Goal: Task Accomplishment & Management: Manage account settings

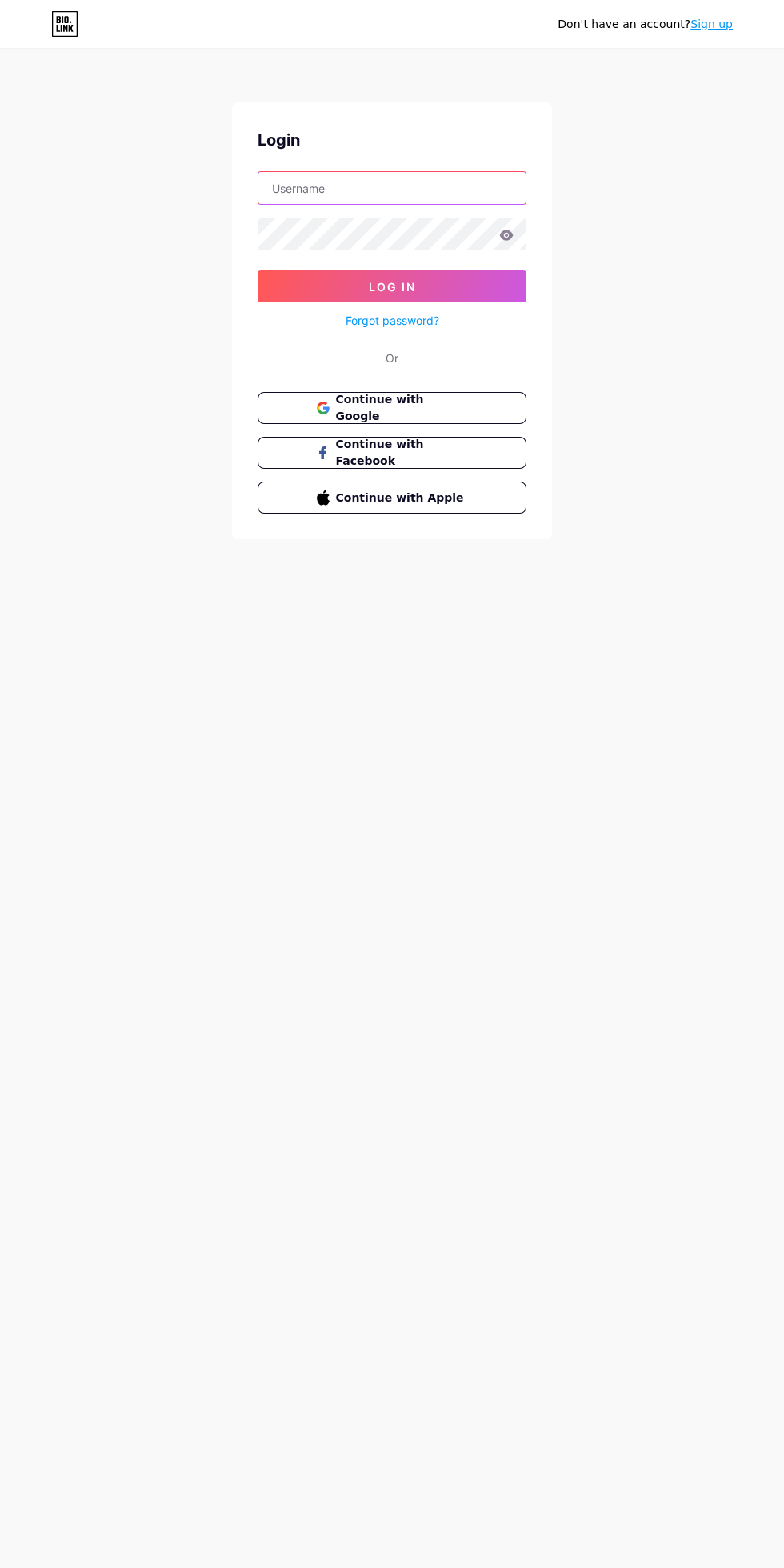
click at [350, 187] on input "text" at bounding box center [392, 187] width 267 height 32
type input "[EMAIL_ADDRESS][DOMAIN_NAME]"
click at [258, 270] on button "Log In" at bounding box center [392, 286] width 269 height 32
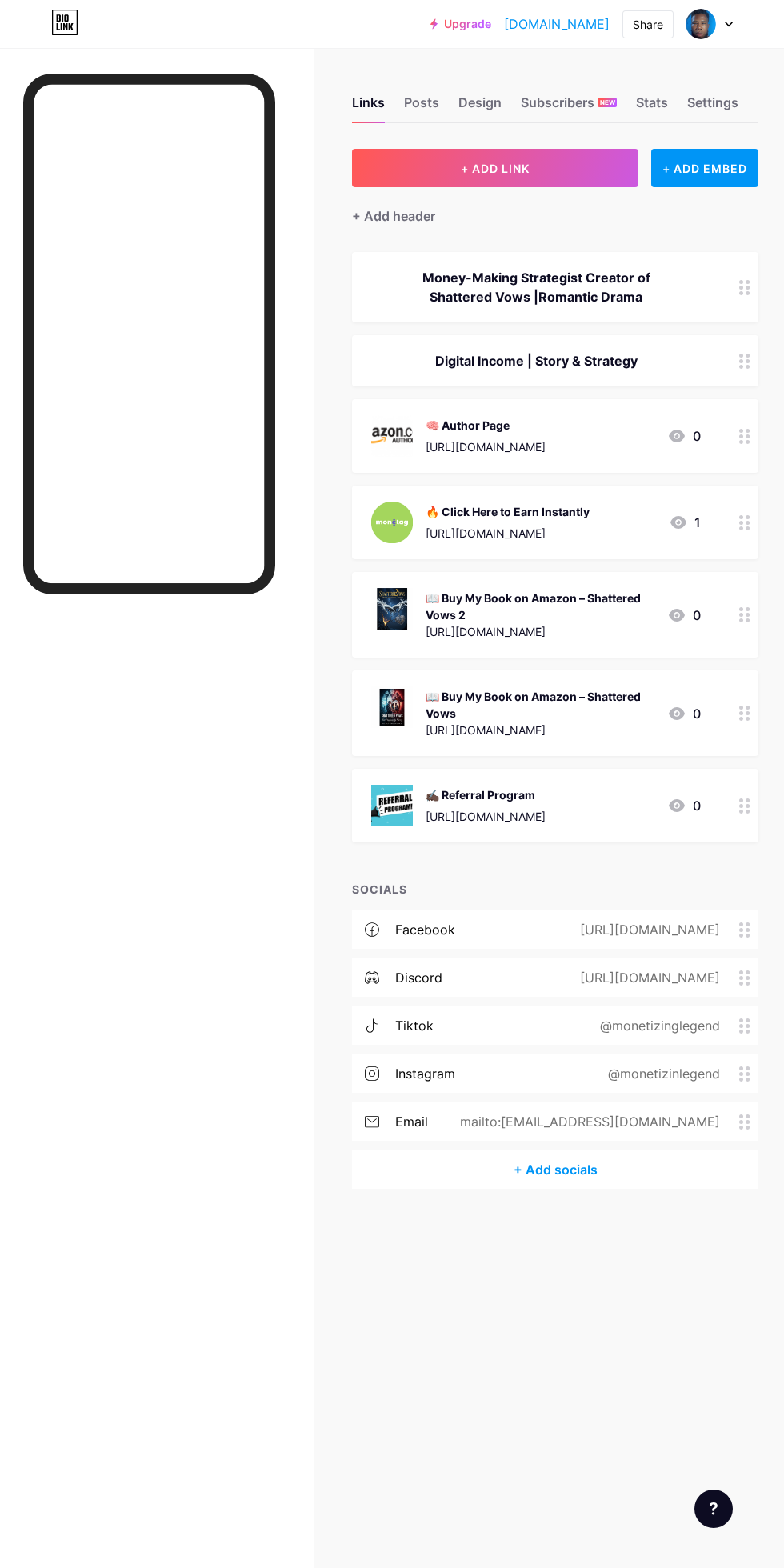
click at [126, 983] on div at bounding box center [149, 845] width 252 height 1542
click at [644, 688] on div "📖 Buy My Book on Amazon – Shattered Vows" at bounding box center [539, 704] width 229 height 33
click at [624, 688] on div "📖 Buy My Book on Amazon – Shattered Vows" at bounding box center [539, 704] width 229 height 33
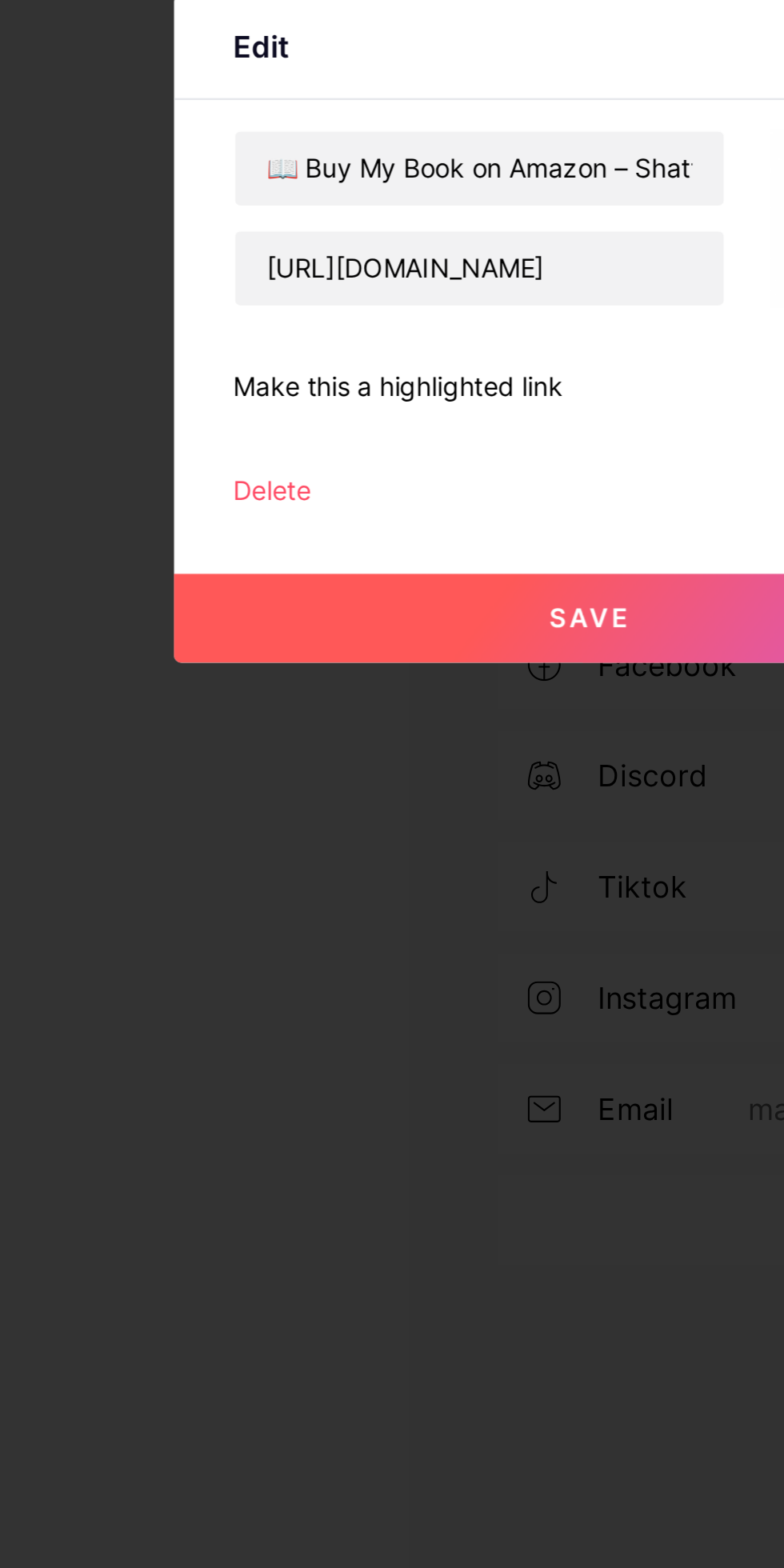
click at [181, 946] on div at bounding box center [392, 784] width 784 height 1568
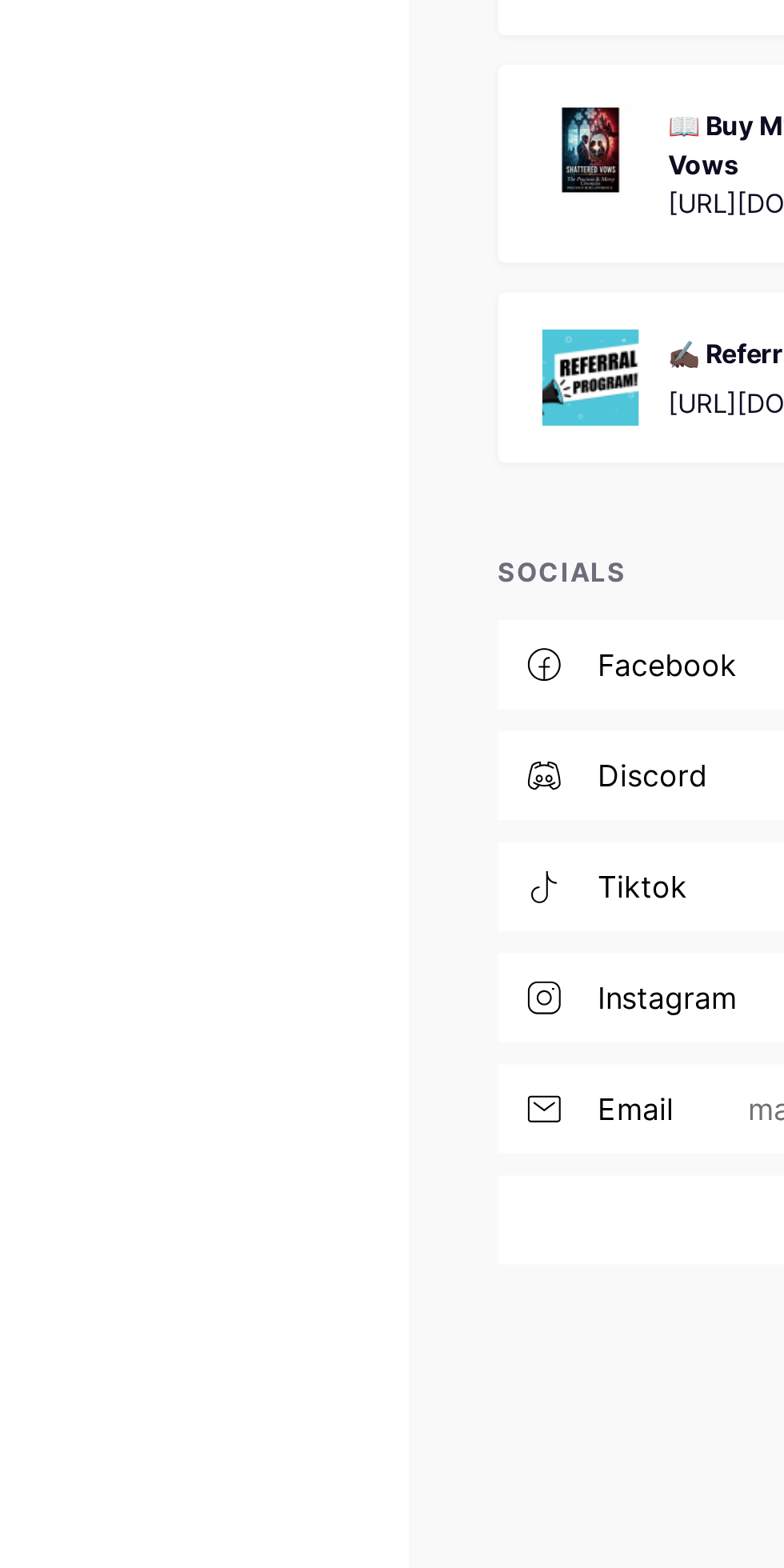
click at [235, 981] on div at bounding box center [149, 845] width 252 height 1542
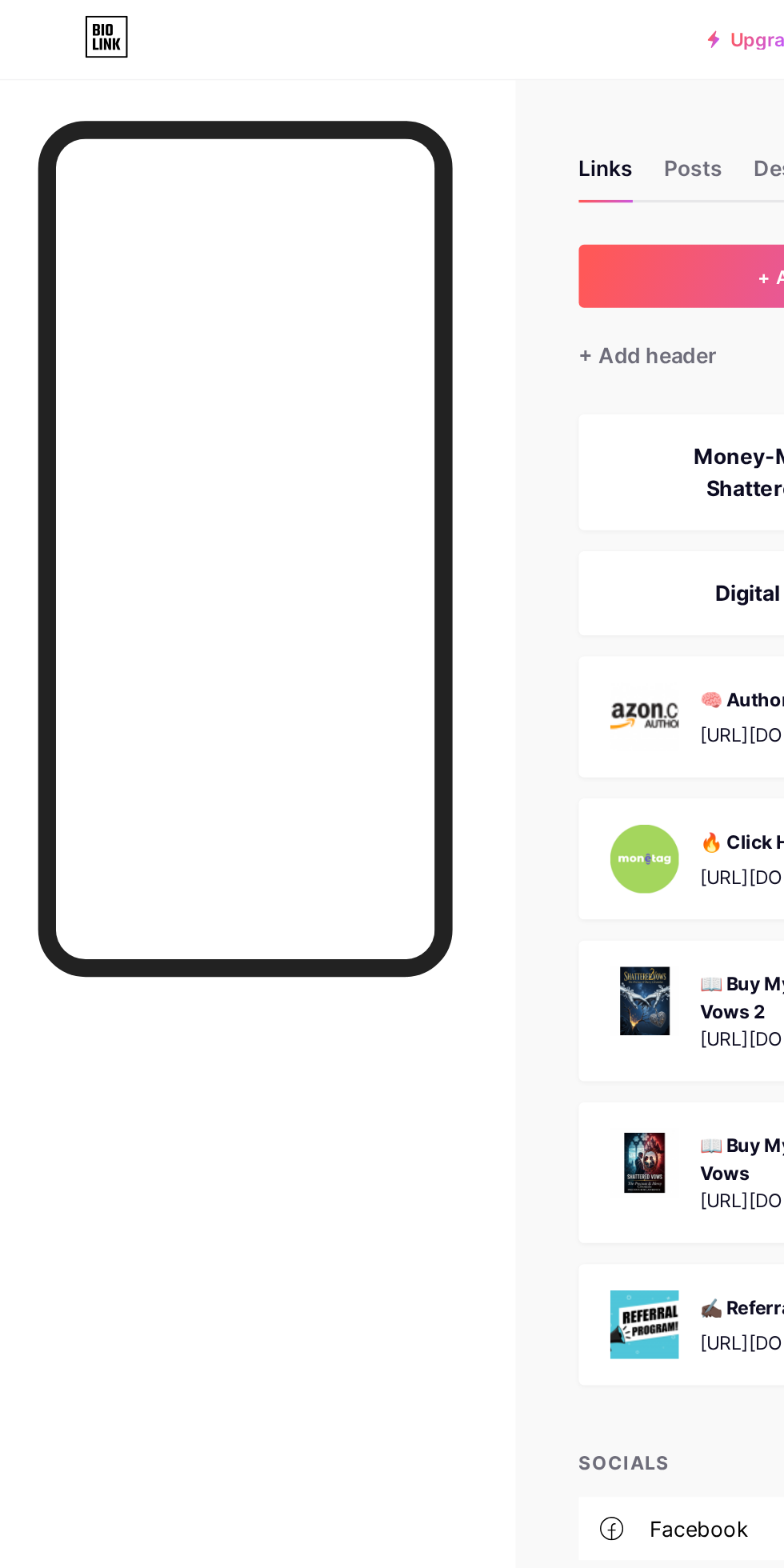
scroll to position [0, 0]
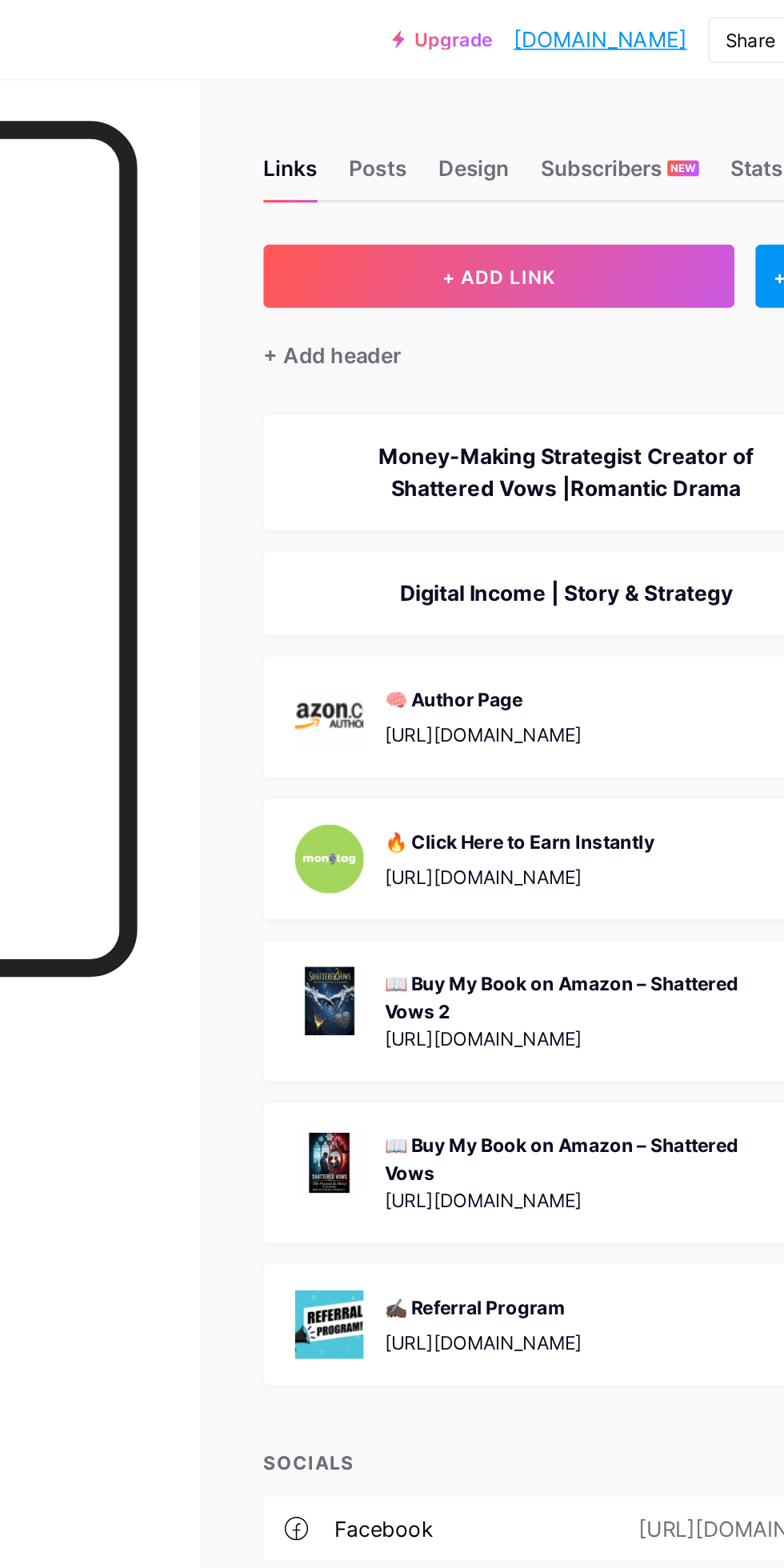
click at [426, 100] on div "Posts" at bounding box center [421, 107] width 35 height 29
click at [421, 110] on div "Posts" at bounding box center [421, 107] width 35 height 29
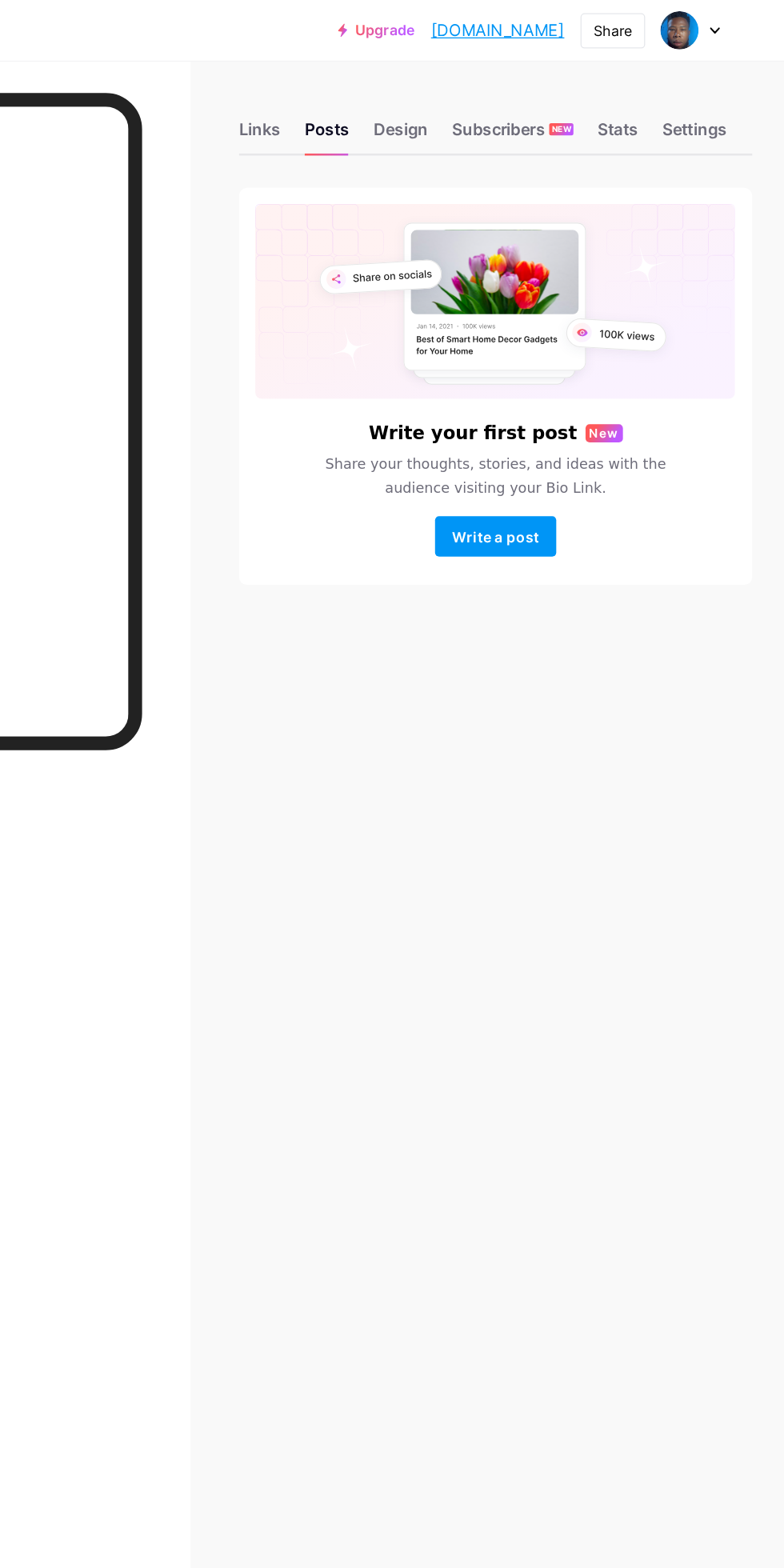
click at [476, 104] on div "Design" at bounding box center [479, 107] width 43 height 29
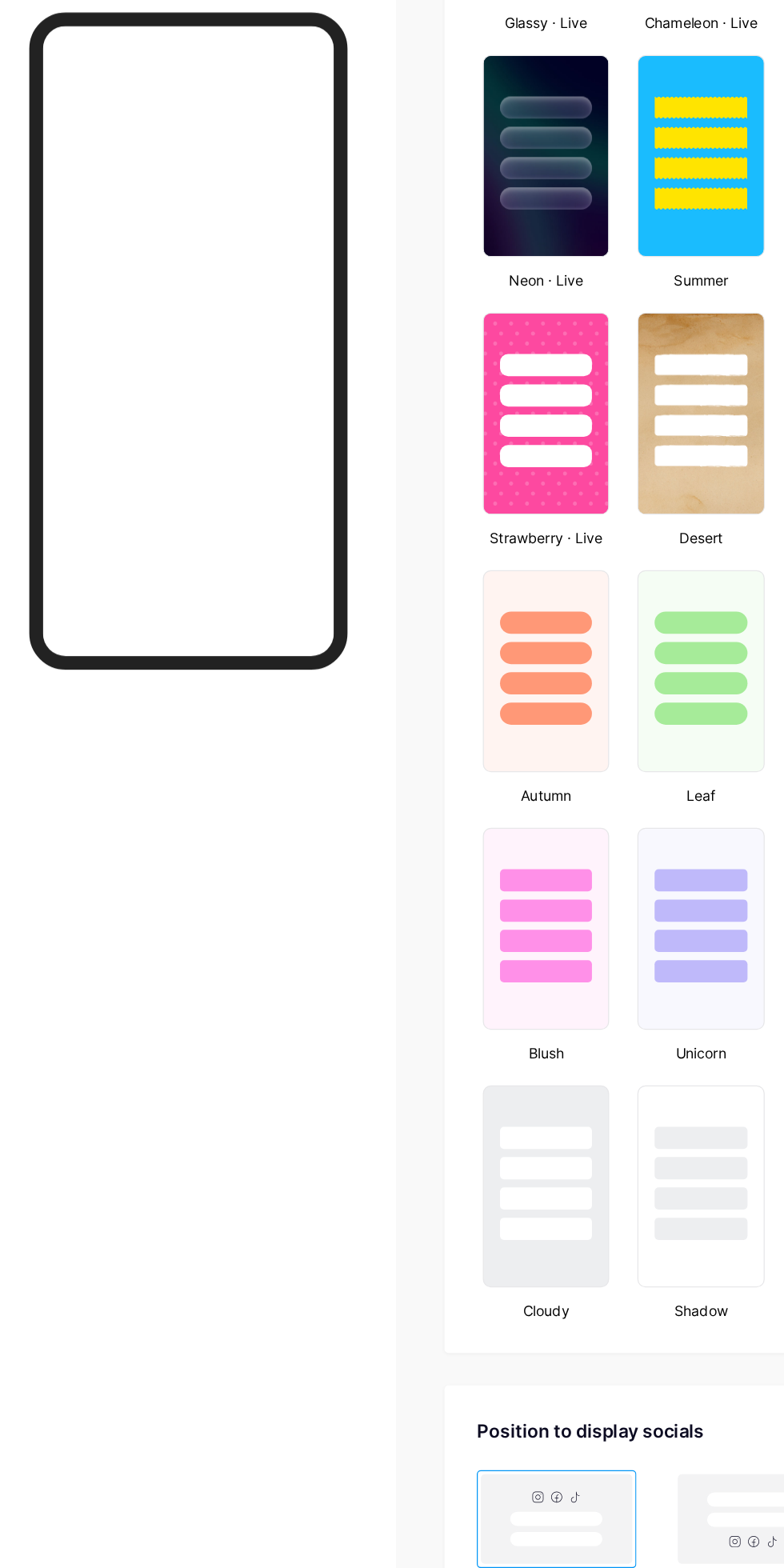
scroll to position [983, 0]
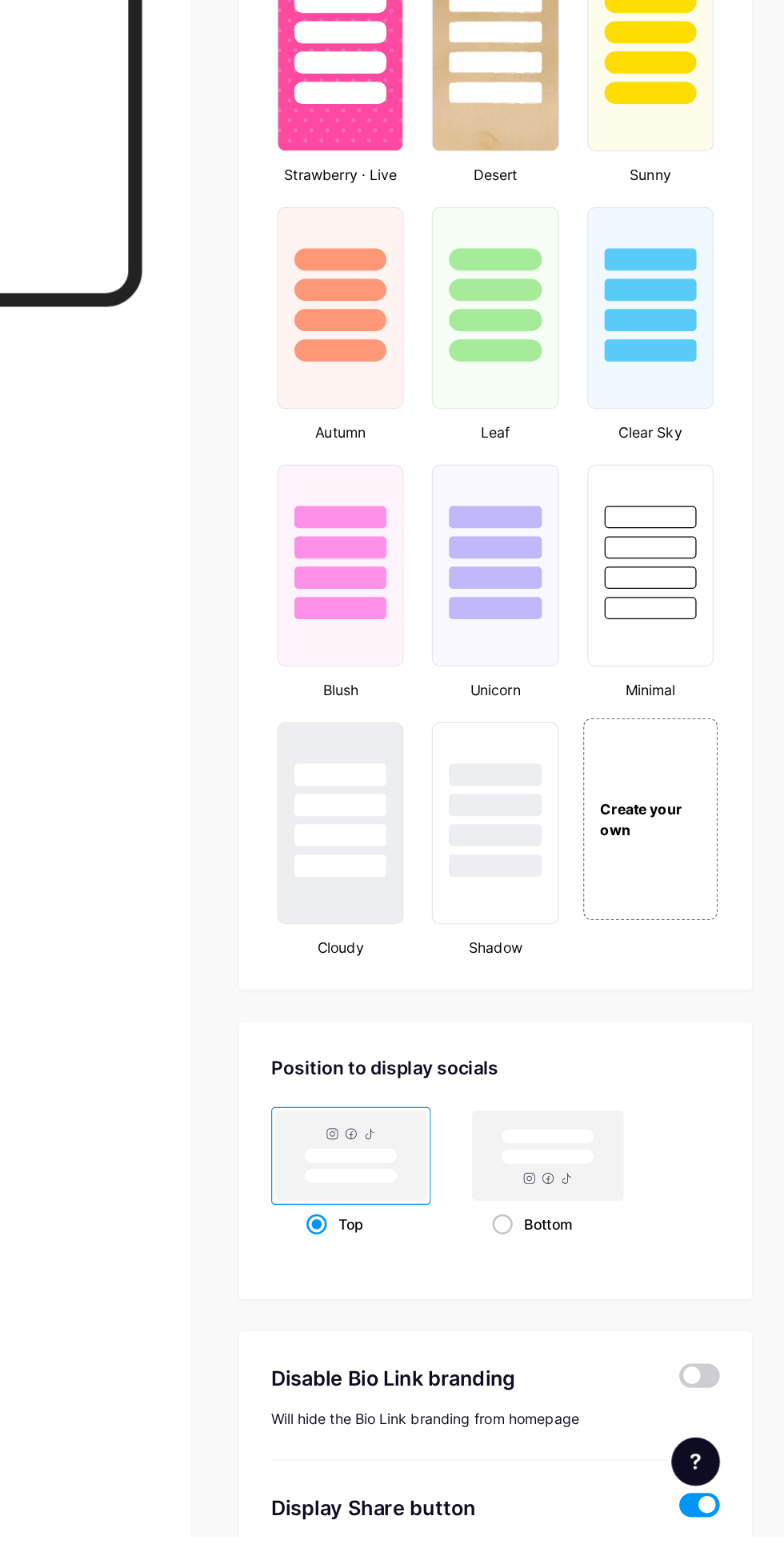
click at [716, 1439] on span at bounding box center [716, 1440] width 32 height 19
click at [701, 1445] on input "checkbox" at bounding box center [701, 1445] width 0 height 0
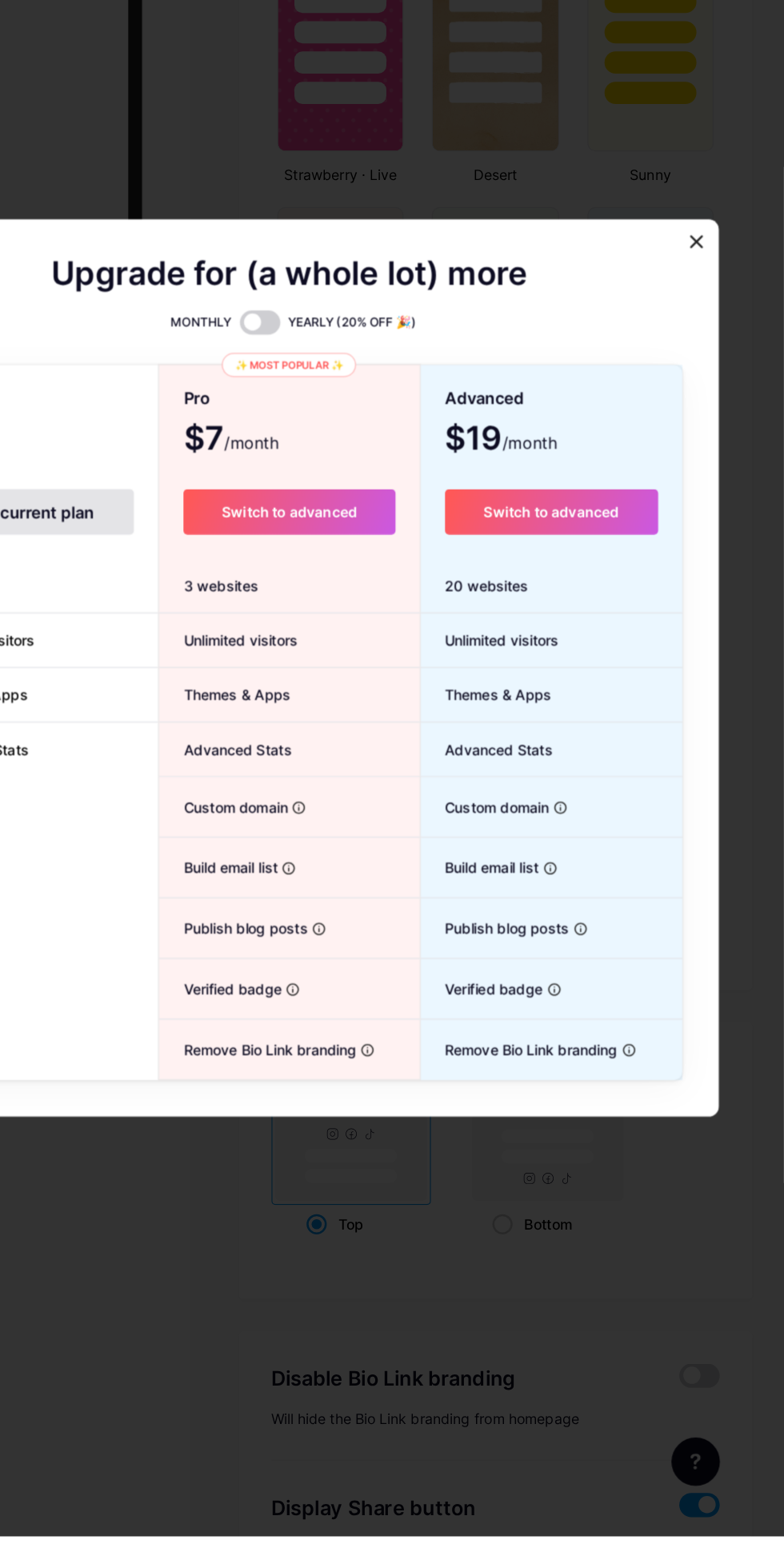
click at [688, 597] on div "Upgrade for (a whole lot) more MONTHLY YEARLY (20% OFF 🎉) Free plan $0 /month Y…" at bounding box center [392, 880] width 680 height 710
click at [708, 556] on div at bounding box center [715, 543] width 29 height 29
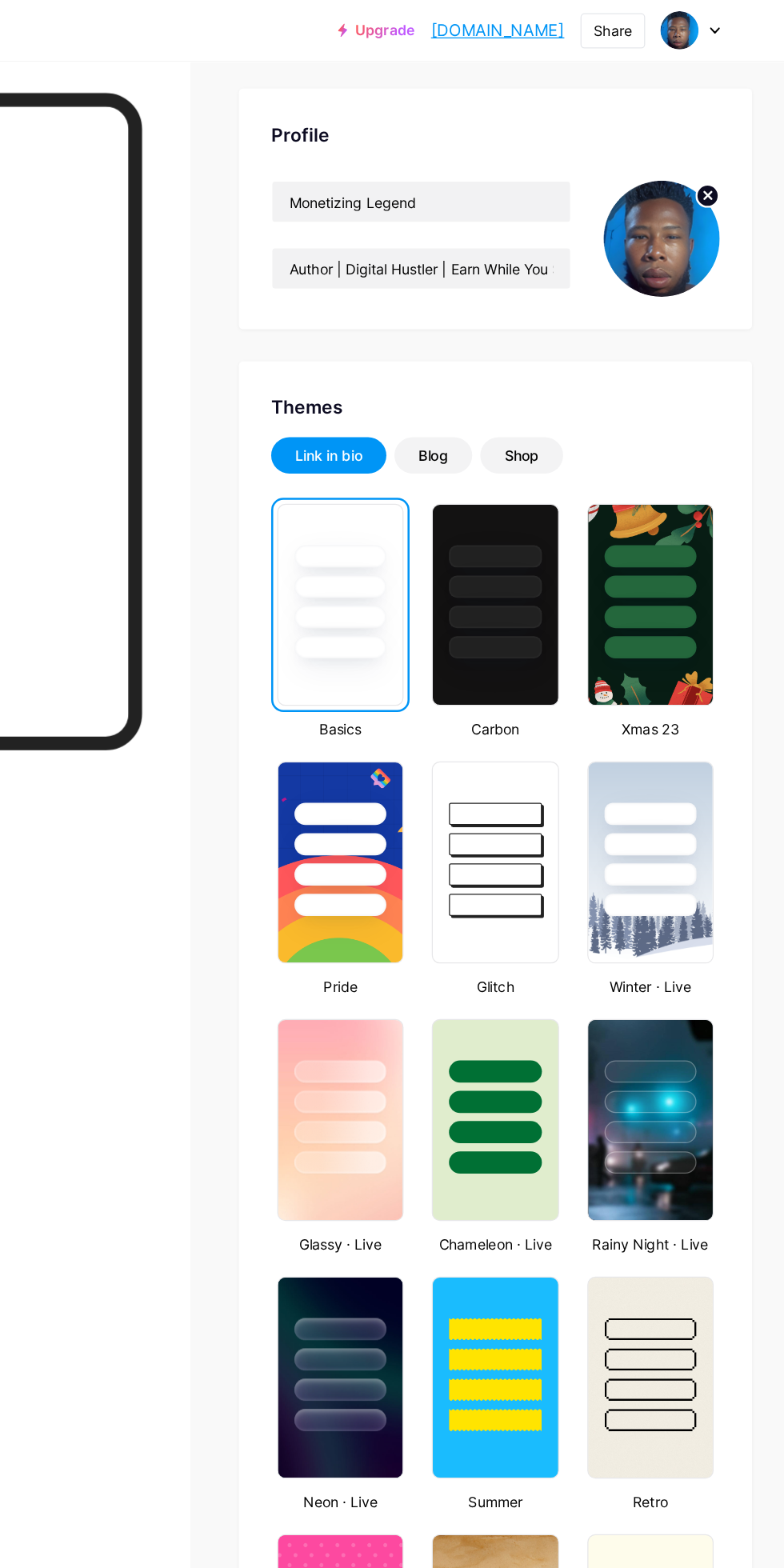
scroll to position [74, 0]
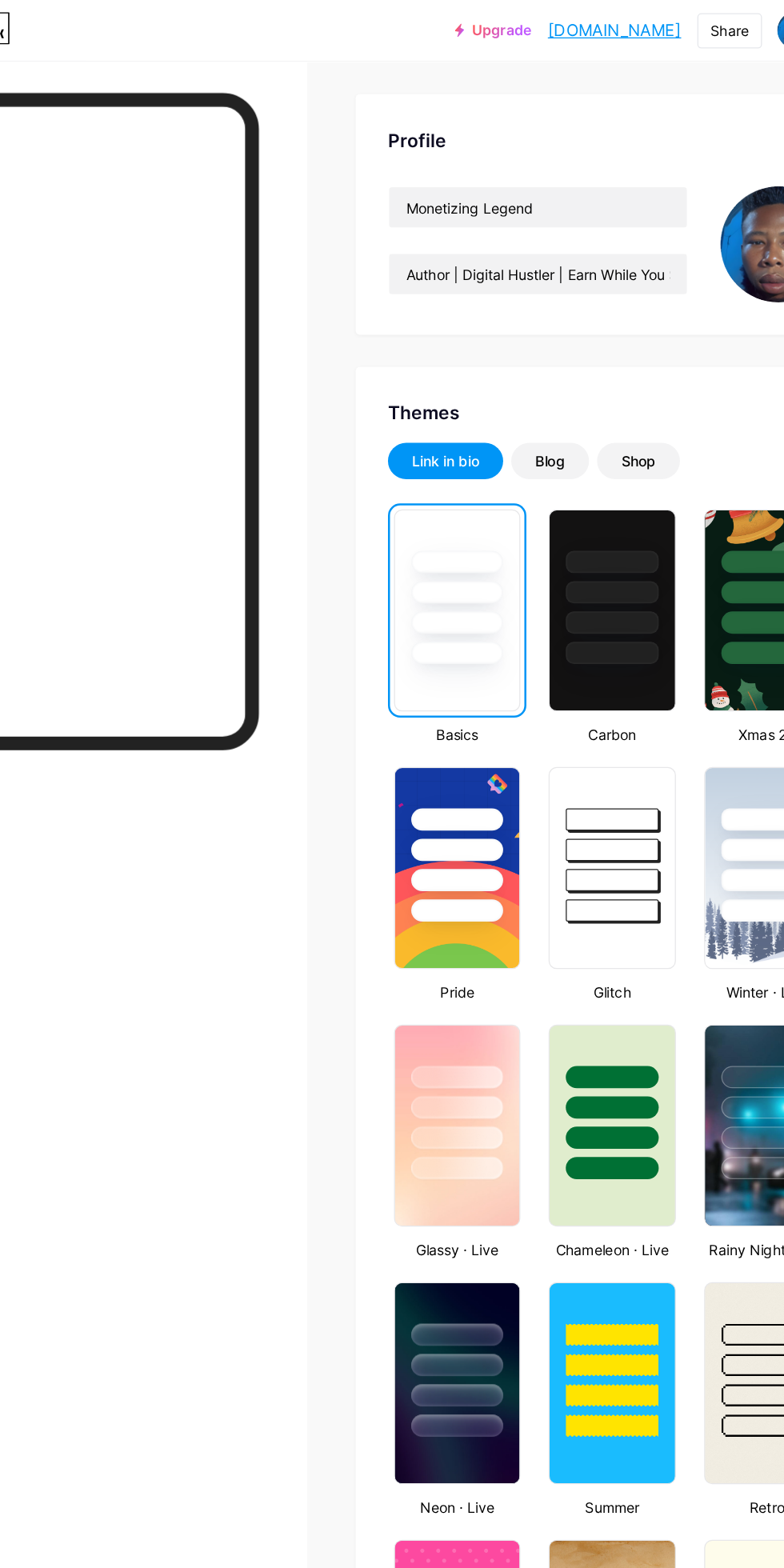
click at [655, 684] on div at bounding box center [677, 668] width 98 height 122
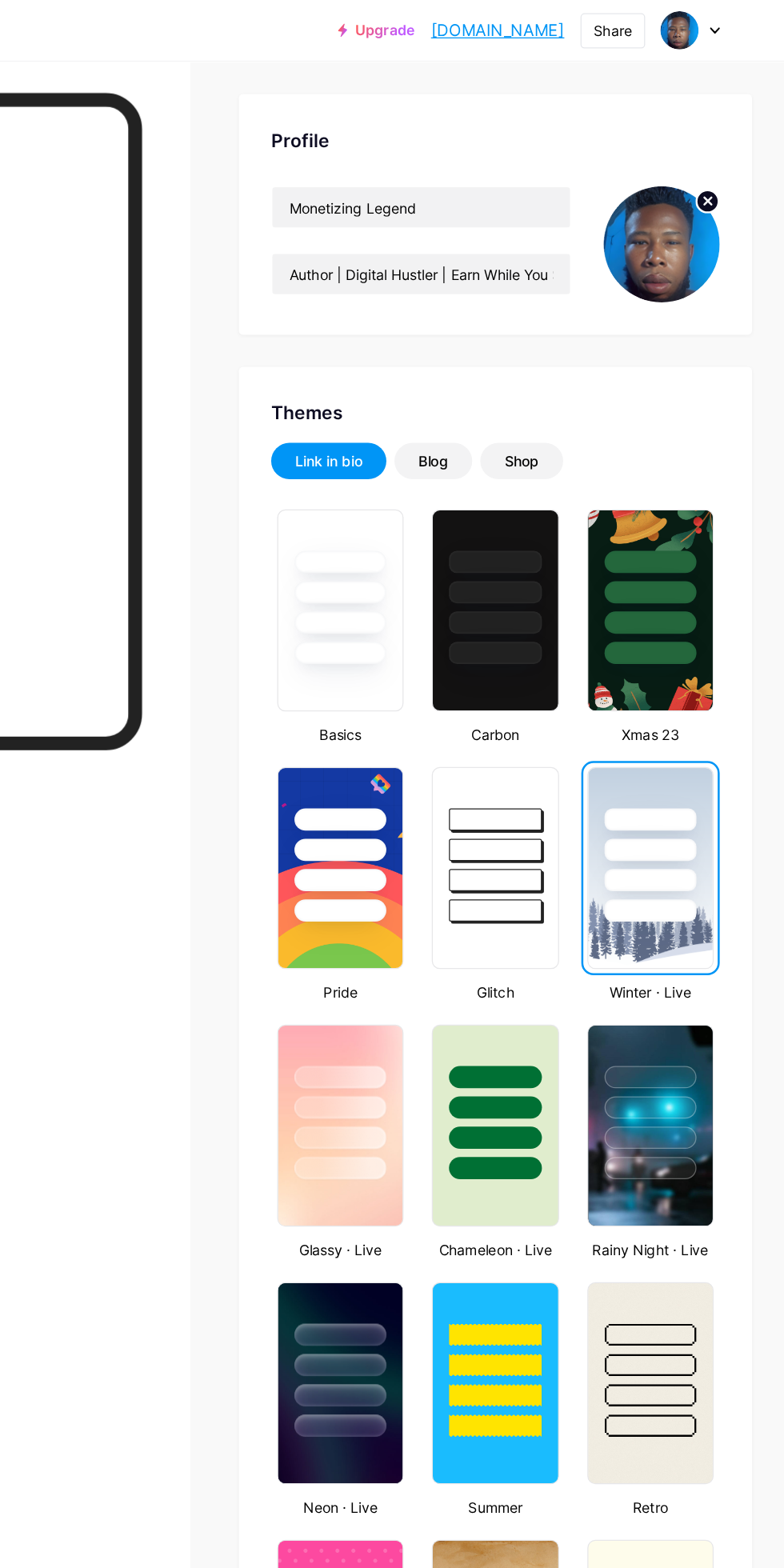
click at [506, 364] on div "Blog" at bounding box center [506, 365] width 23 height 16
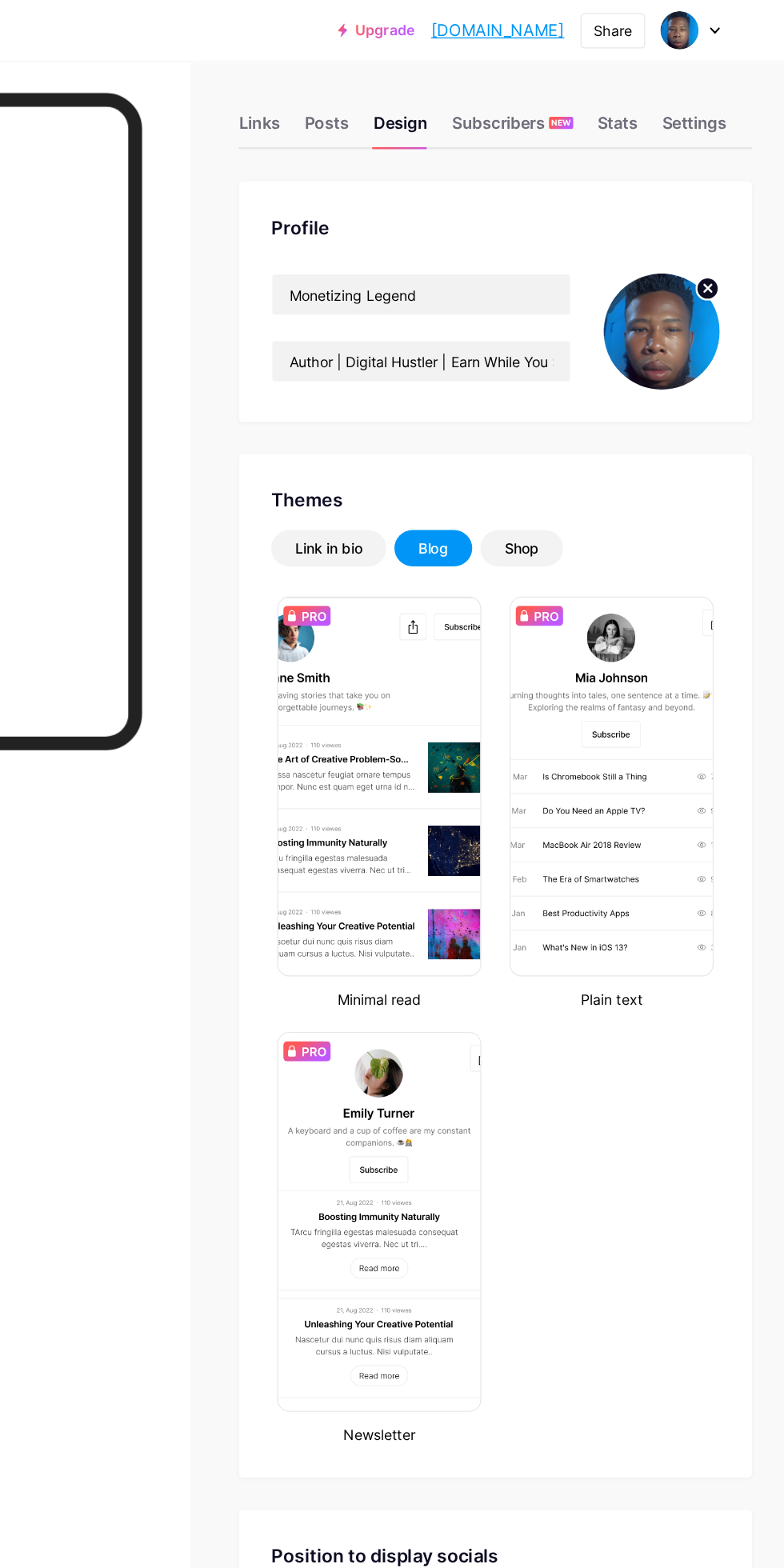
scroll to position [0, 0]
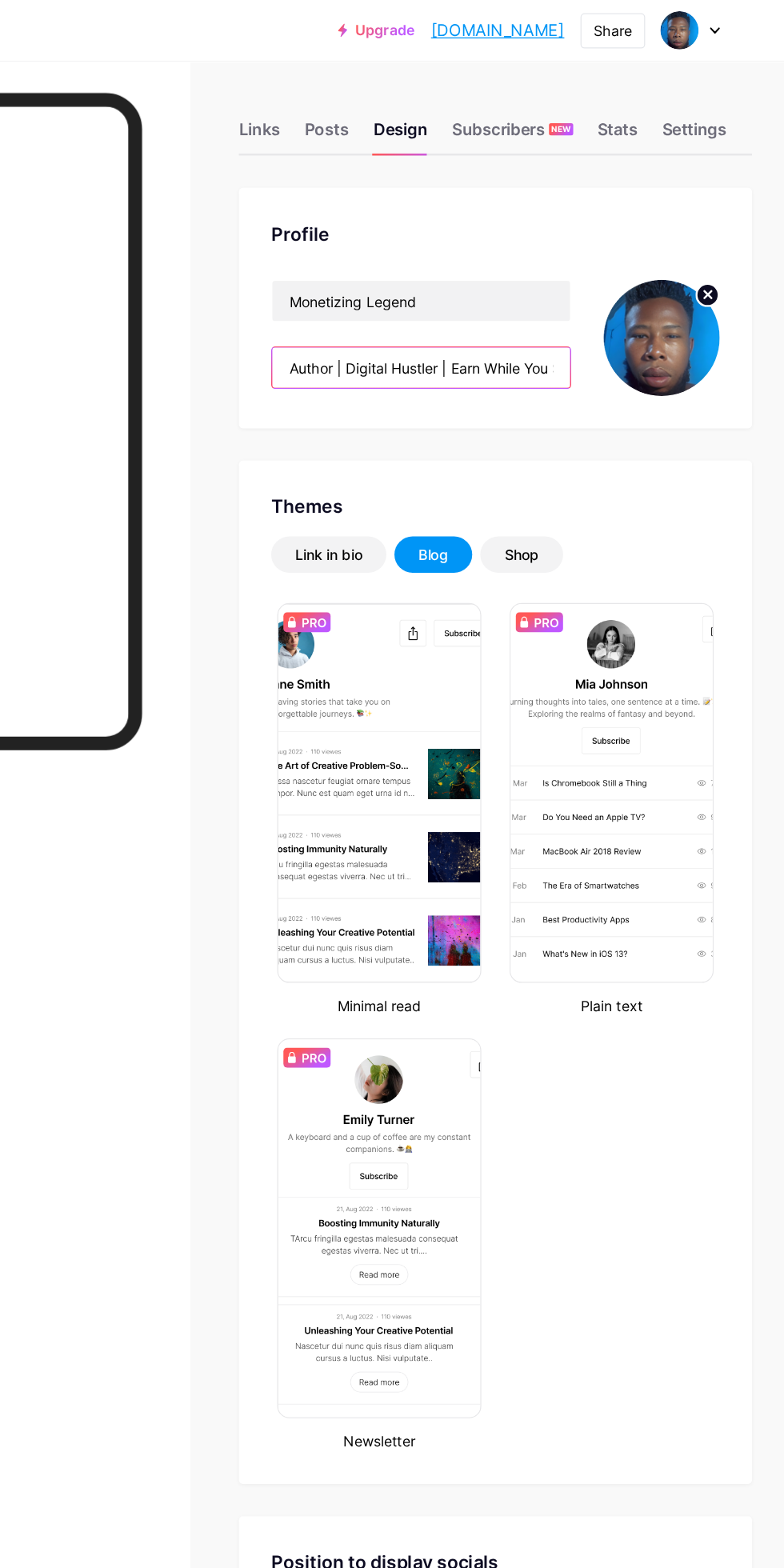
click at [578, 292] on input "Author | Digital Hustler | Earn While You Sleep" at bounding box center [496, 290] width 236 height 32
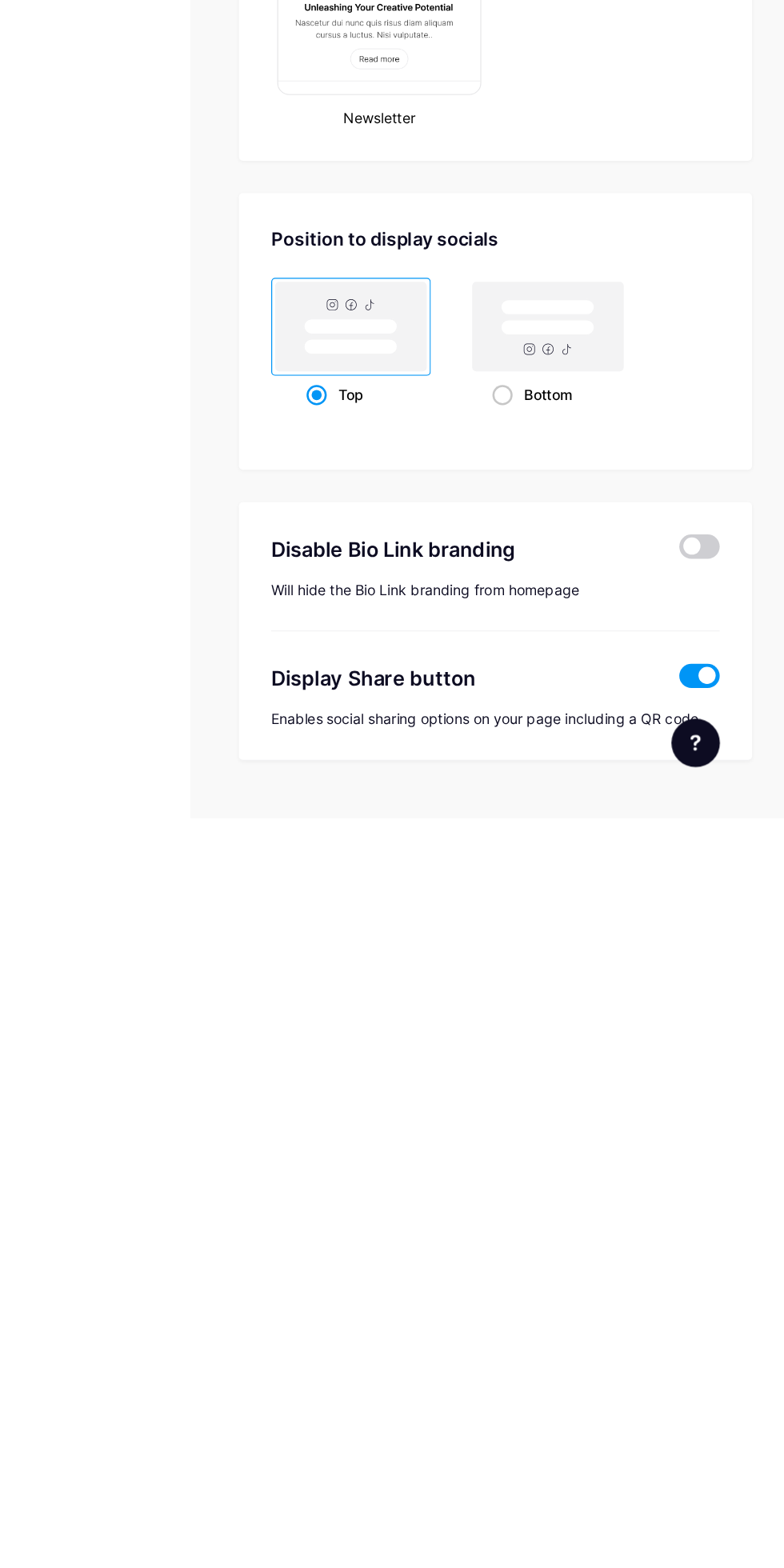
scroll to position [163, 0]
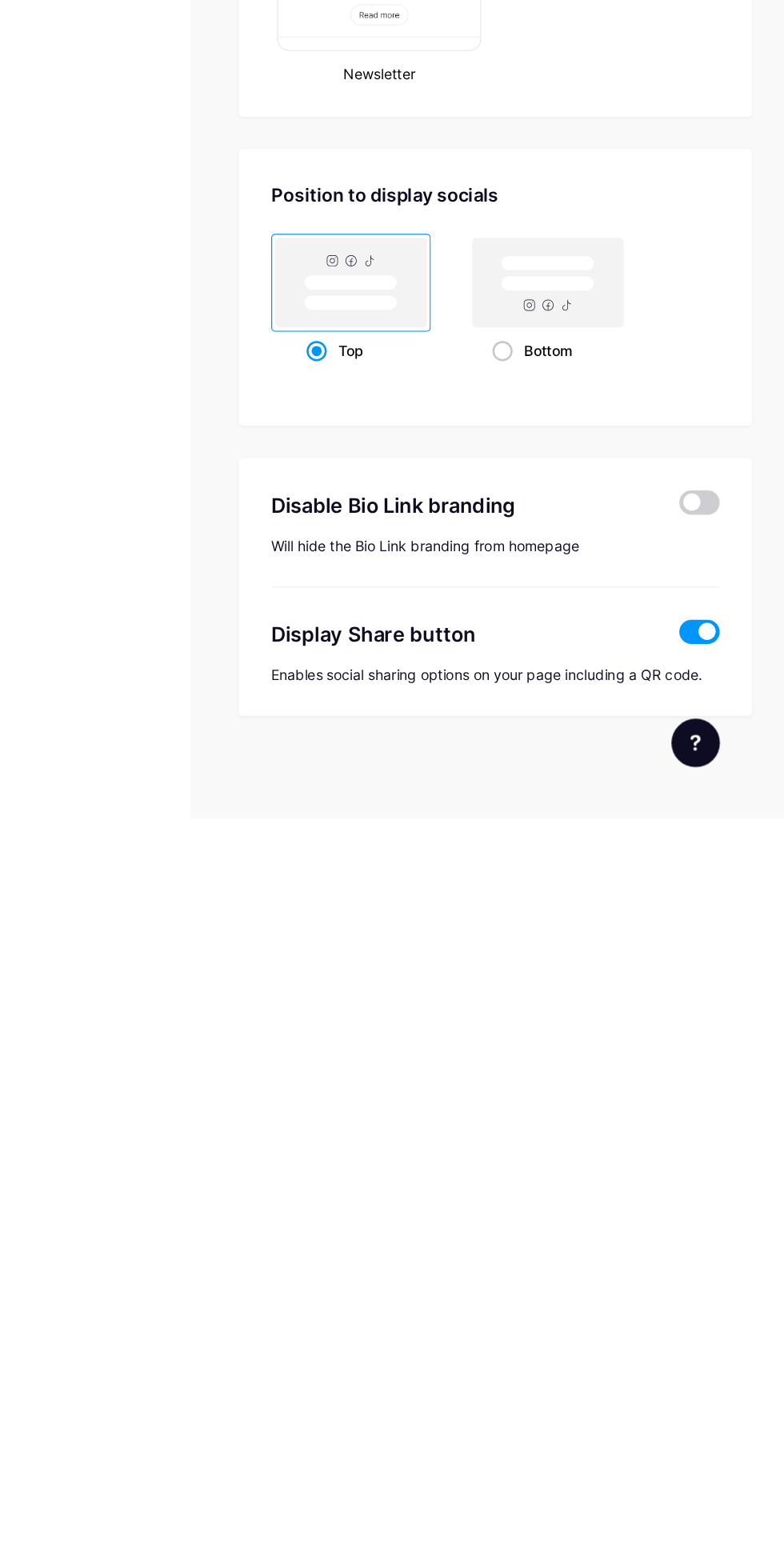
click at [588, 1181] on rect at bounding box center [597, 1143] width 126 height 77
click at [563, 1213] on input "Bottom" at bounding box center [558, 1218] width 10 height 10
radio input "true"
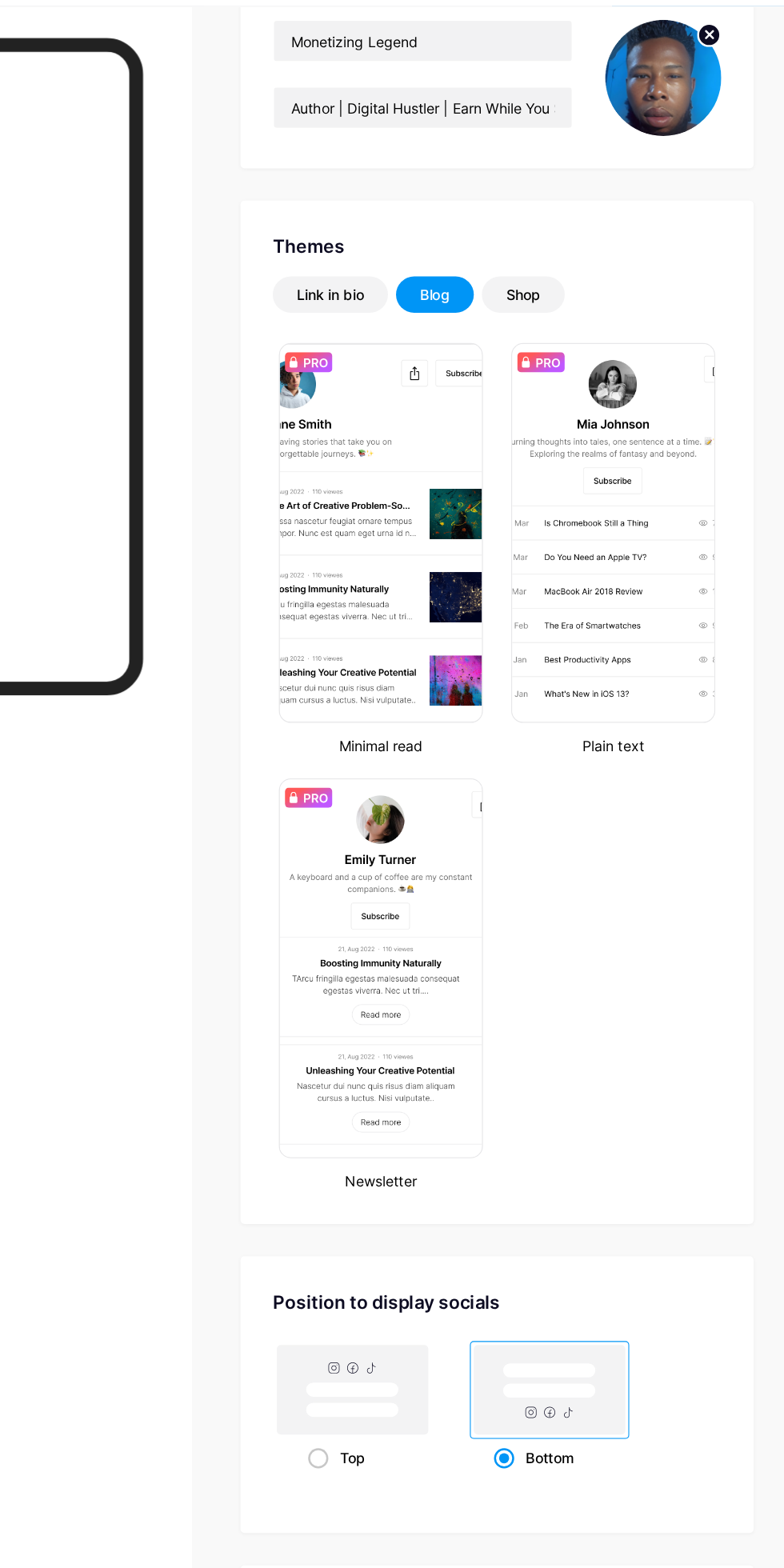
click at [427, 274] on div "Link in bio" at bounding box center [424, 276] width 53 height 16
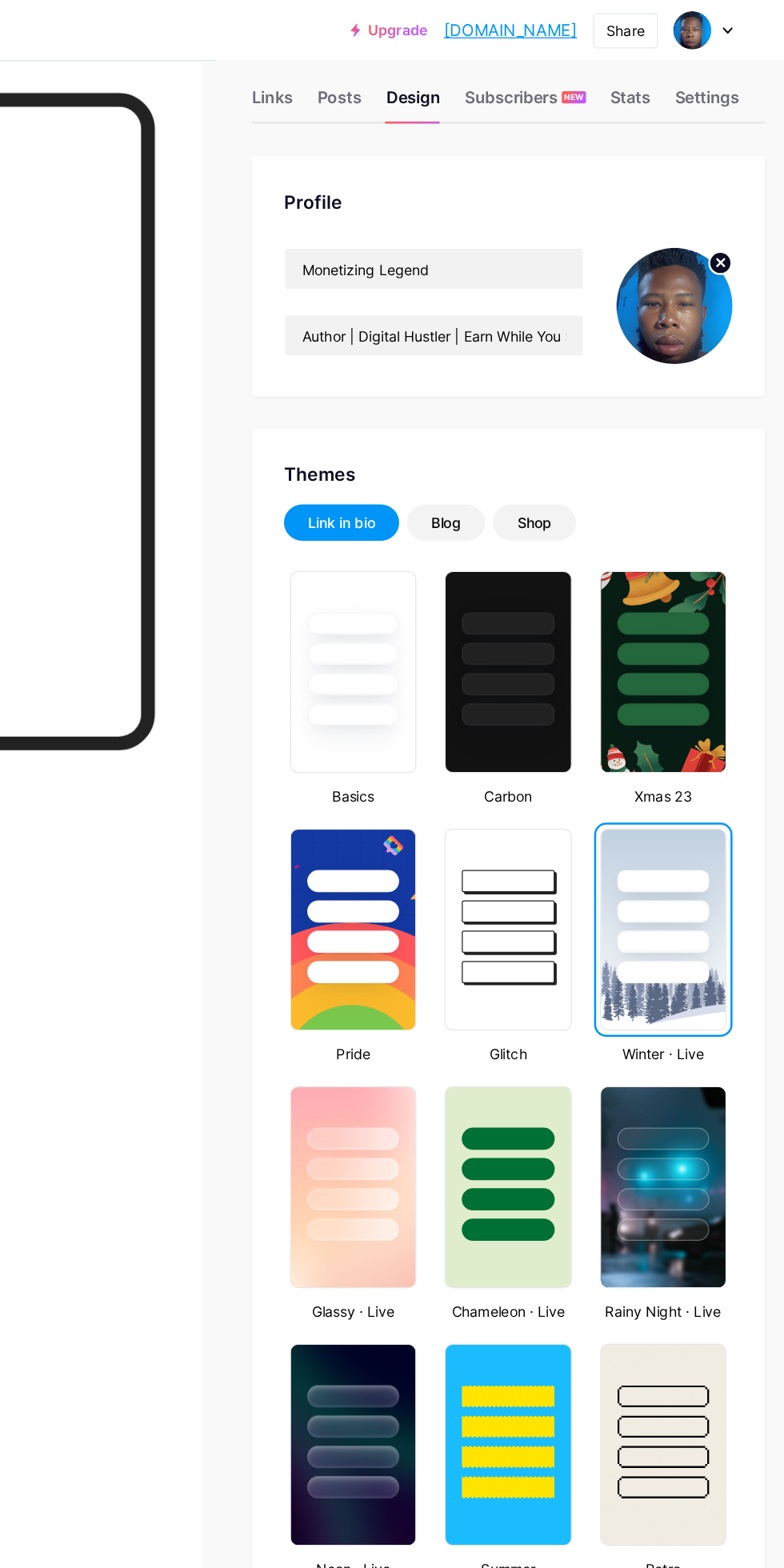
scroll to position [0, 0]
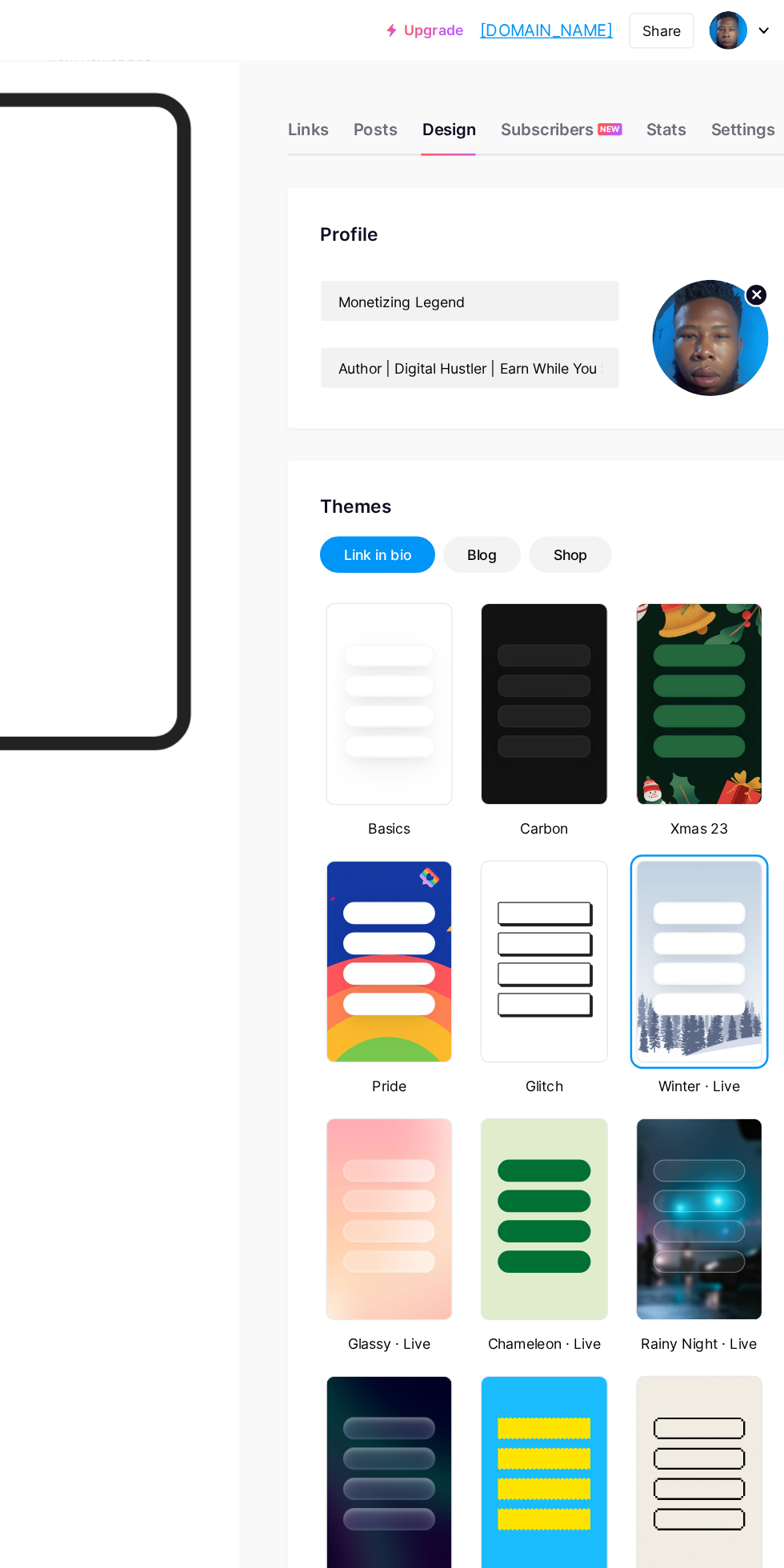
click at [415, 115] on div "Posts" at bounding box center [421, 107] width 35 height 29
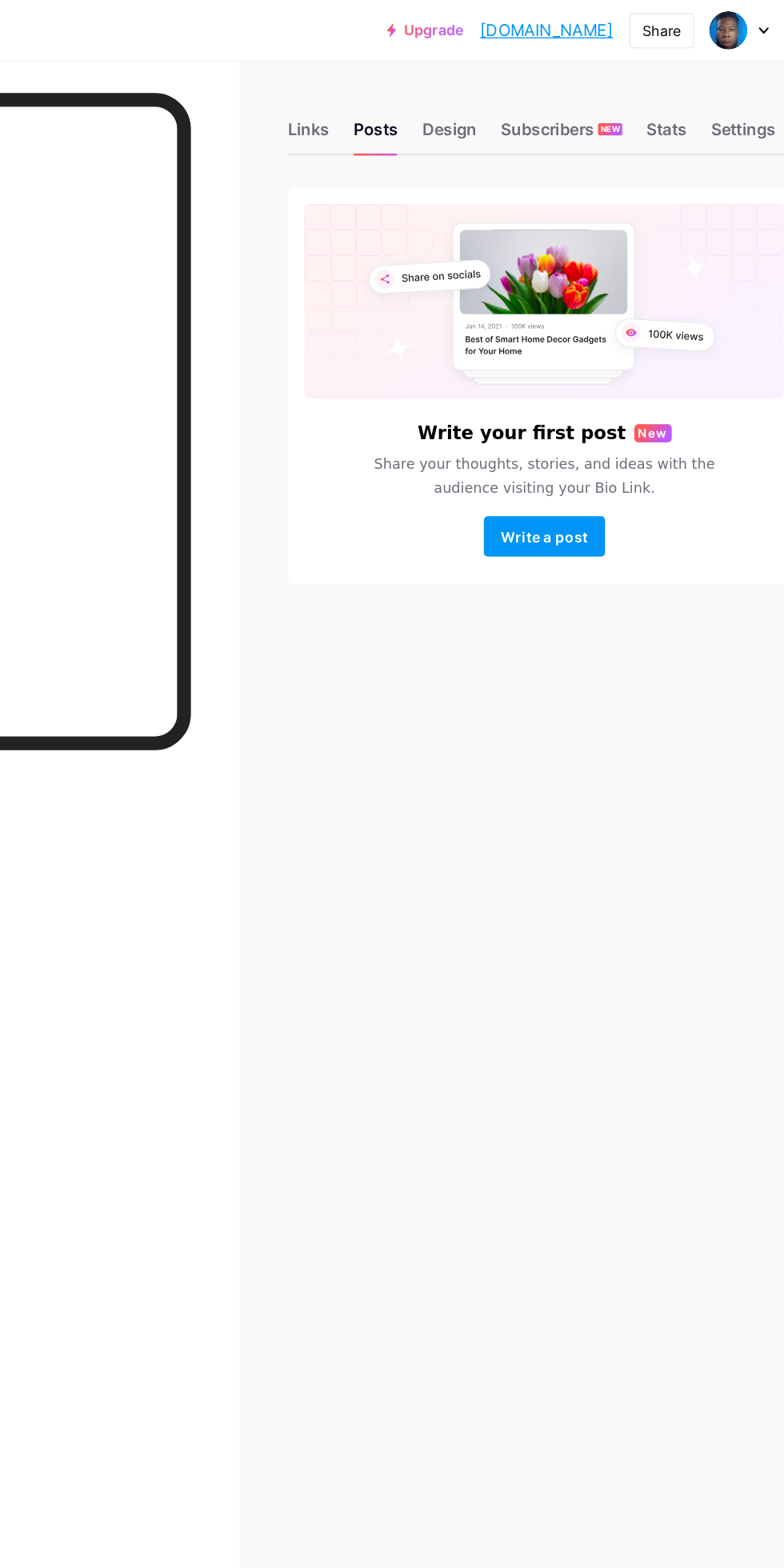
click at [585, 429] on span "Write a post" at bounding box center [555, 425] width 68 height 14
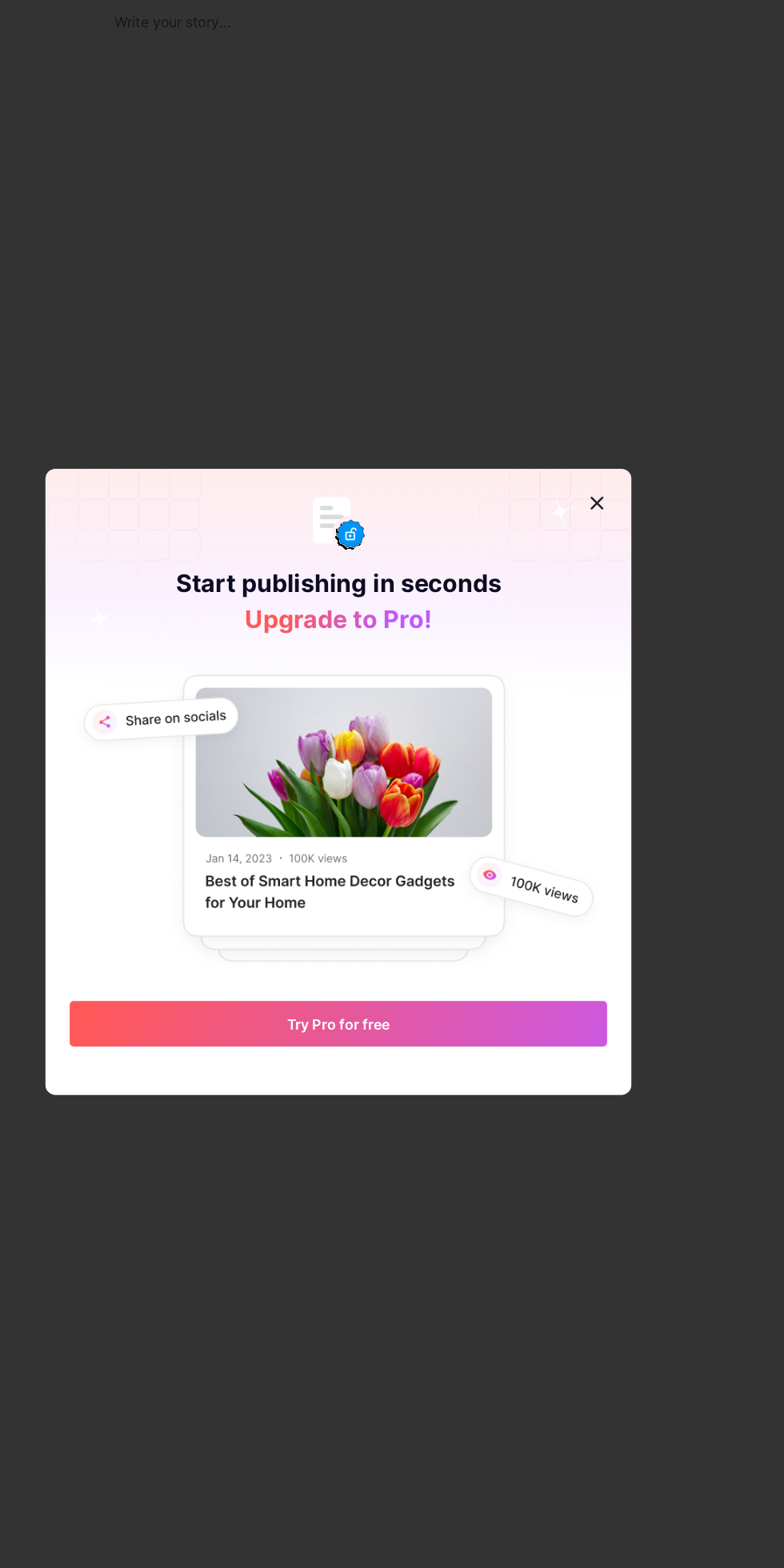
click at [592, 569] on icon at bounding box center [597, 562] width 13 height 13
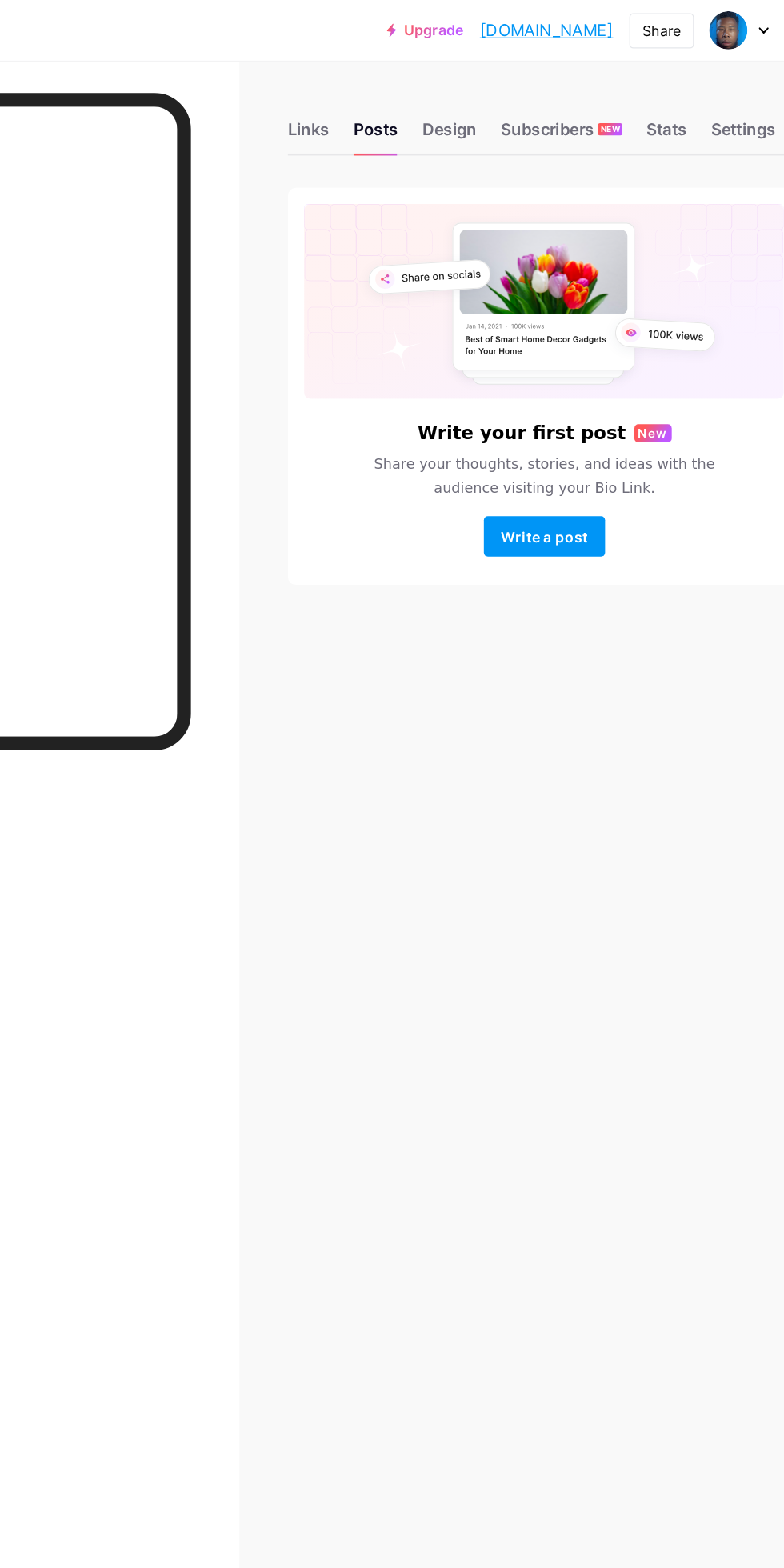
click at [364, 104] on div "Links" at bounding box center [368, 107] width 33 height 29
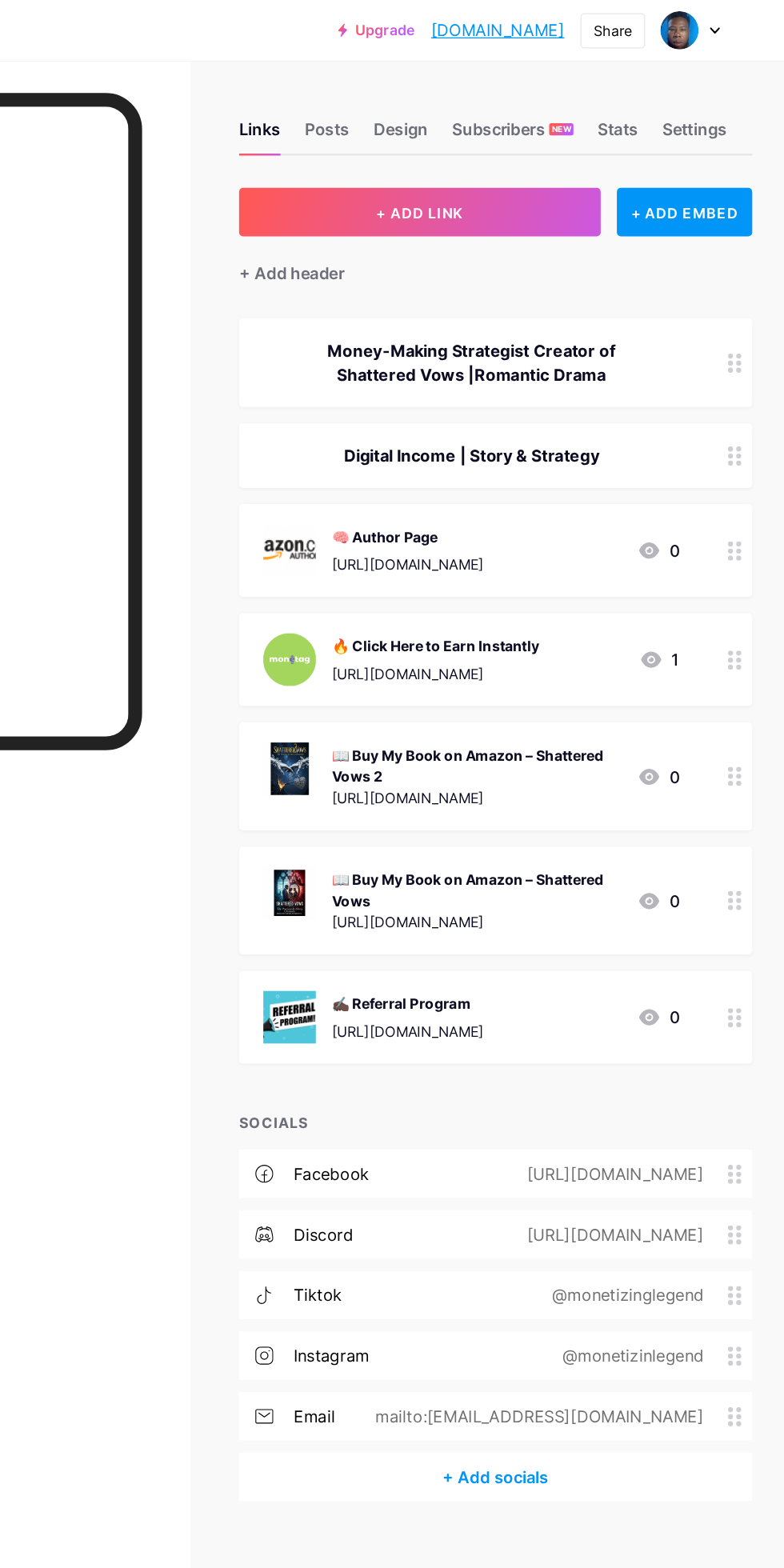
click at [716, 168] on div "+ ADD EMBED" at bounding box center [704, 168] width 107 height 39
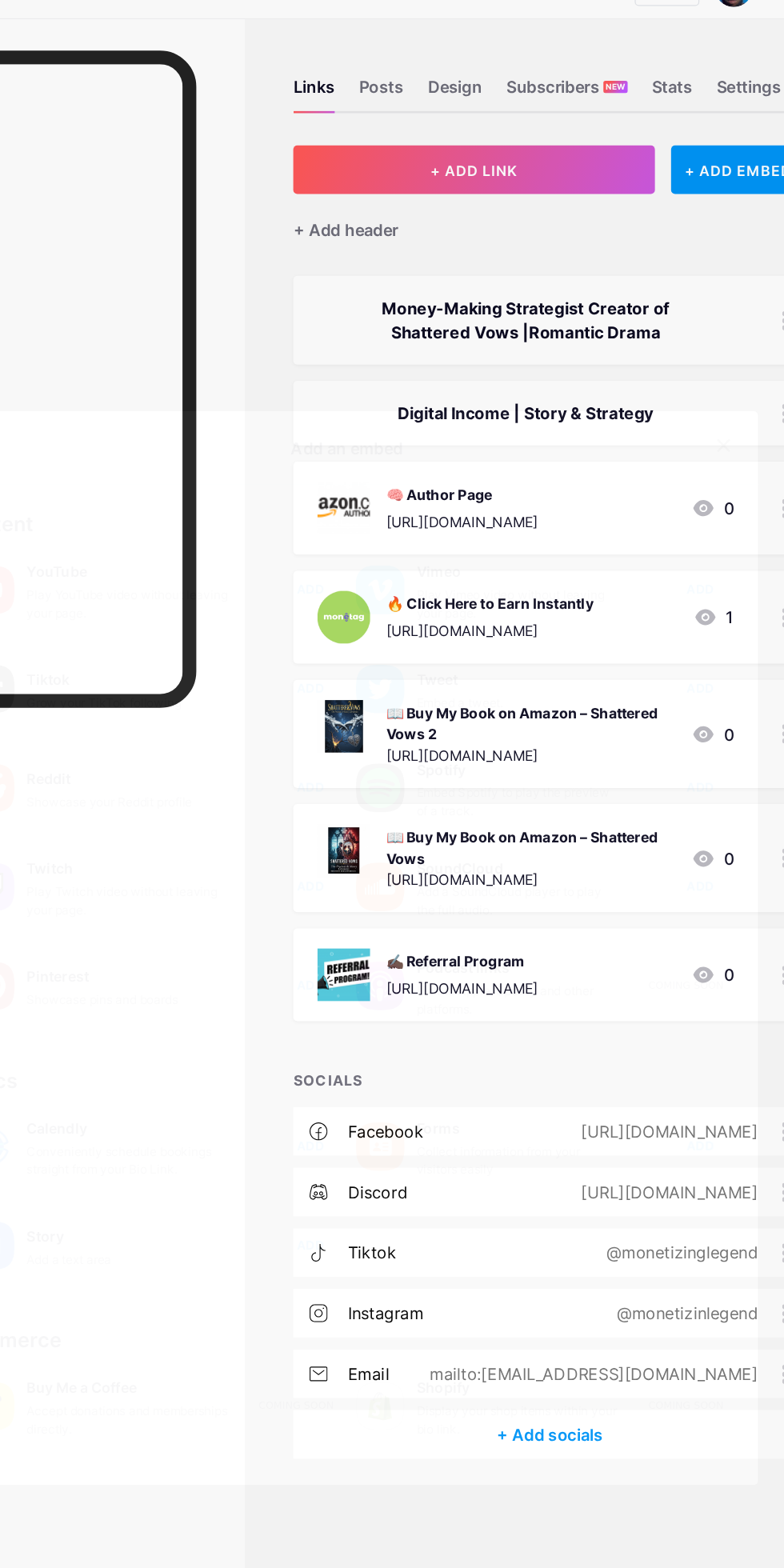
click at [690, 335] on div at bounding box center [392, 784] width 784 height 1568
click at [687, 336] on div "Digital Income | Story & Strategy" at bounding box center [555, 361] width 407 height 51
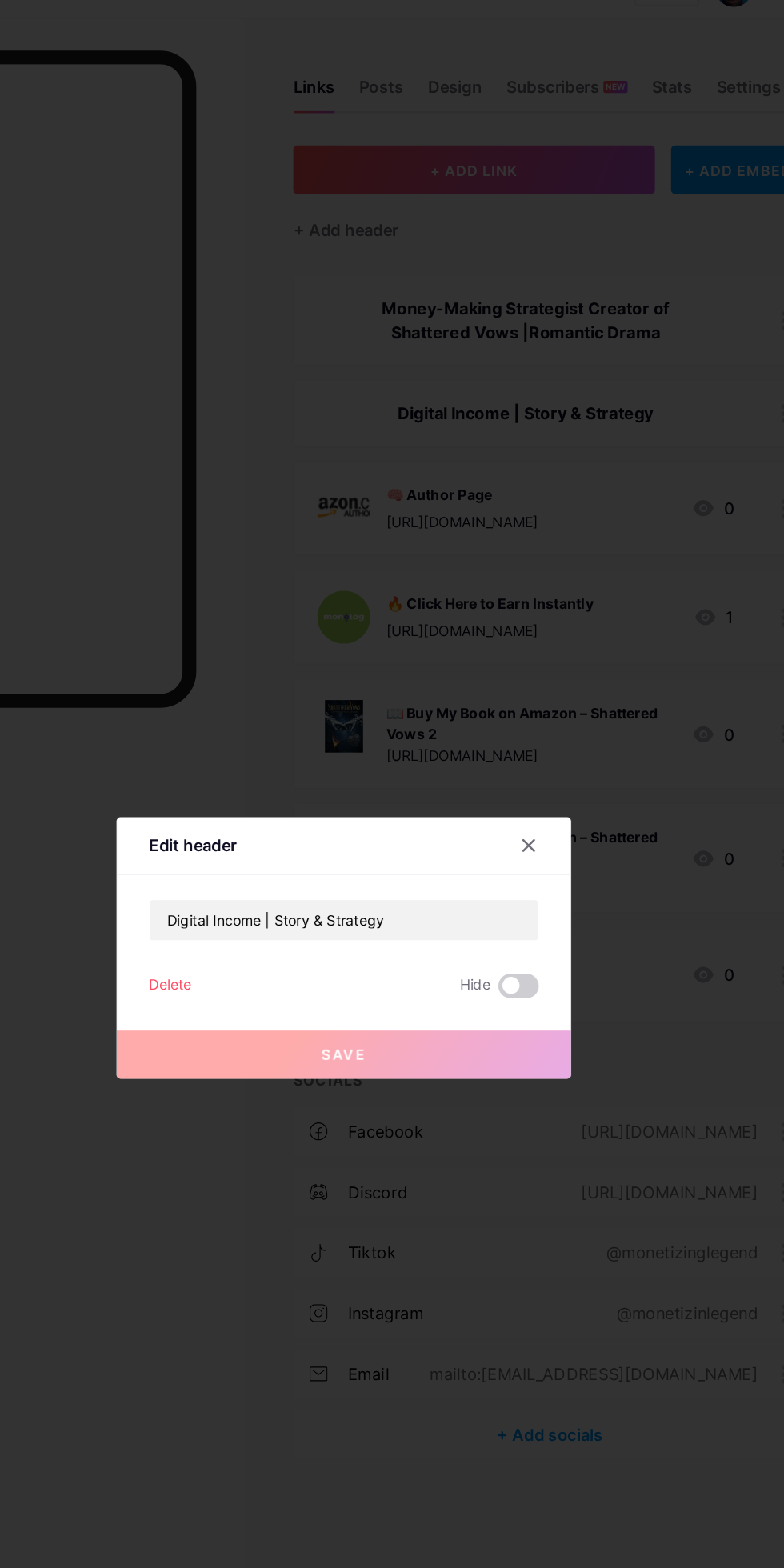
click at [535, 717] on div at bounding box center [538, 704] width 29 height 29
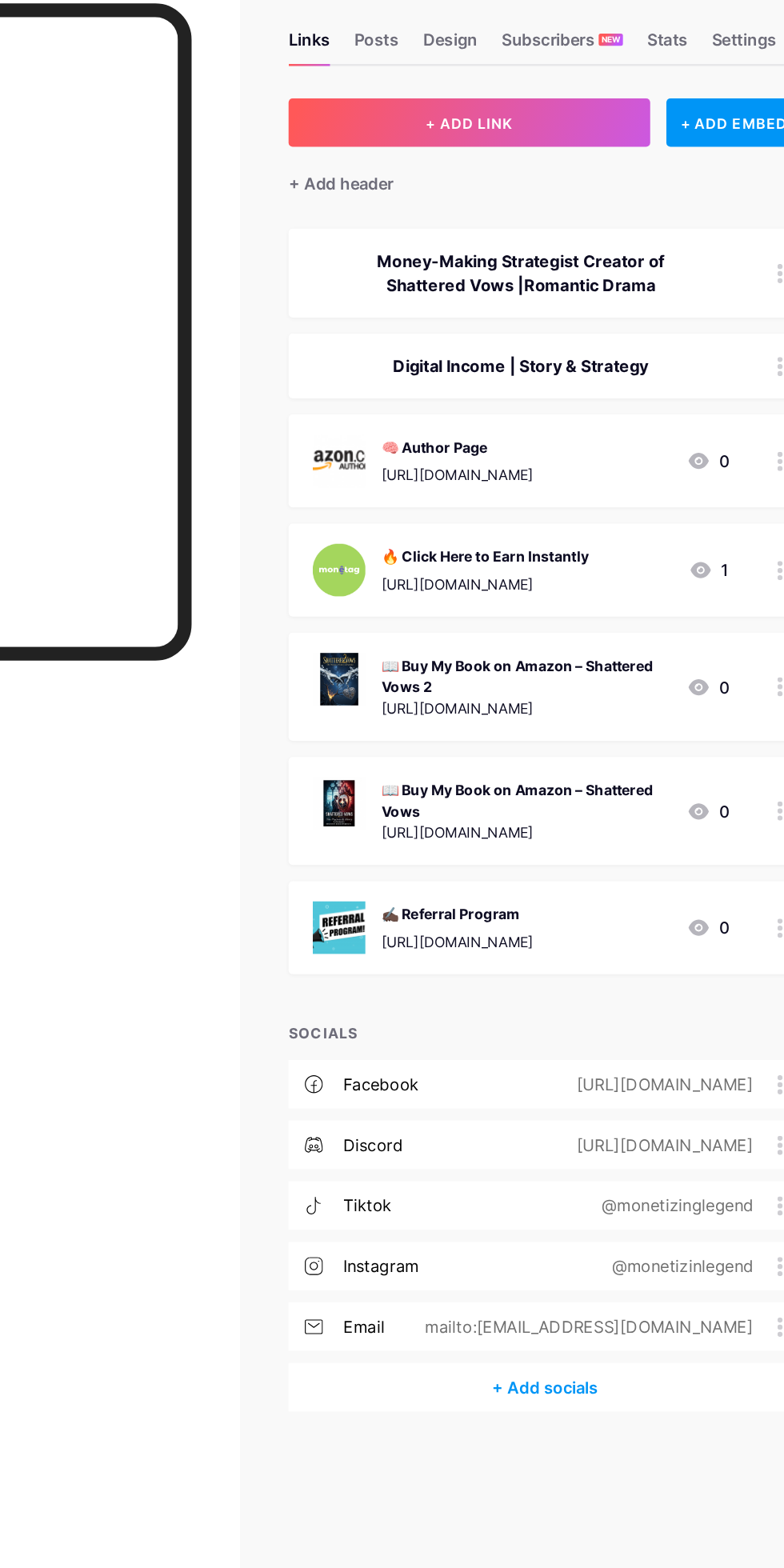
copy div "Digital Income | Story & Strategy"
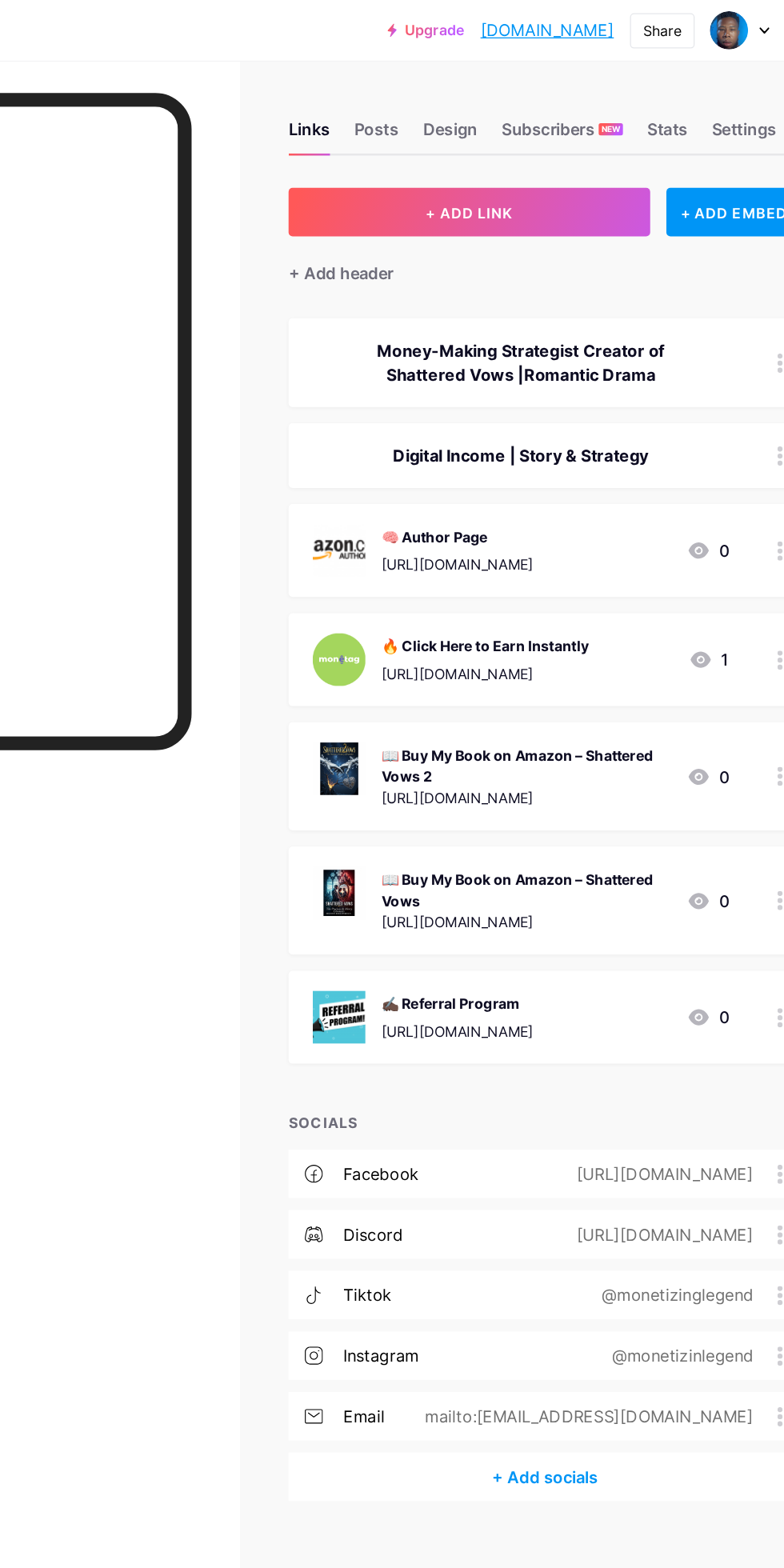
click at [417, 98] on div "Posts" at bounding box center [421, 107] width 35 height 29
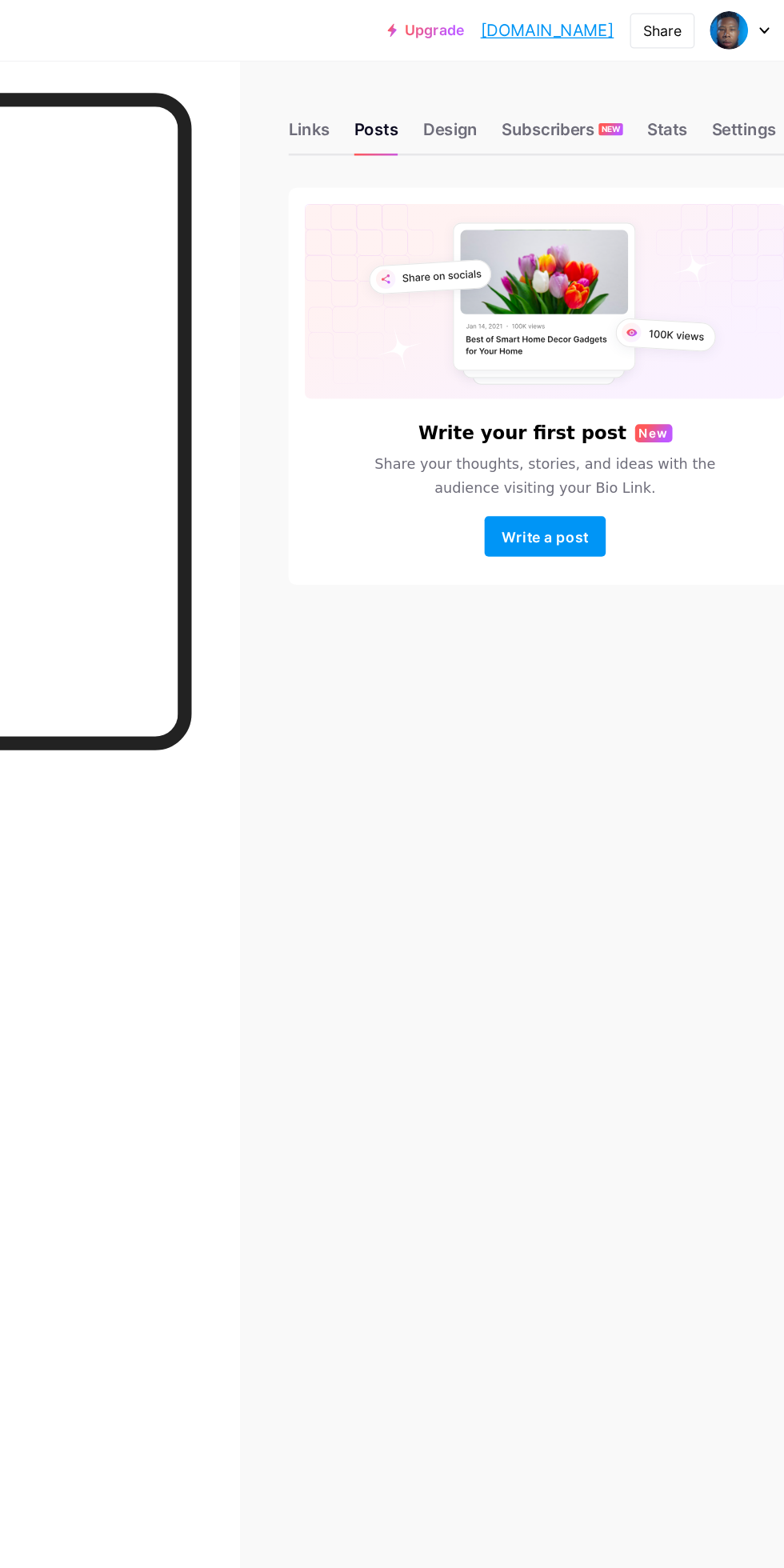
click at [479, 100] on div "Design" at bounding box center [479, 107] width 43 height 29
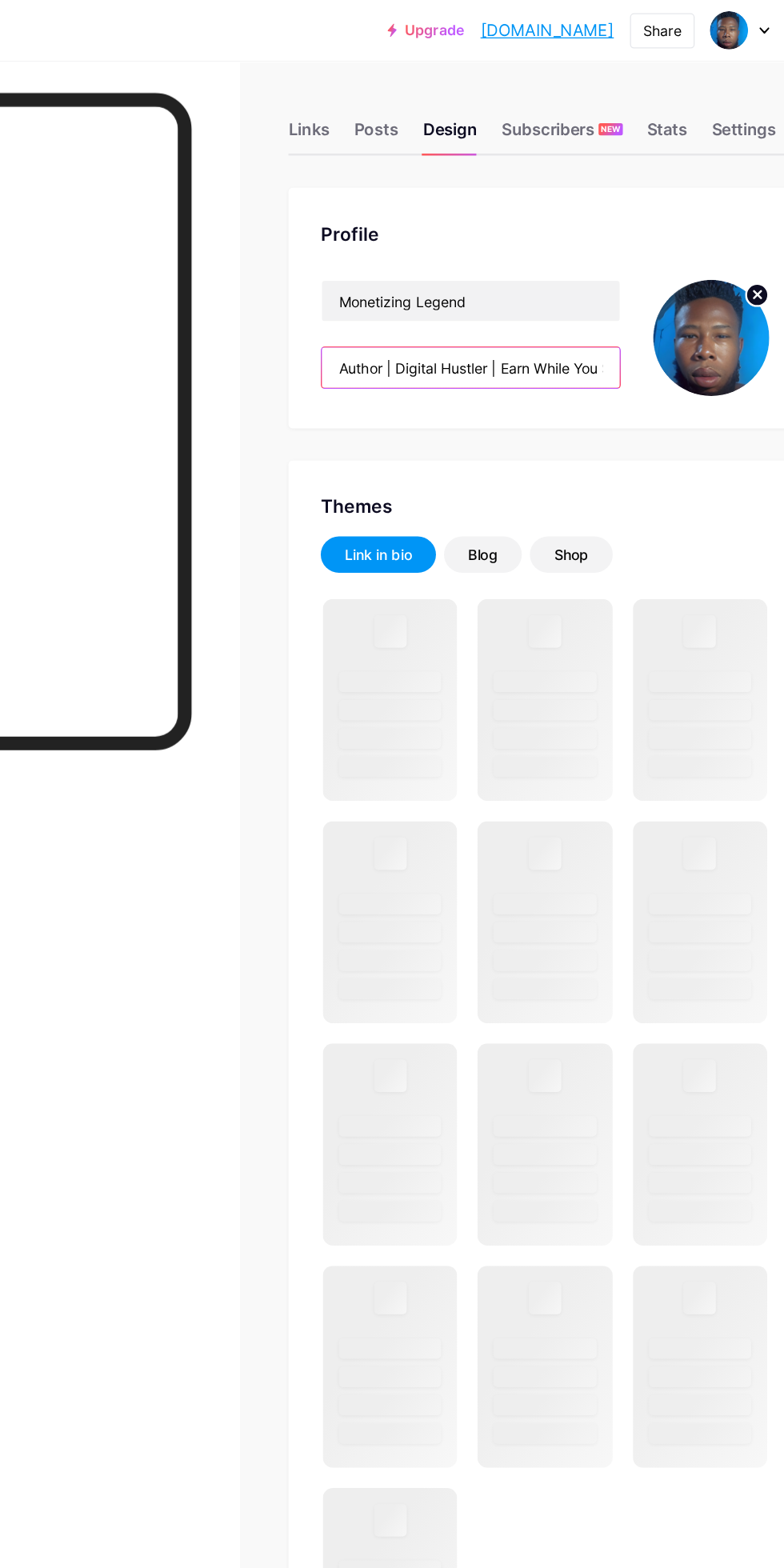
click at [578, 291] on input "Author | Digital Hustler | Earn While You Sleep" at bounding box center [496, 290] width 236 height 32
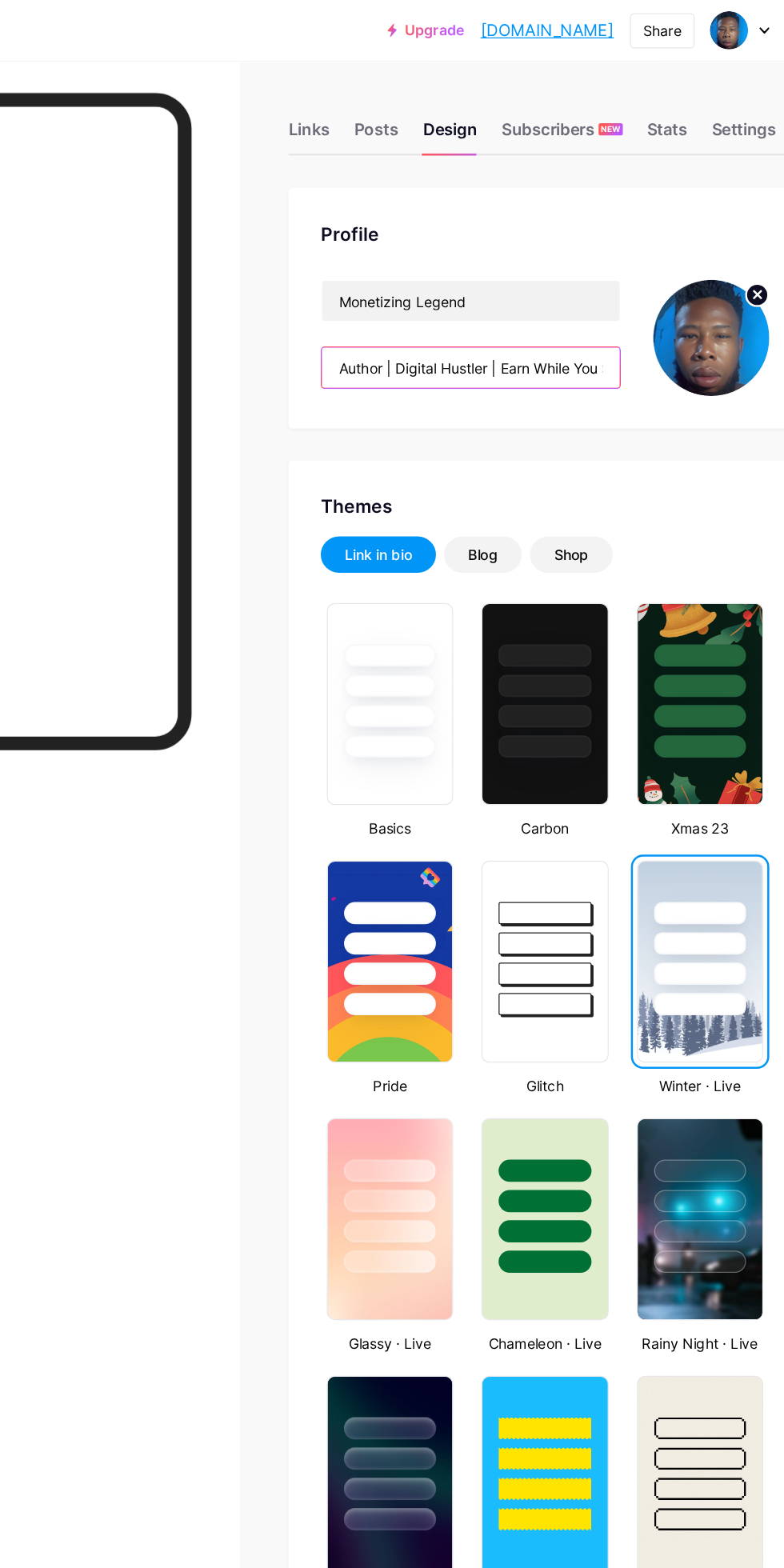
scroll to position [0, 33]
click at [486, 291] on input "Author | Digital Hustler | Earn While You Sleep" at bounding box center [496, 290] width 236 height 32
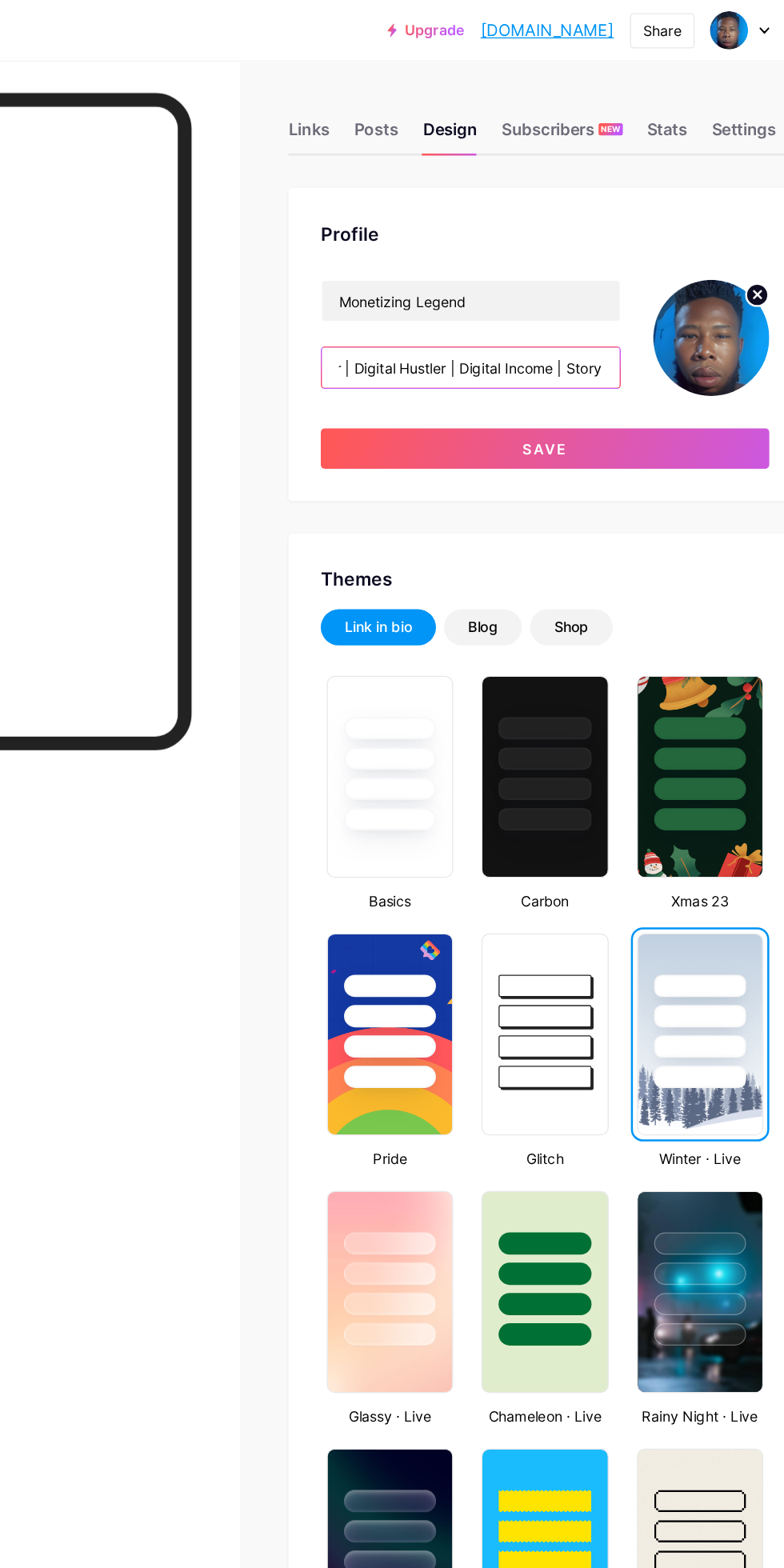
scroll to position [0, 93]
click at [513, 287] on input "Author | Digital Hustler | Digital Income | Story & Strategy Earn While You Sle…" at bounding box center [496, 290] width 236 height 32
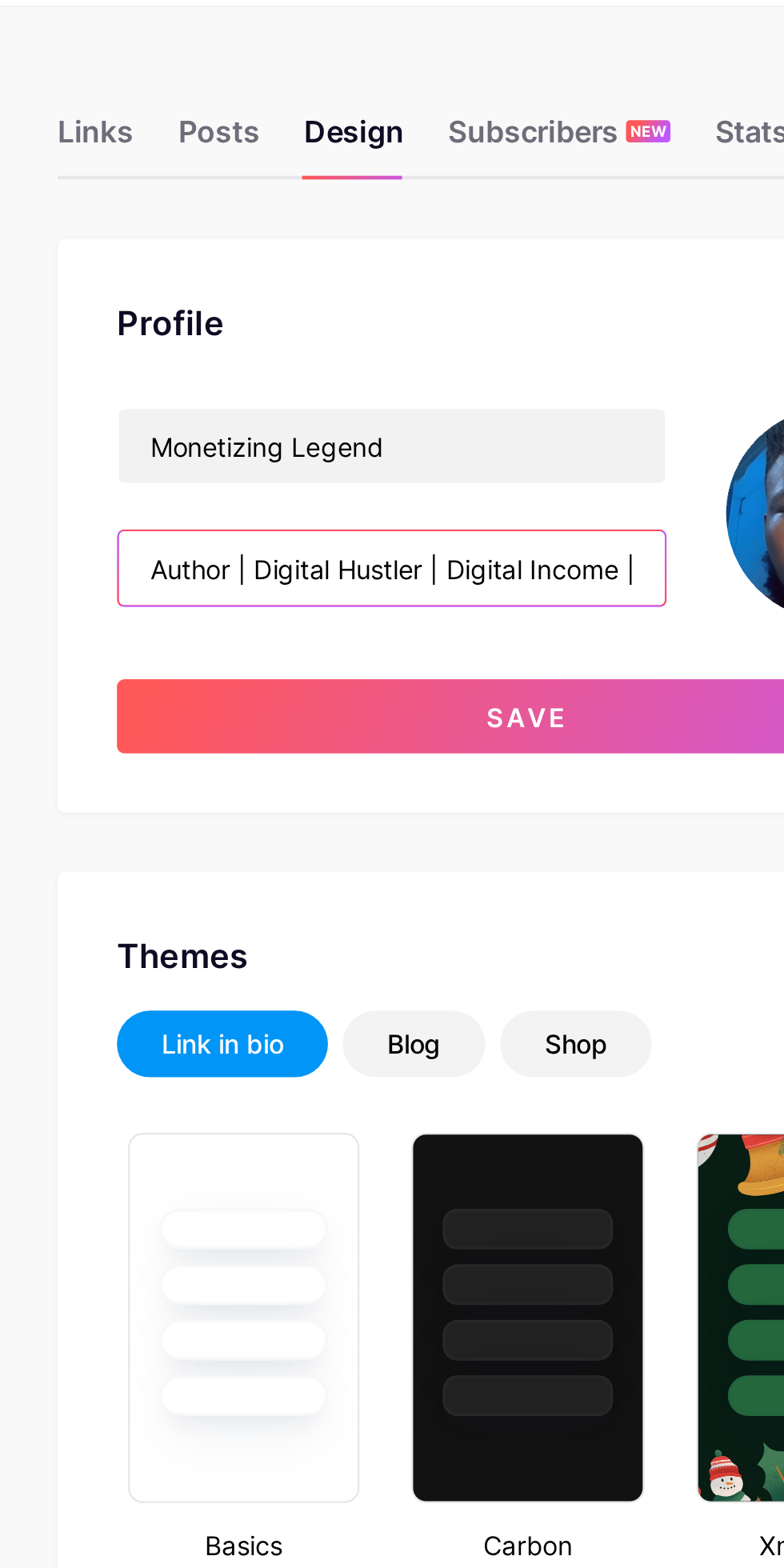
click at [538, 294] on input "Author | Digital Hustler | Digital Income | Story & Strategy Earn While You Sle…" at bounding box center [496, 290] width 236 height 32
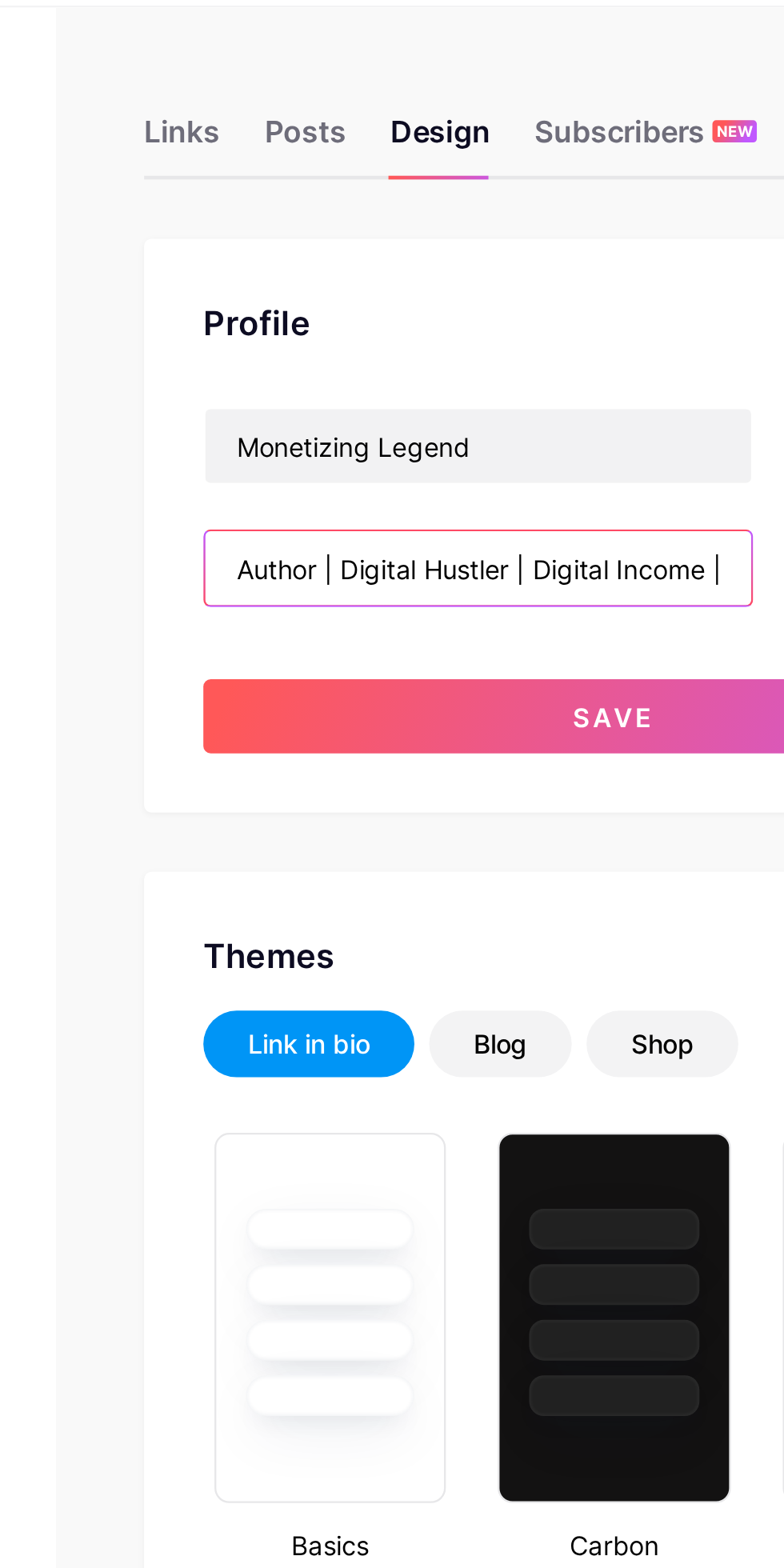
click at [571, 292] on input "Author | Digital Hustler | Digital Income | Story & Strategy Earn While You Sle…" at bounding box center [496, 290] width 236 height 32
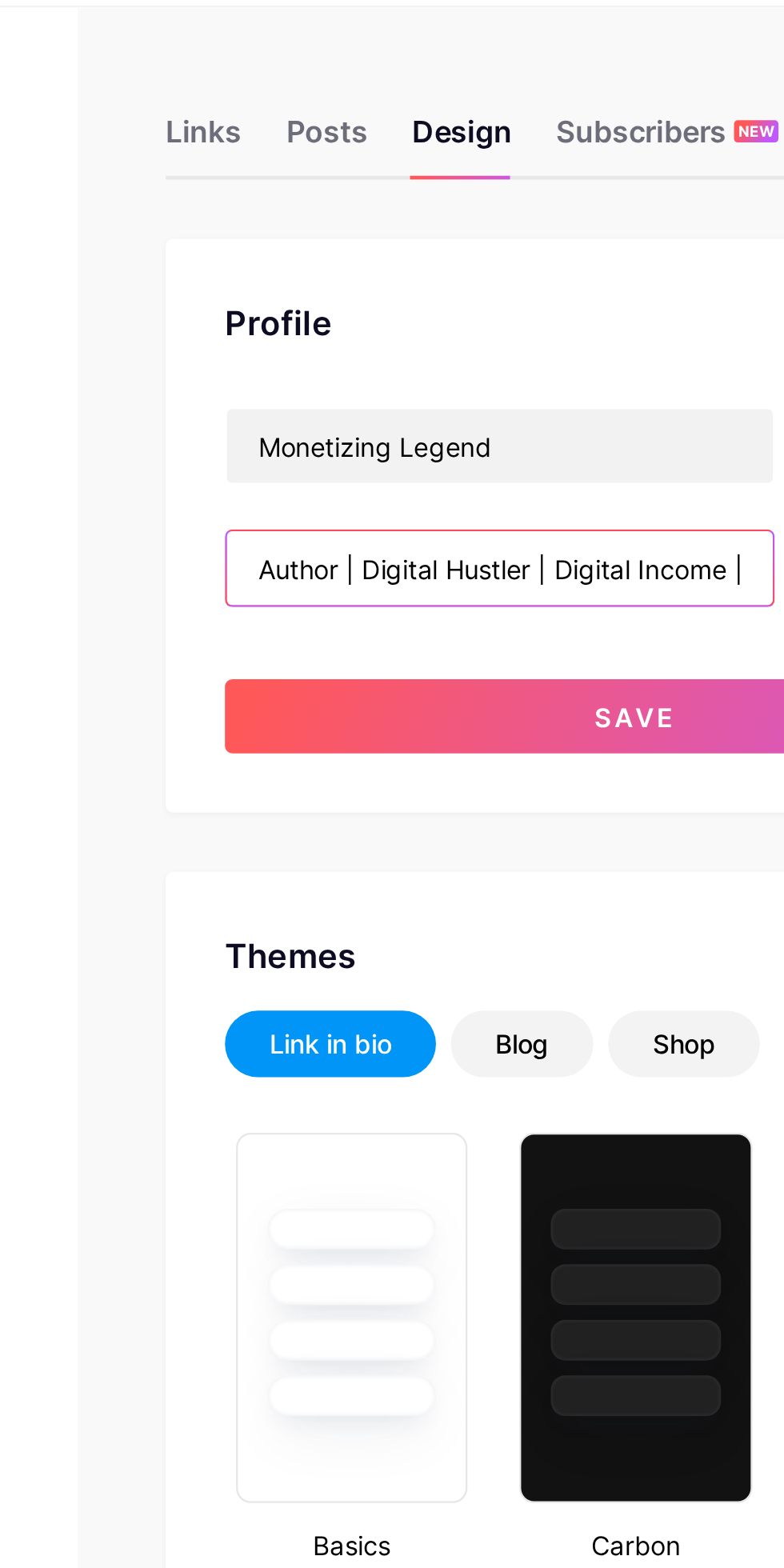
scroll to position [0, 208]
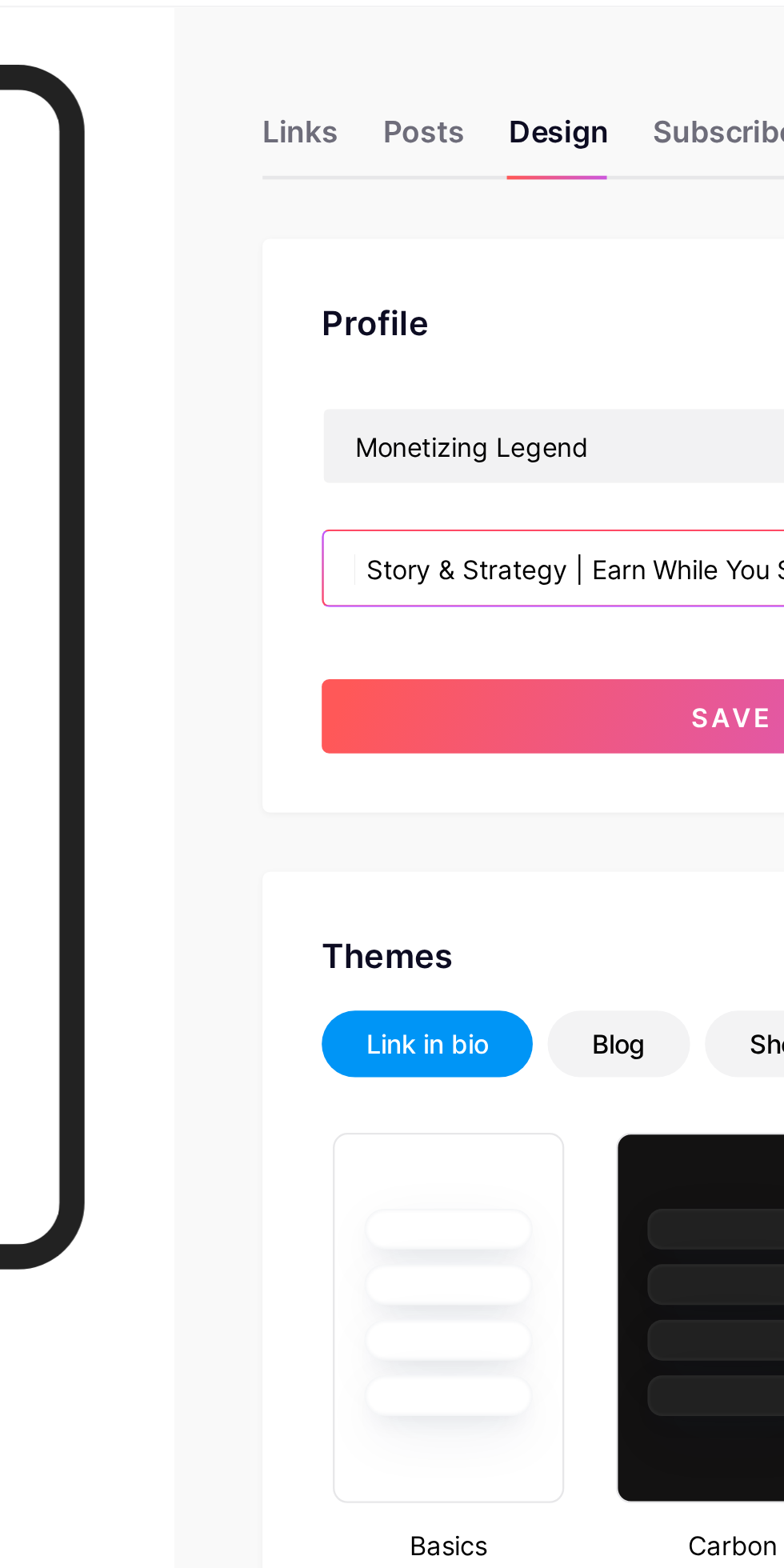
type input "Author | Digital Hustler | Digital Income | Story & Strategy | Earn While You S…"
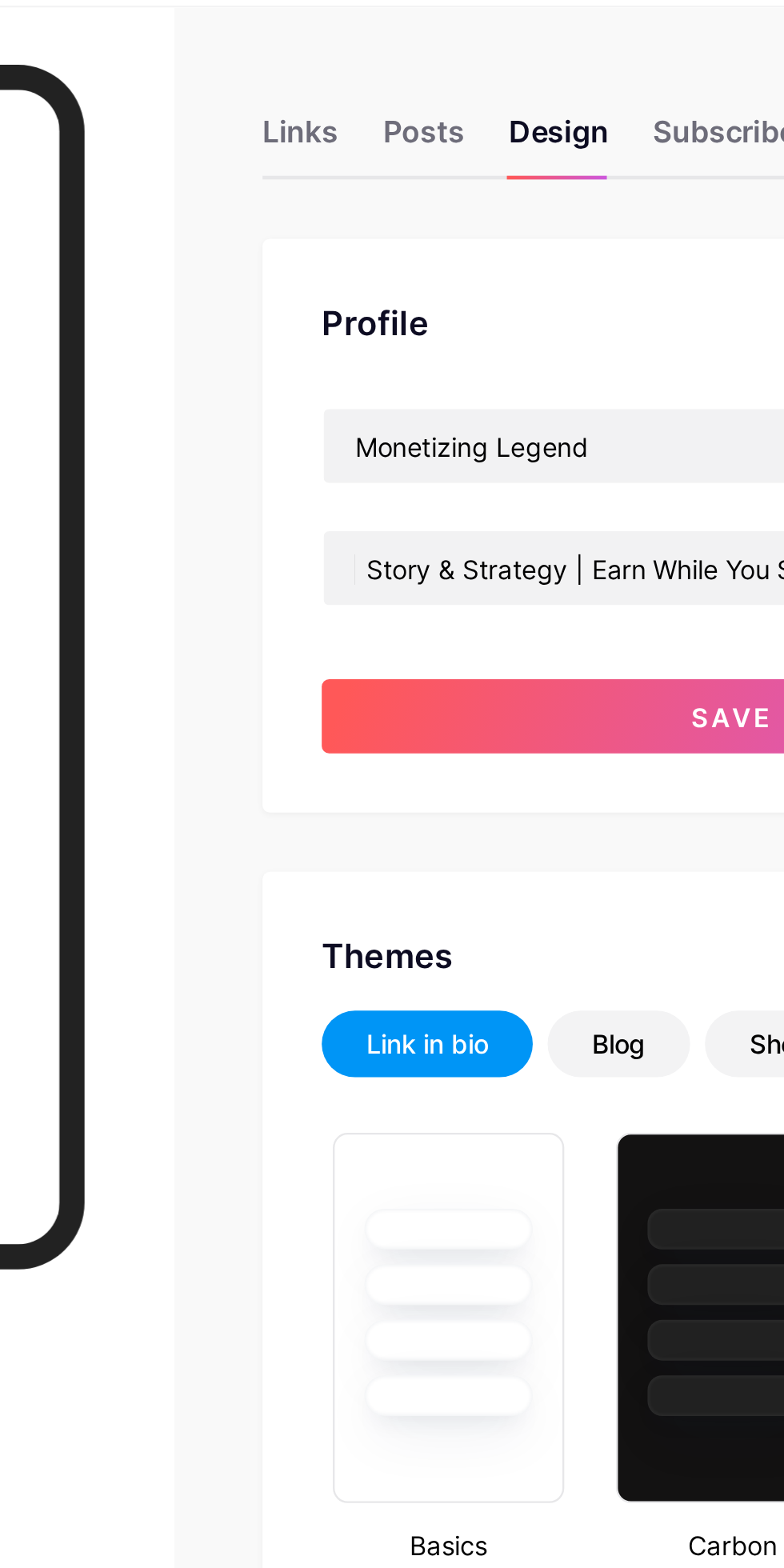
click at [542, 351] on span "Save" at bounding box center [555, 355] width 36 height 14
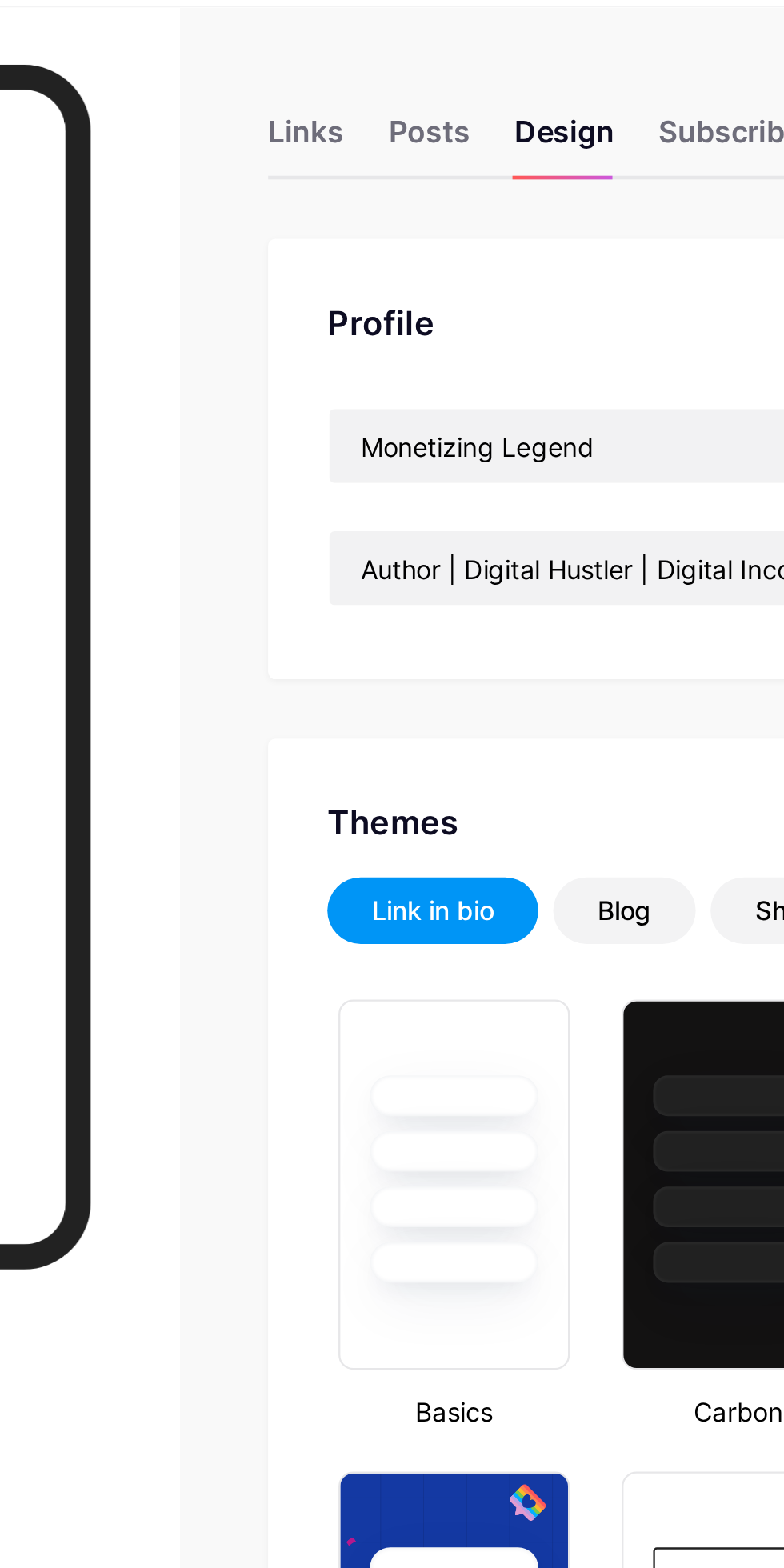
click at [370, 100] on div "Links" at bounding box center [368, 107] width 33 height 29
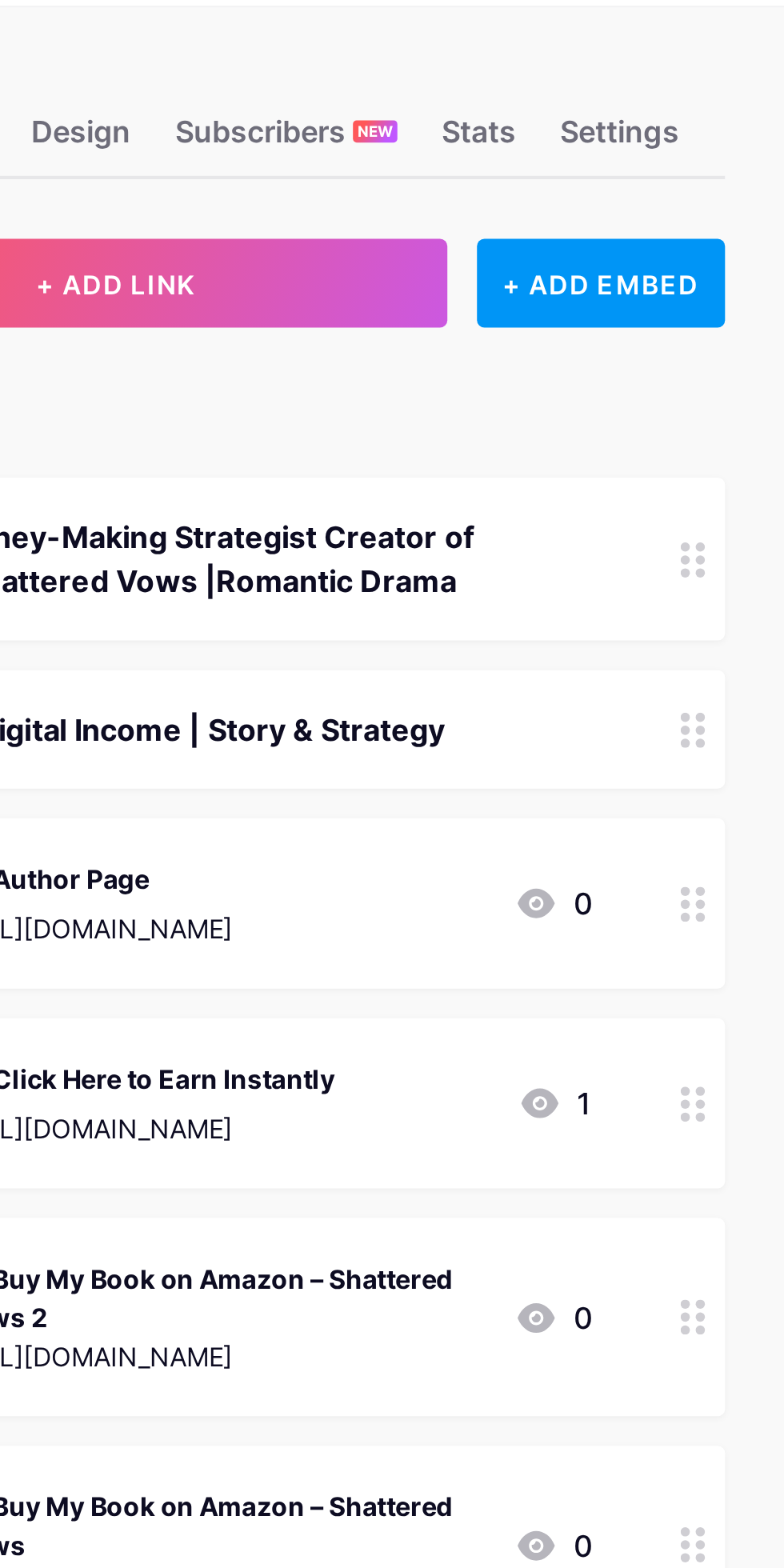
click at [674, 365] on div "Digital Income | Story & Strategy" at bounding box center [536, 360] width 330 height 19
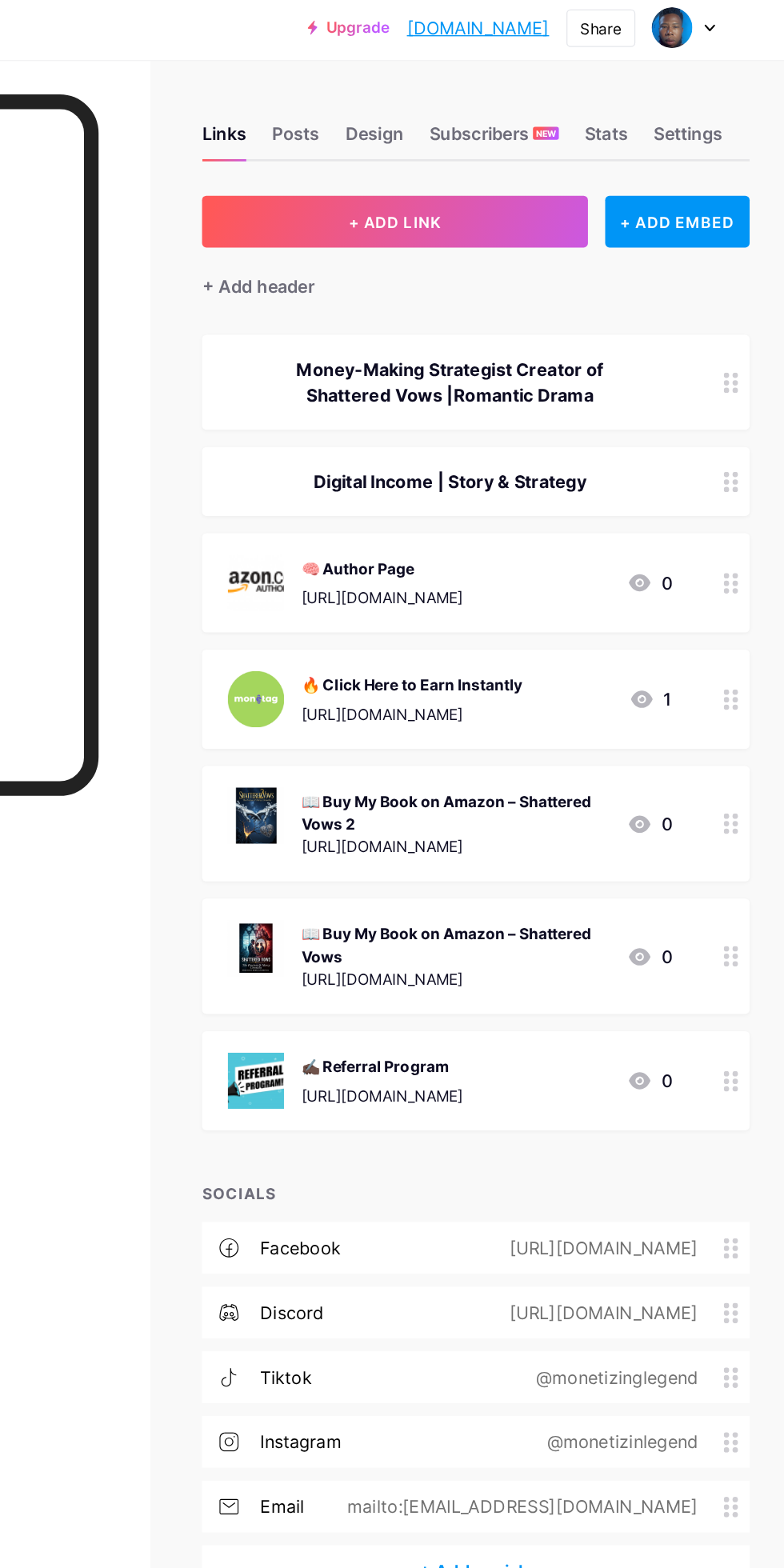
click at [716, 99] on div "Settings" at bounding box center [713, 107] width 51 height 29
click at [716, 101] on div "Settings" at bounding box center [713, 107] width 51 height 29
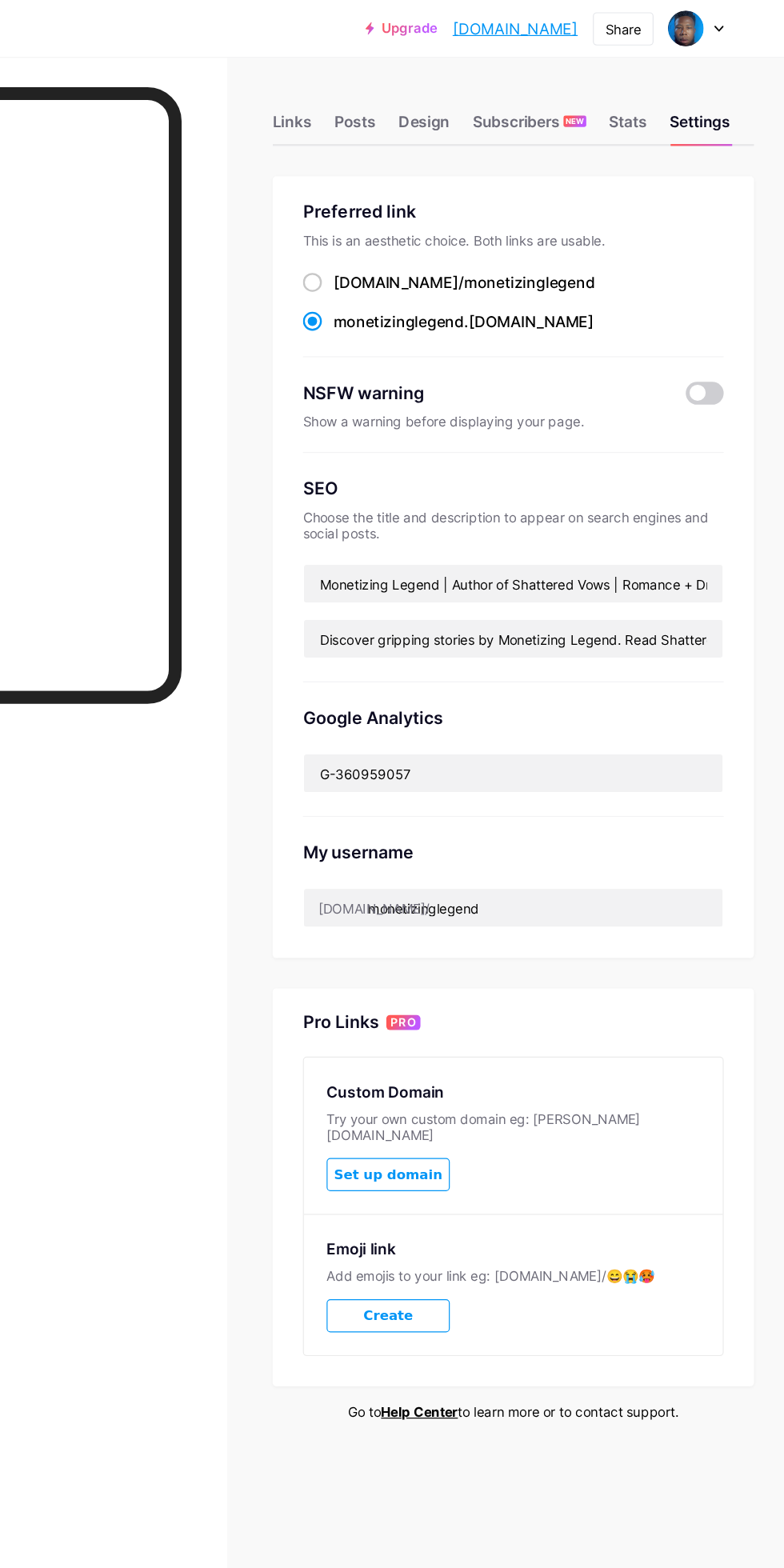
click at [377, 106] on div "Links" at bounding box center [368, 107] width 33 height 29
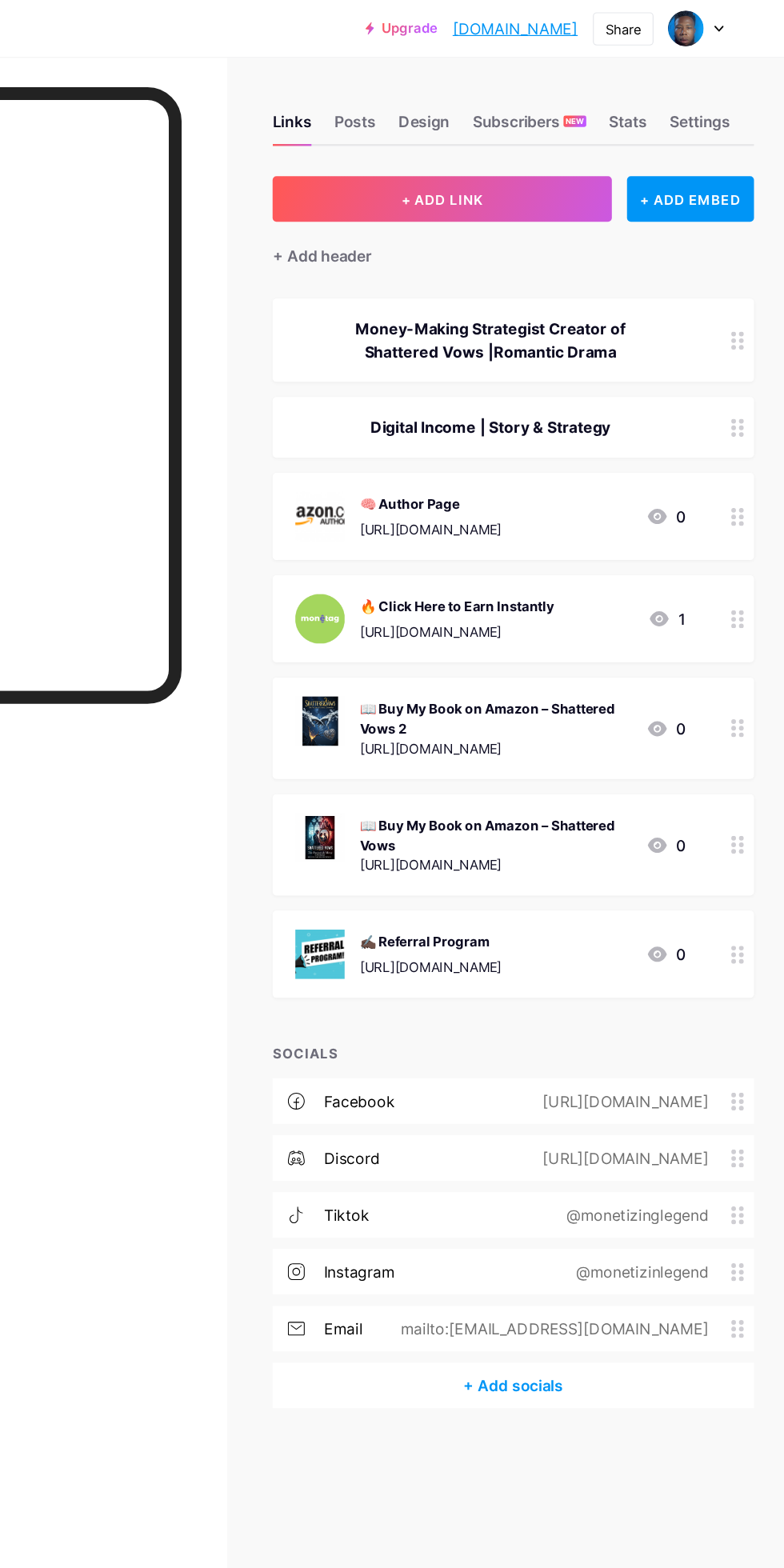
click at [627, 279] on div "Money-Making Strategist Creator of Shattered Vows |Romantic Drama" at bounding box center [536, 287] width 330 height 39
click at [588, 283] on div "Money-Making Strategist Creator of Shattered Vows |Romantic Drama" at bounding box center [536, 287] width 330 height 39
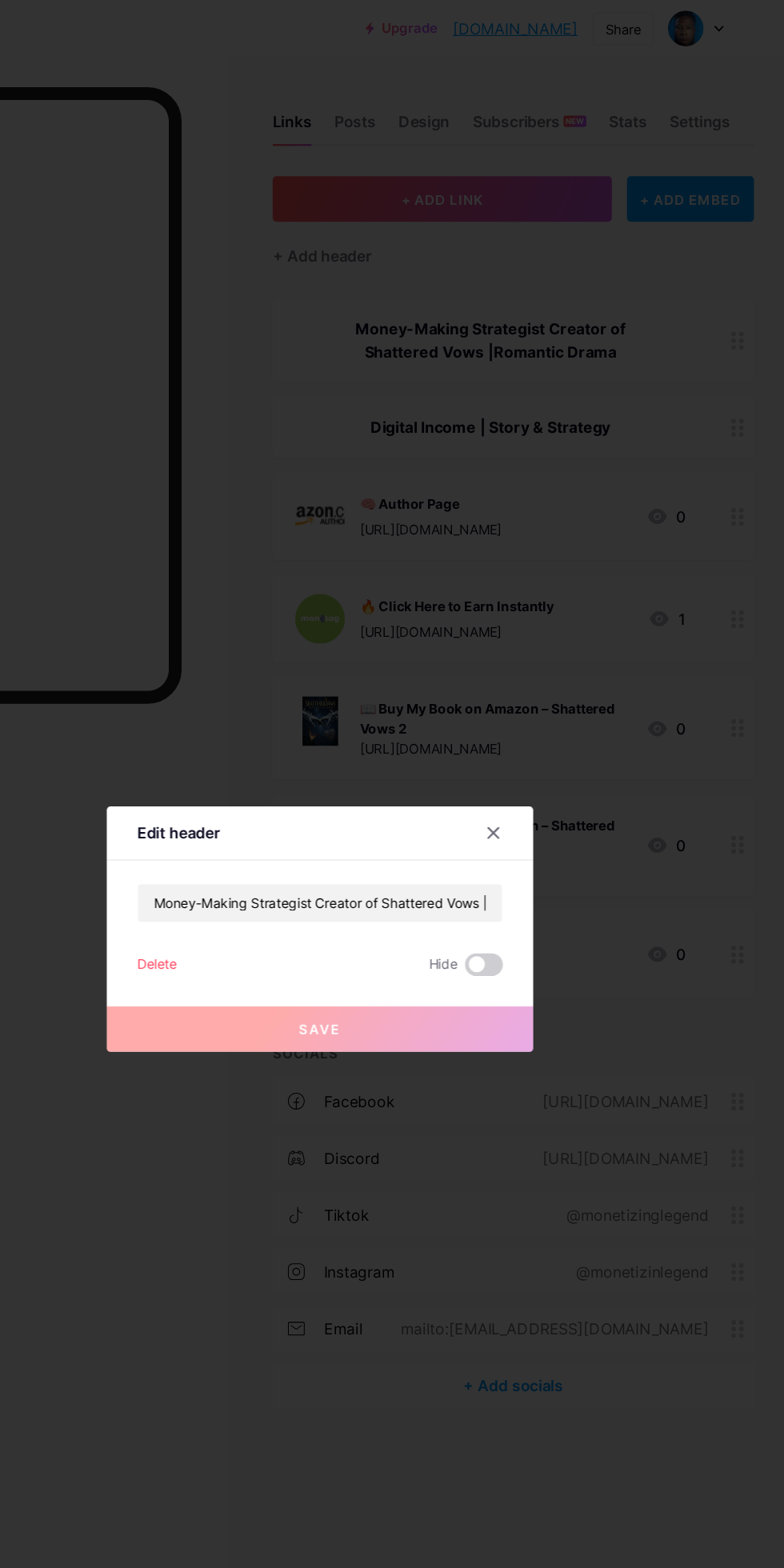
click at [154, 727] on div at bounding box center [392, 784] width 784 height 1568
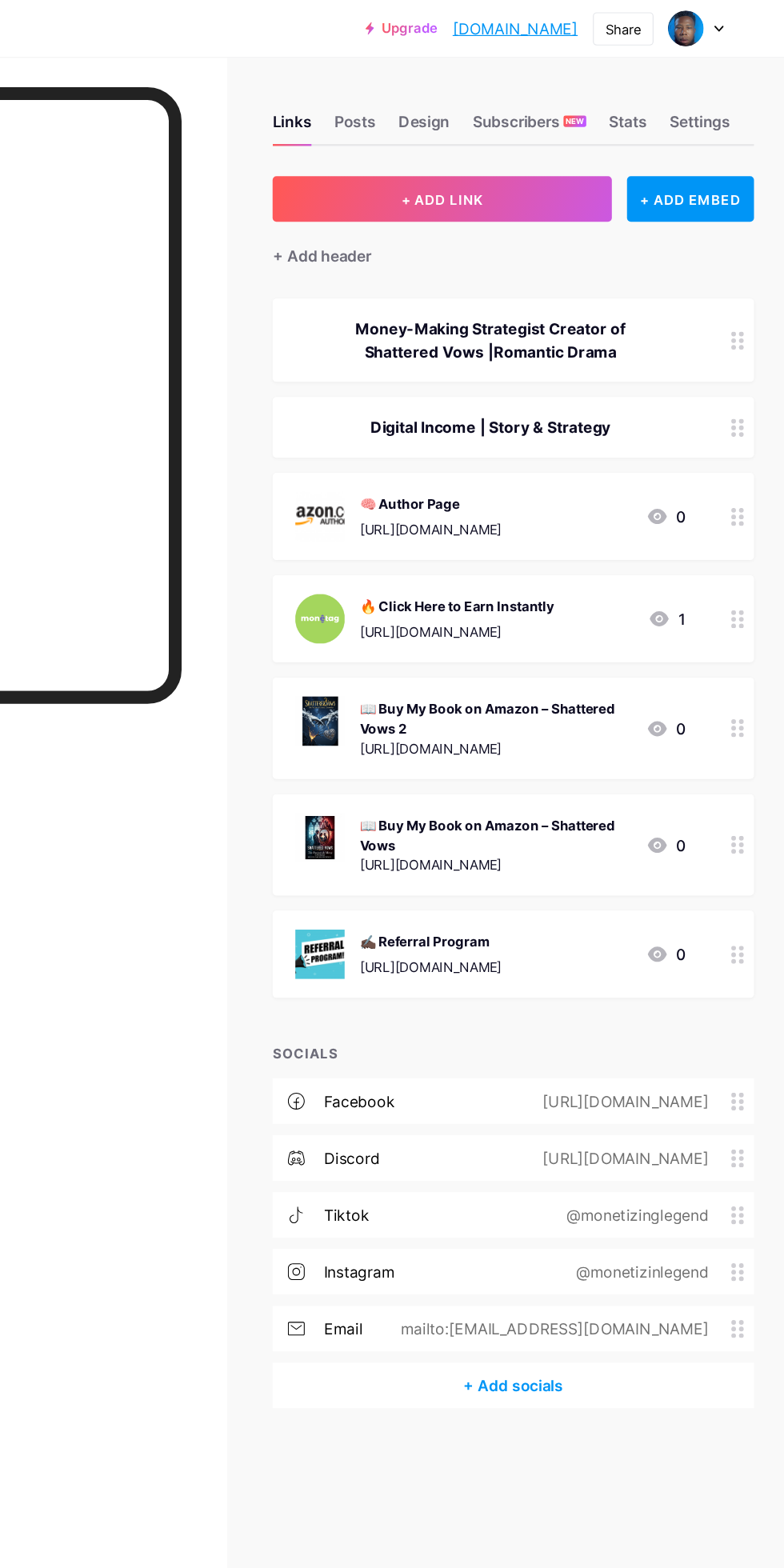
click at [575, 336] on div "Digital Income | Story & Strategy" at bounding box center [555, 361] width 407 height 51
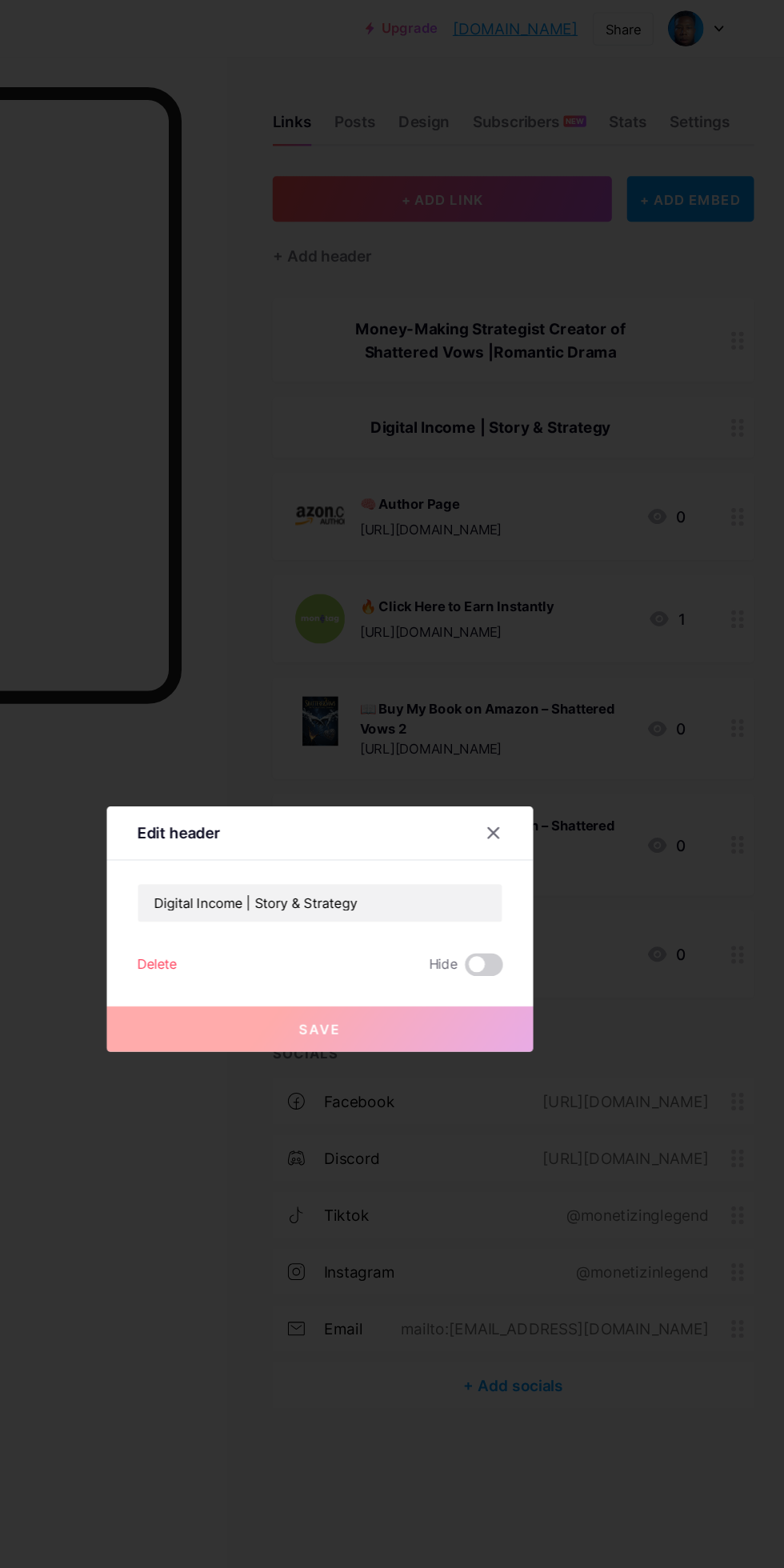
click at [254, 824] on div "Delete" at bounding box center [254, 814] width 33 height 19
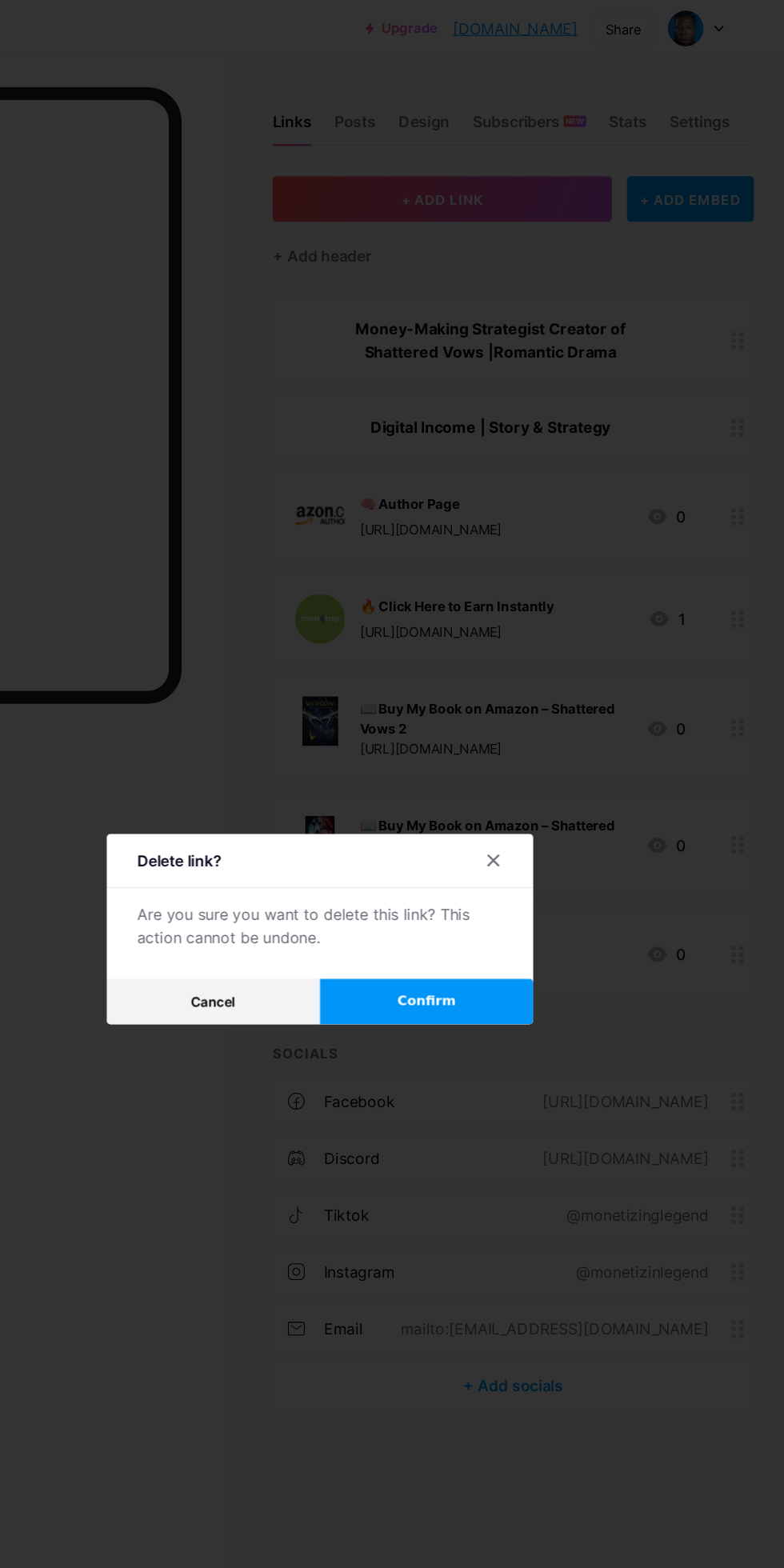
click at [499, 853] on span "Confirm" at bounding box center [483, 845] width 50 height 17
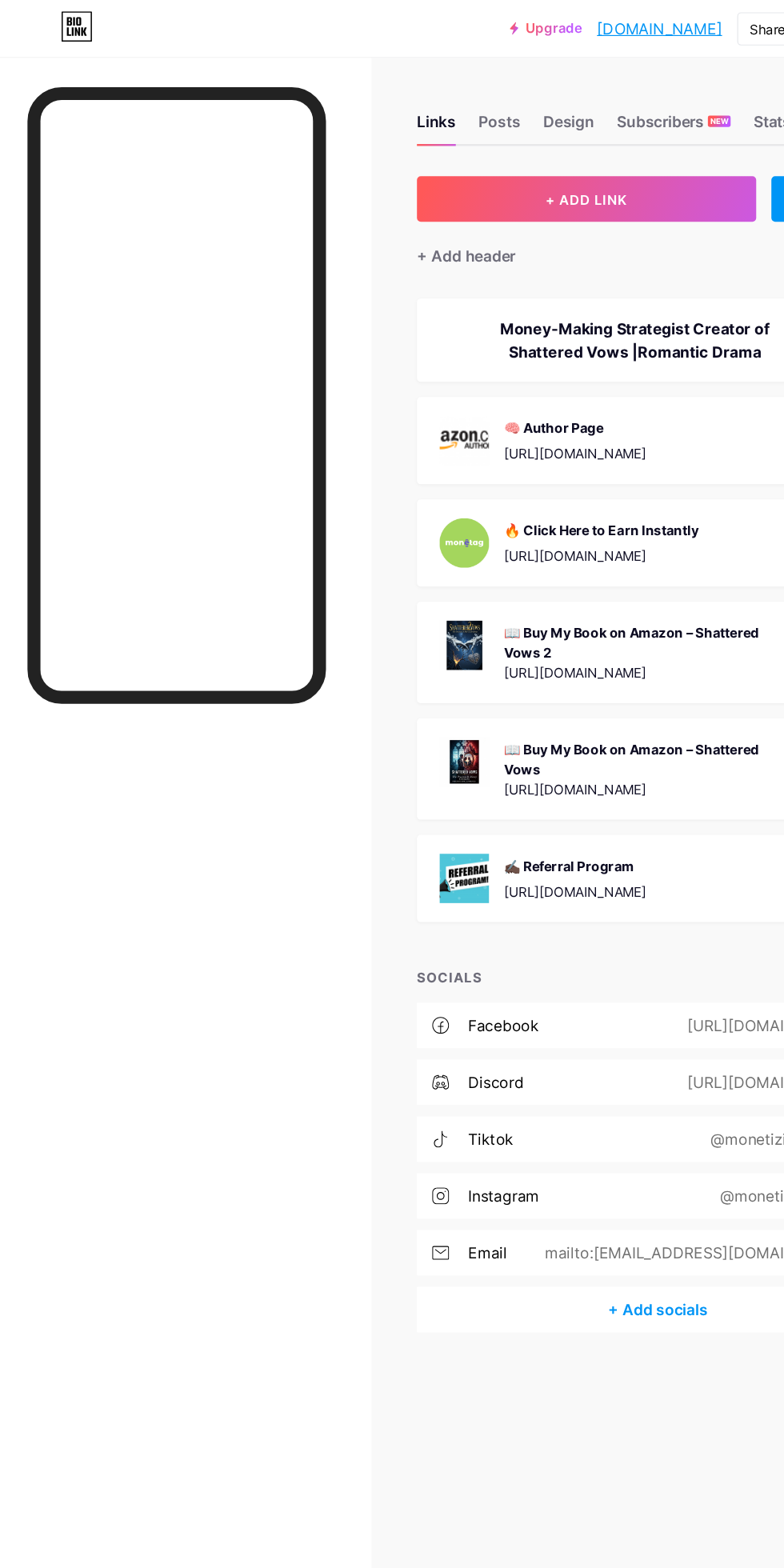
click at [540, 313] on div "Money-Making Strategist Creator of Shattered Vows |Romantic Drama" at bounding box center [555, 287] width 407 height 70
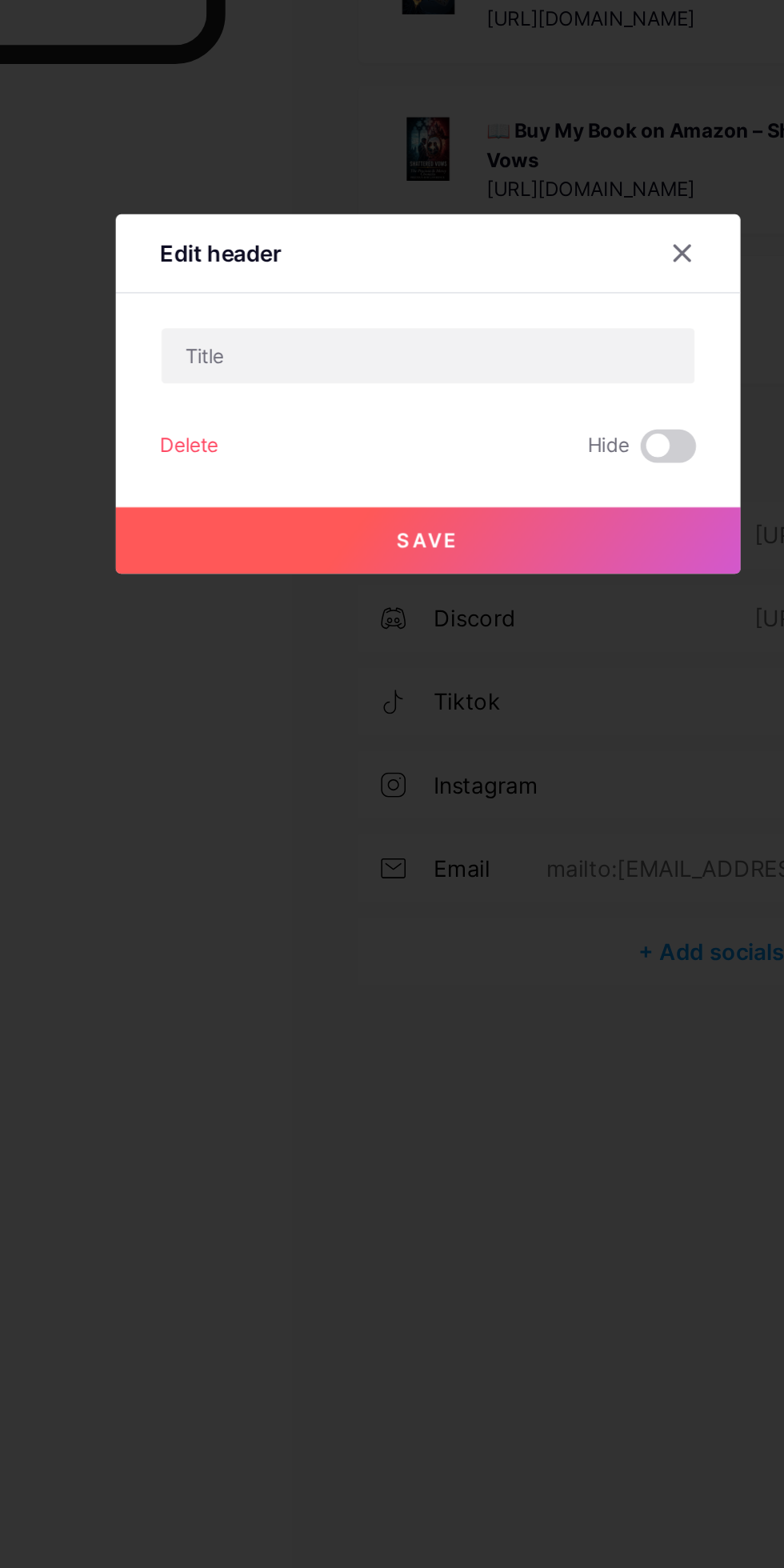
click at [264, 824] on div "Delete" at bounding box center [254, 814] width 33 height 19
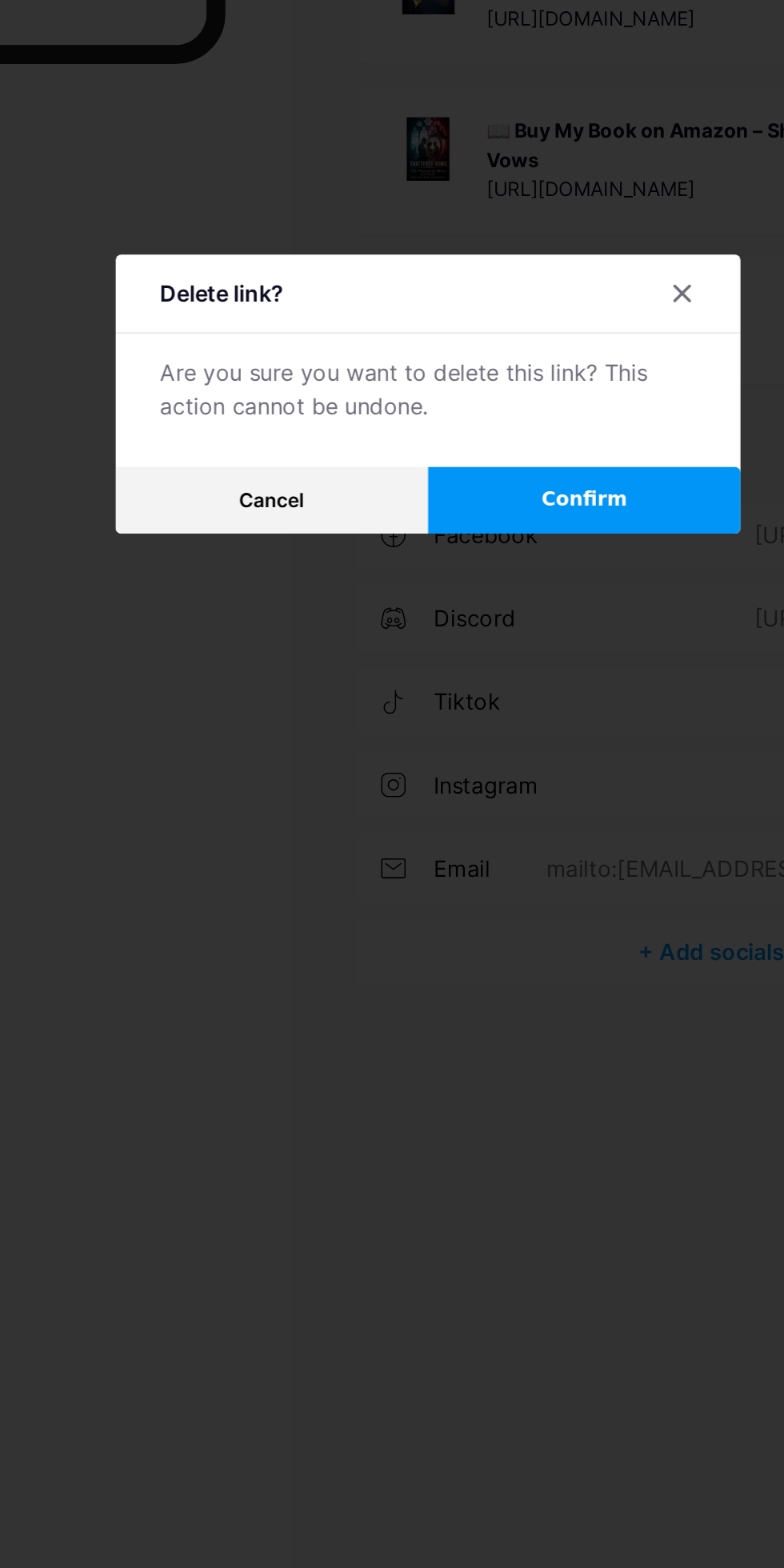
click at [515, 926] on div at bounding box center [392, 784] width 784 height 1568
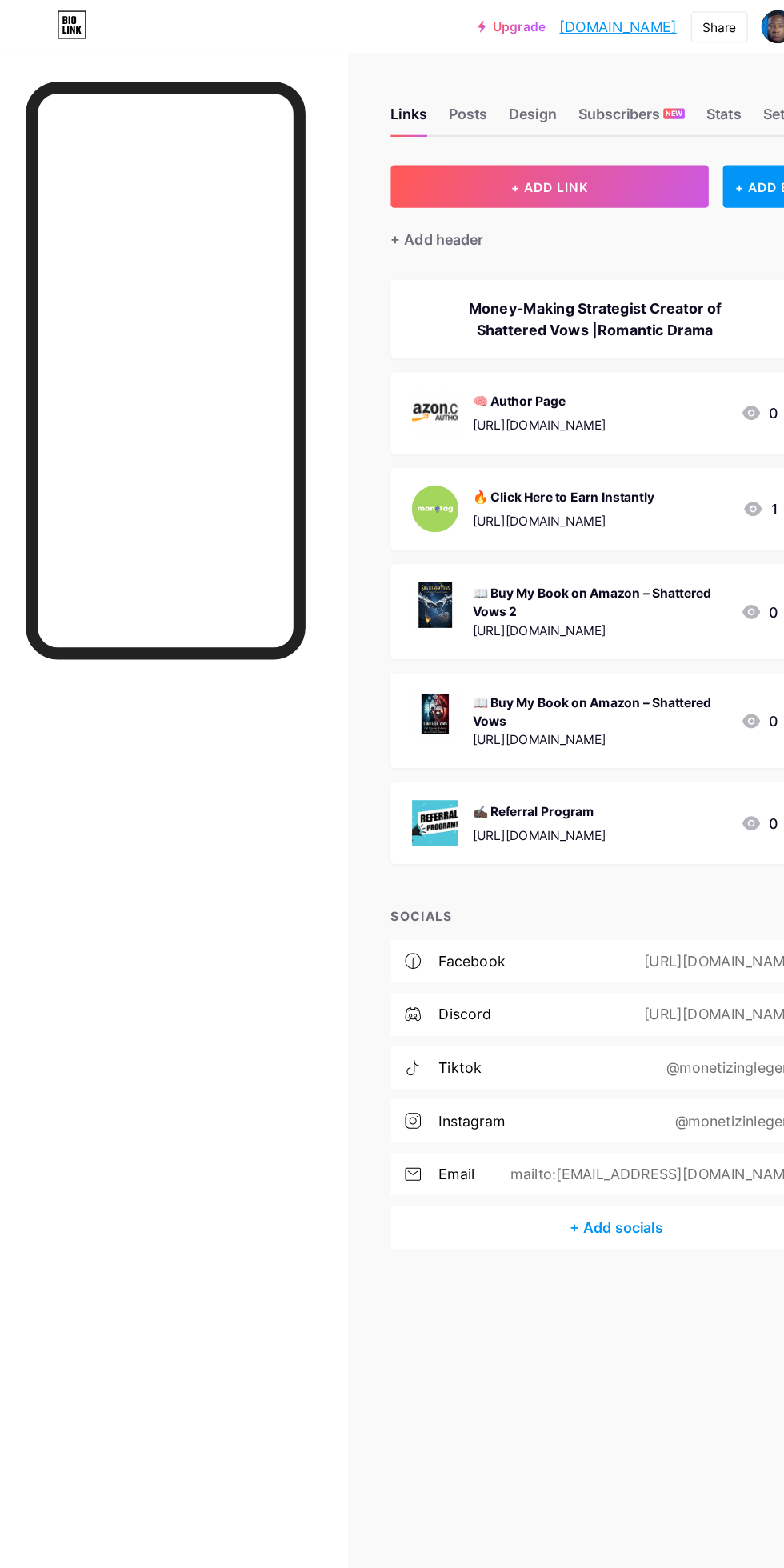
click at [519, 292] on div "Money-Making Strategist Creator of Shattered Vows |Romantic Drama" at bounding box center [536, 287] width 330 height 39
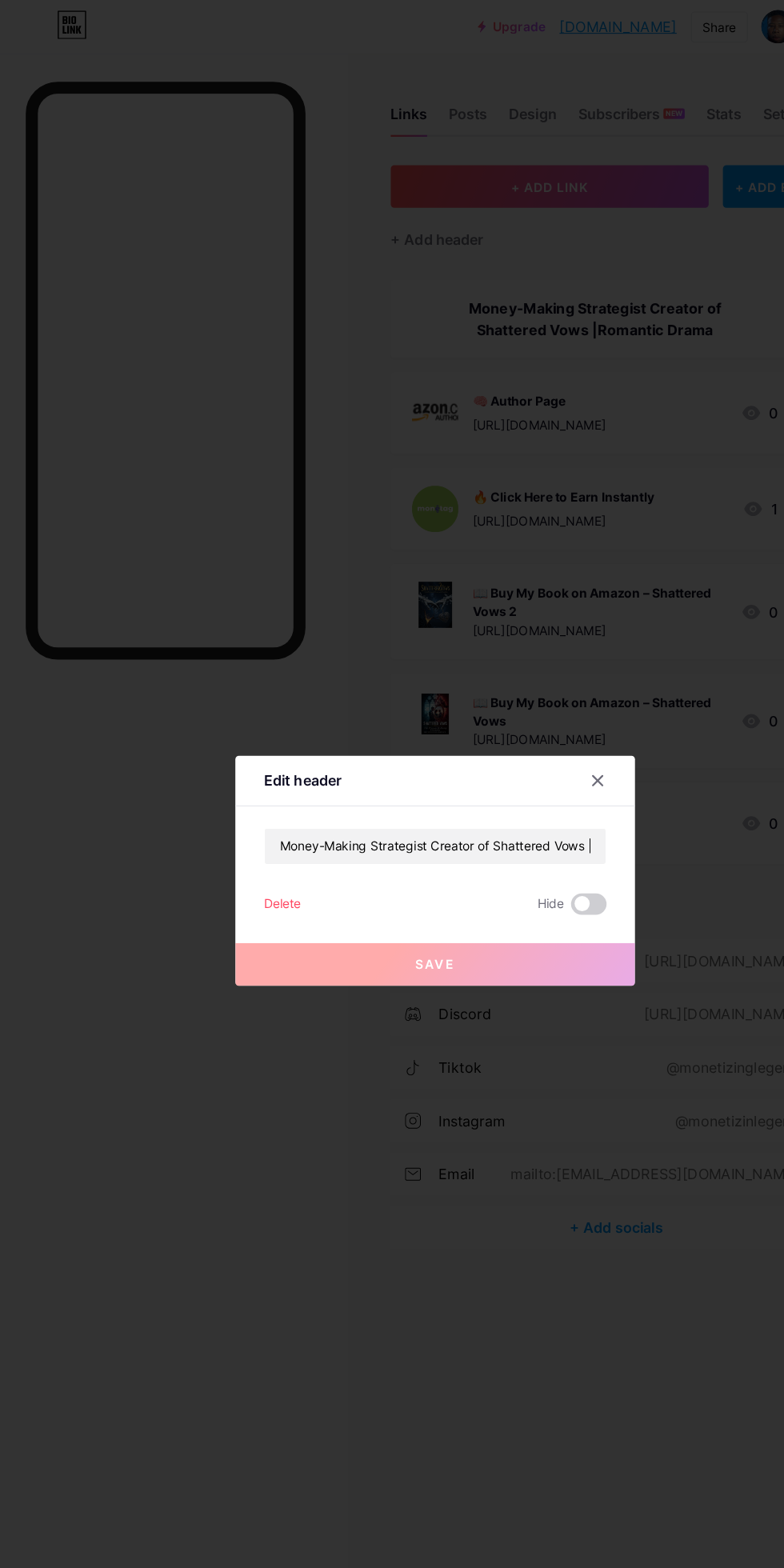
click at [258, 824] on div "Delete" at bounding box center [254, 814] width 33 height 19
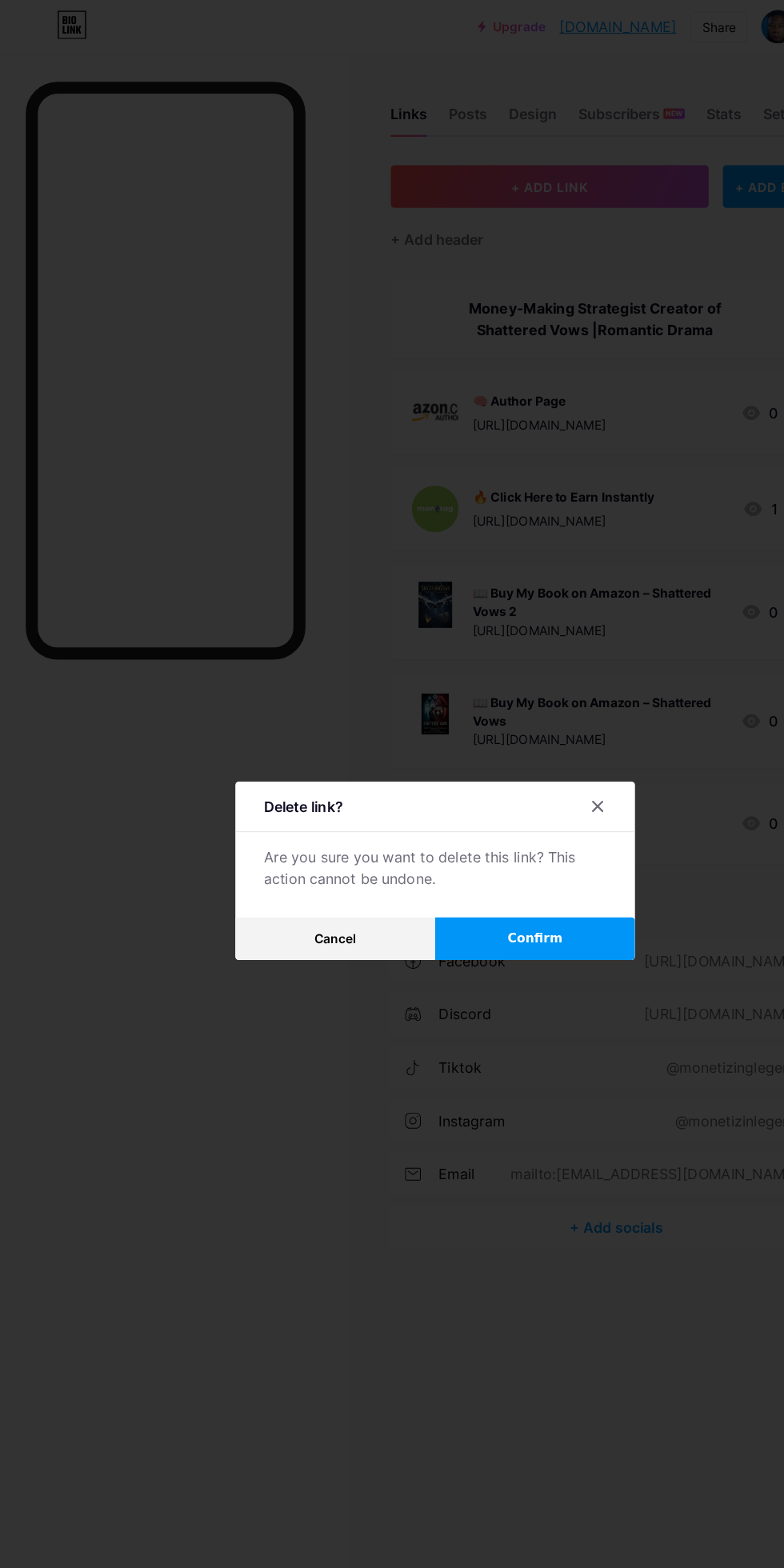
click at [486, 853] on span "Confirm" at bounding box center [483, 845] width 50 height 17
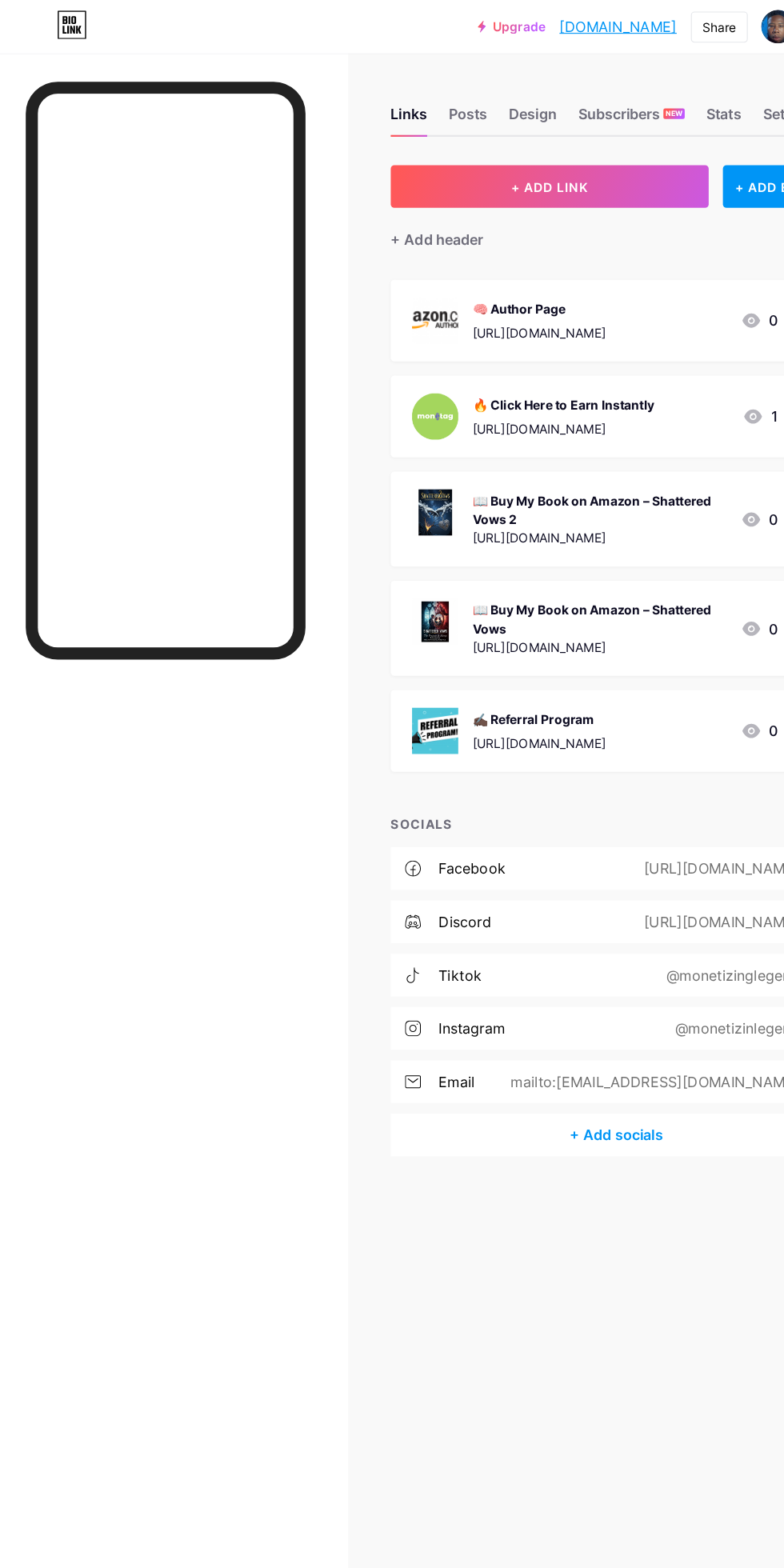
click at [413, 113] on div "Posts" at bounding box center [421, 107] width 35 height 29
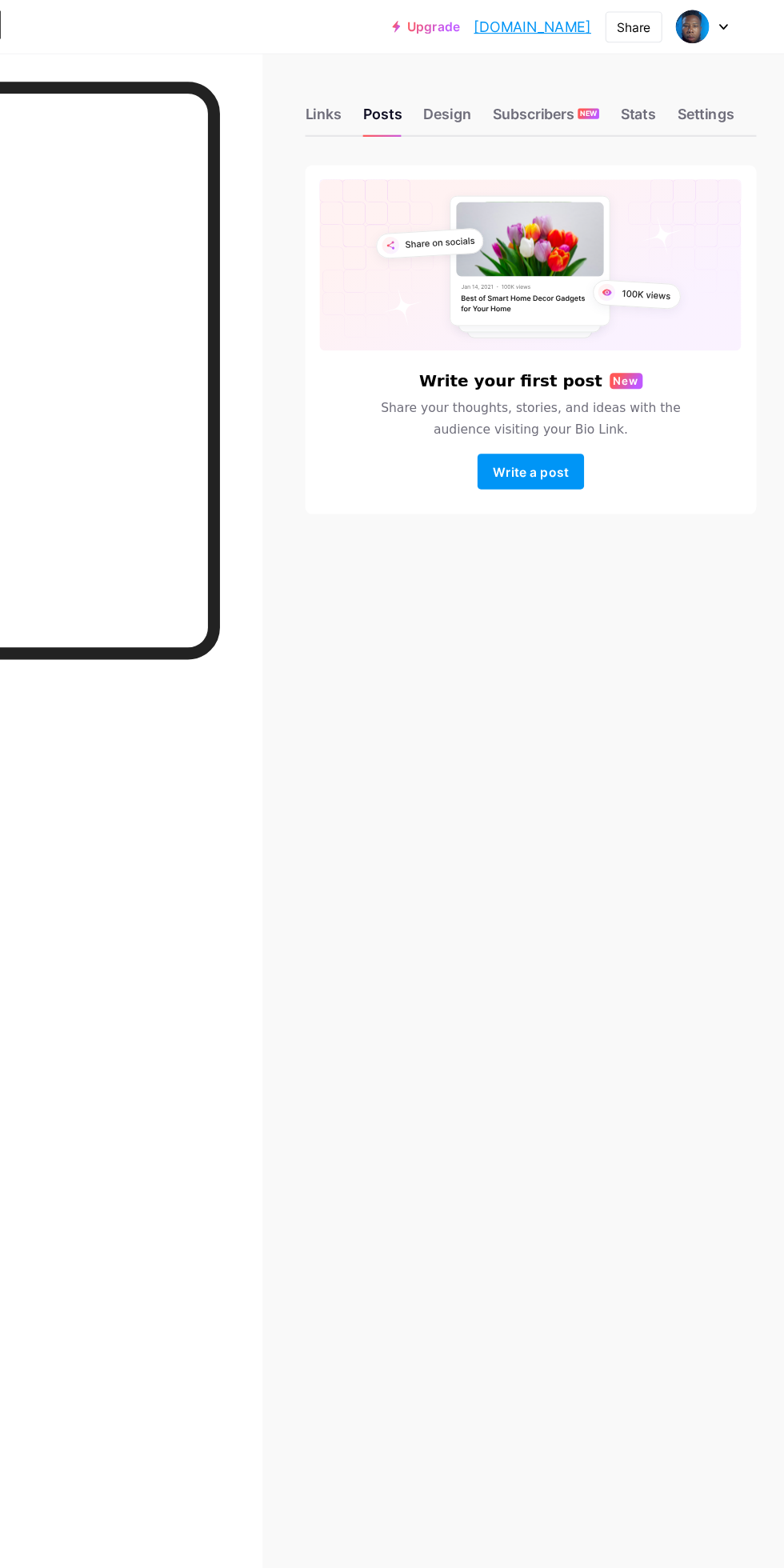
click at [473, 111] on div "Design" at bounding box center [479, 107] width 43 height 29
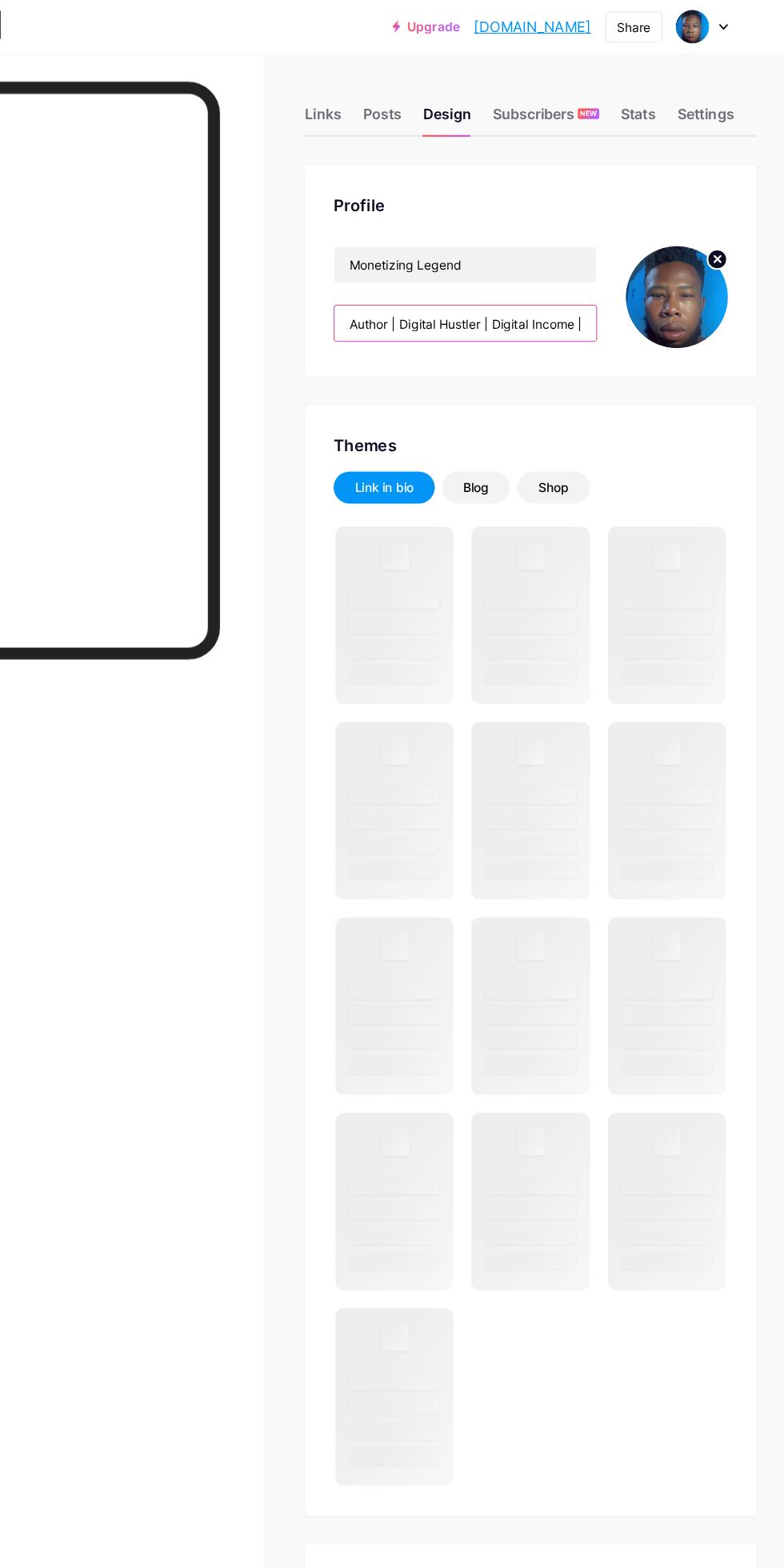
click at [548, 291] on input "Author | Digital Hustler | Digital Income | Story & Strategy | Earn While You S…" at bounding box center [496, 290] width 236 height 32
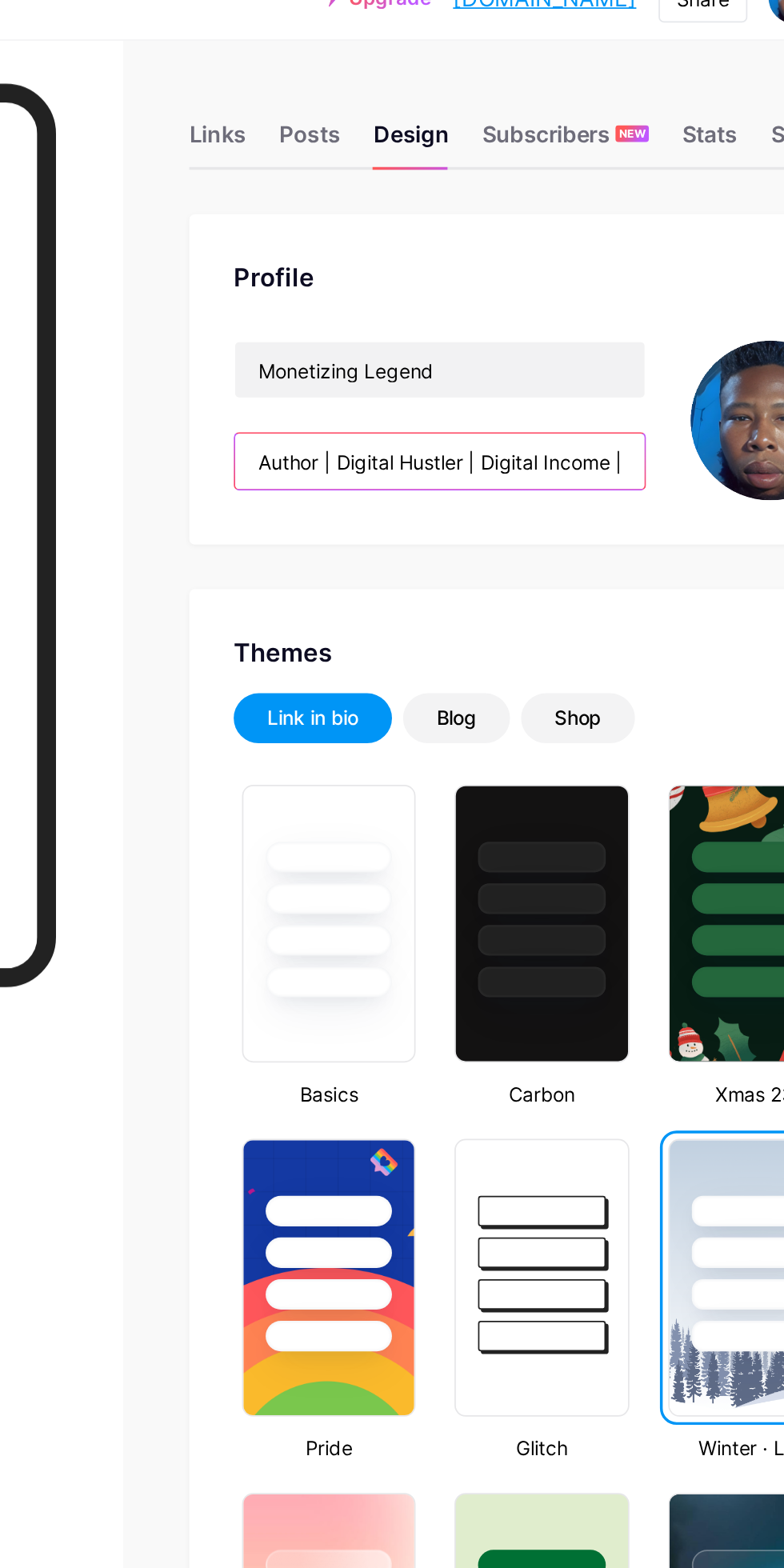
scroll to position [0, 215]
click at [487, 294] on input "Author | Digital Hustler | Digital Income | Story & Strategy | Earn While You S…" at bounding box center [496, 290] width 236 height 32
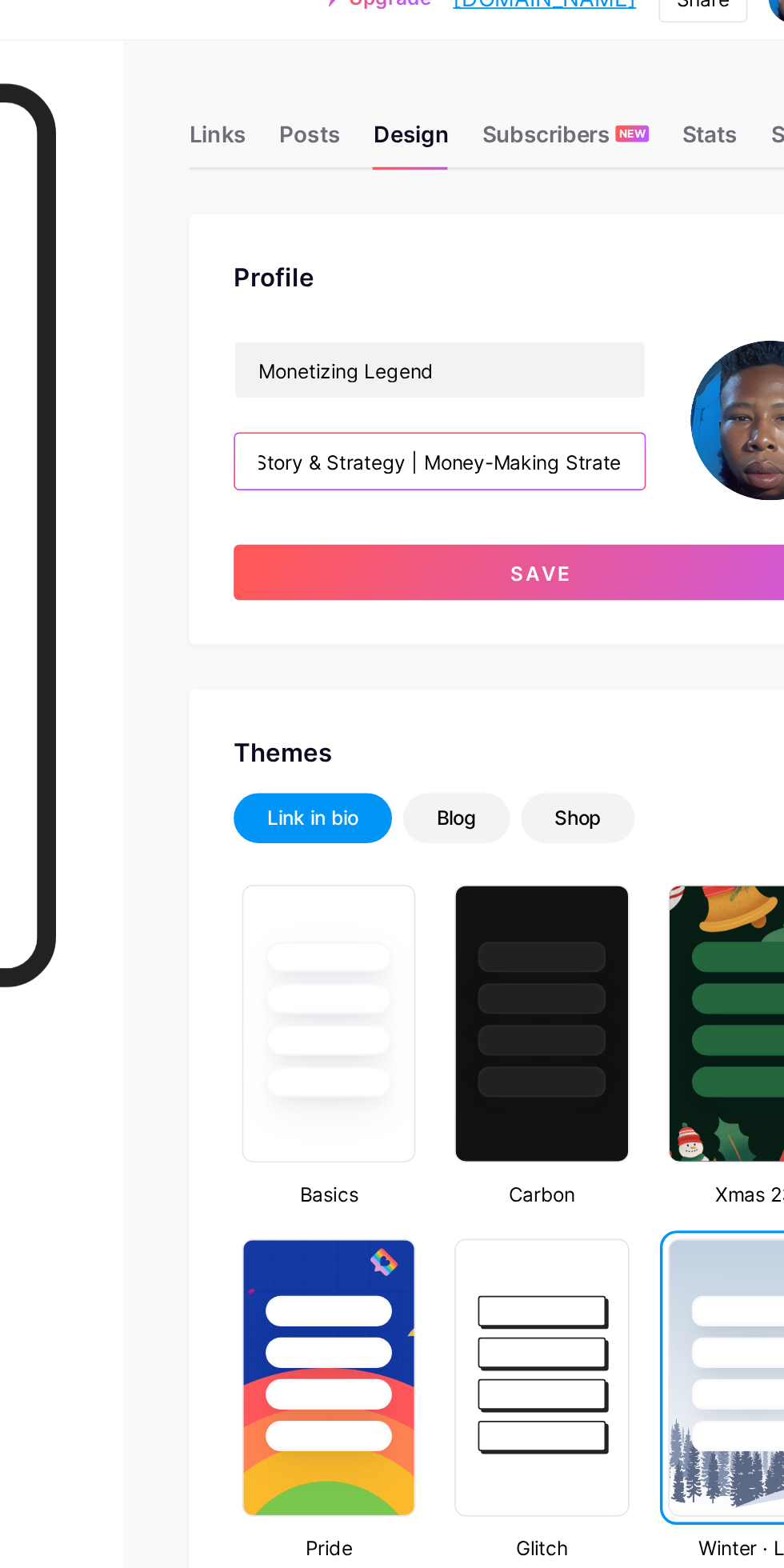
scroll to position [0, 475]
click at [555, 294] on input "Author | Digital Hustler | Digital Income | Story & Strategy | Money-Making Str…" at bounding box center [496, 290] width 236 height 32
click at [485, 289] on input "Author | Digital Hustler | Digital Income | Story & Strategy | Money-Making Str…" at bounding box center [496, 290] width 236 height 32
type input "Author | Digital Hustler | Digital Income | Story & Strategy | Money-Making Str…"
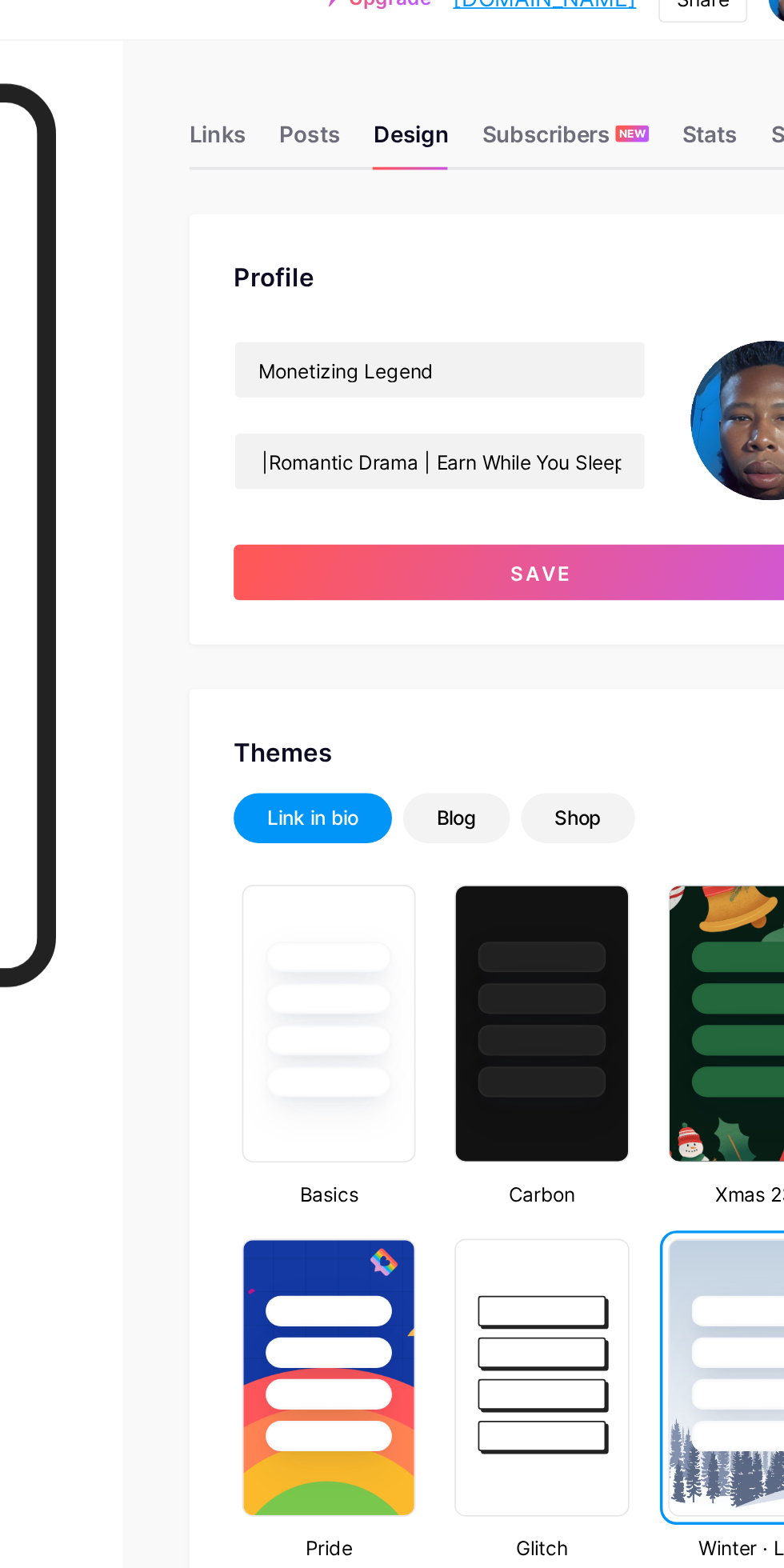
click at [615, 339] on button "Save" at bounding box center [555, 354] width 355 height 32
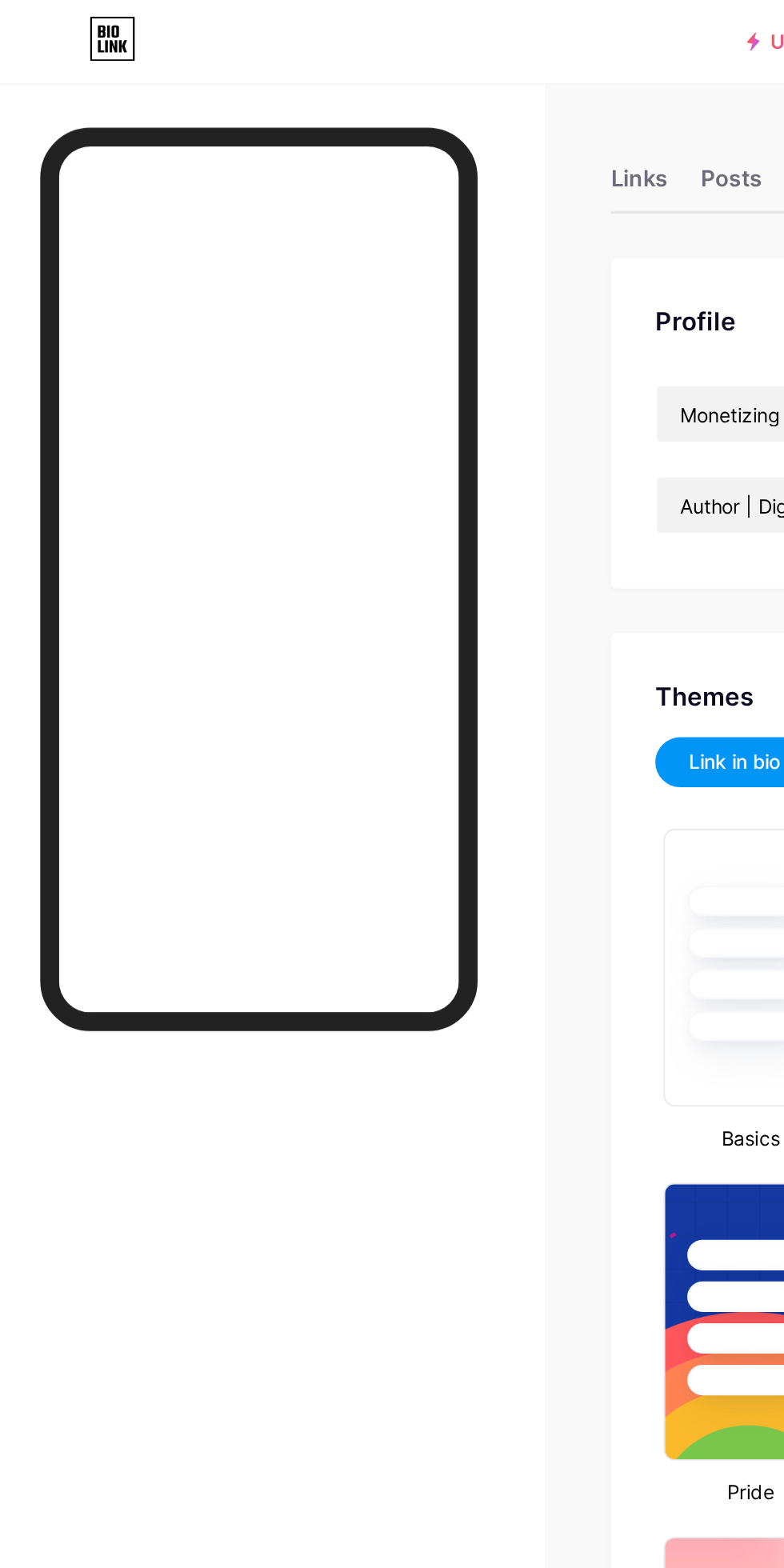
click at [380, 102] on div "Links" at bounding box center [368, 107] width 33 height 29
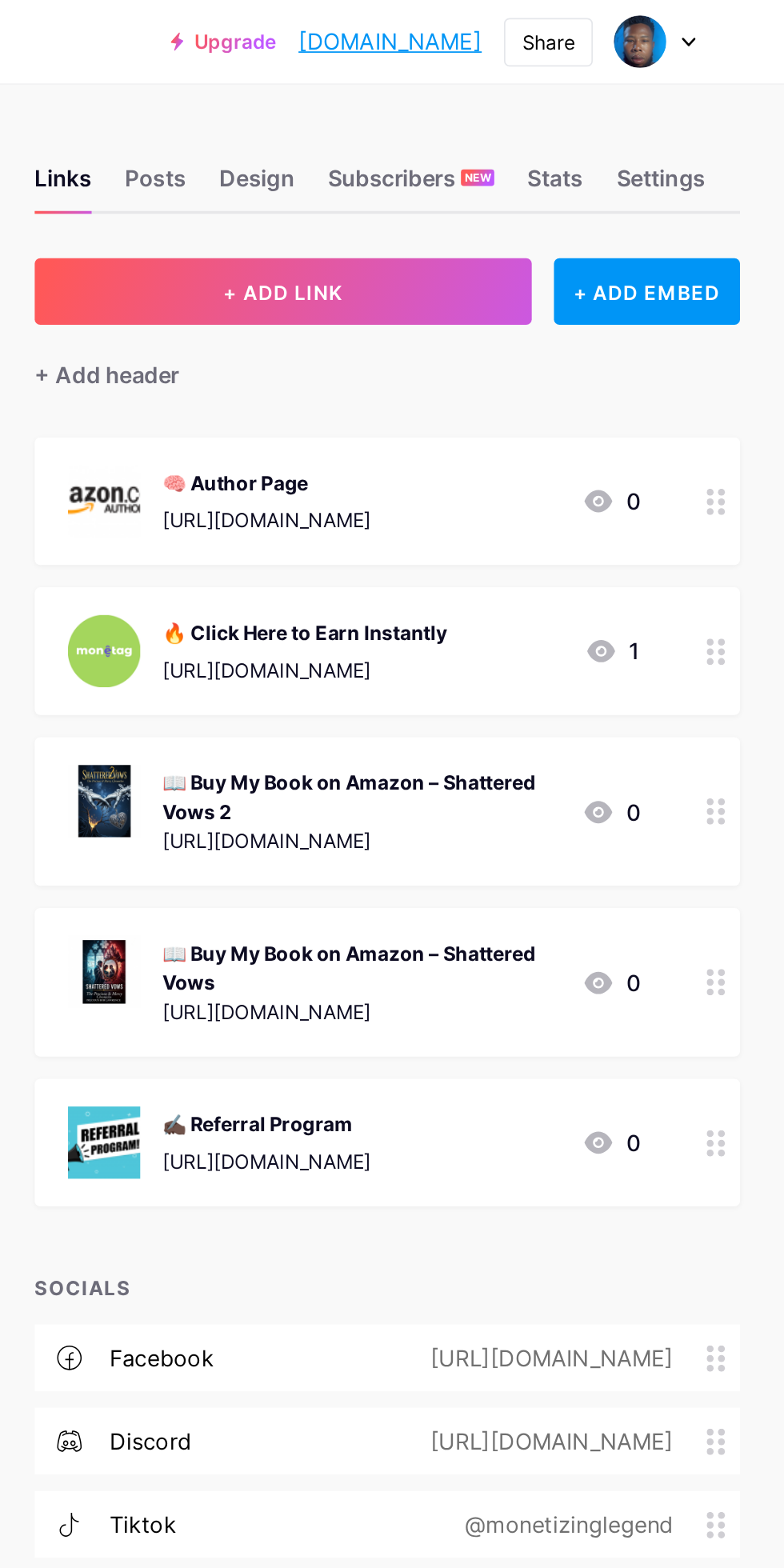
click at [593, 385] on div "🔥 Click Here to Earn Instantly [URL][DOMAIN_NAME] 1" at bounding box center [536, 375] width 330 height 42
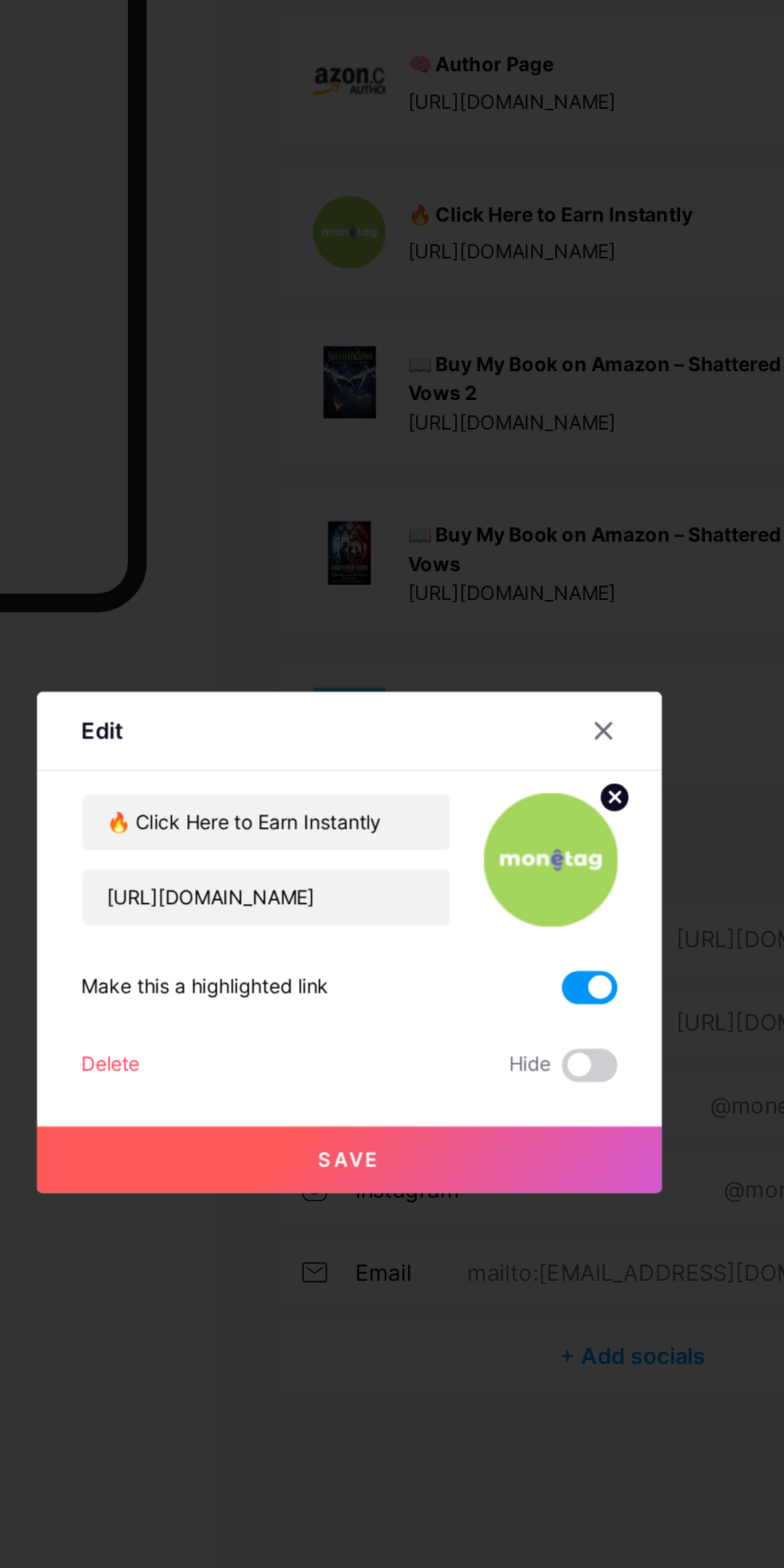
click at [472, 1129] on div at bounding box center [392, 784] width 784 height 1568
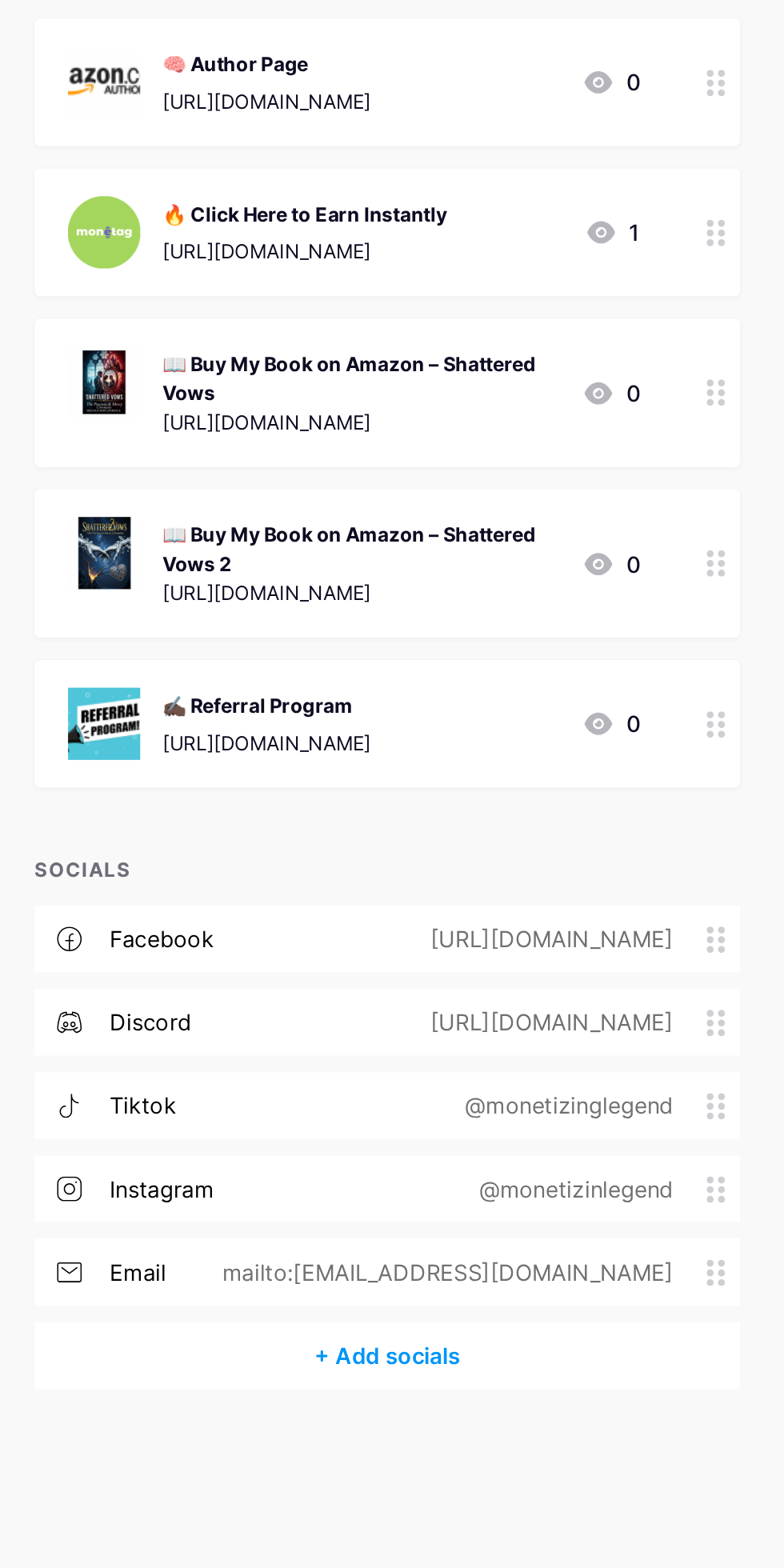
click at [599, 490] on div "[URL][DOMAIN_NAME]" at bounding box center [539, 484] width 229 height 17
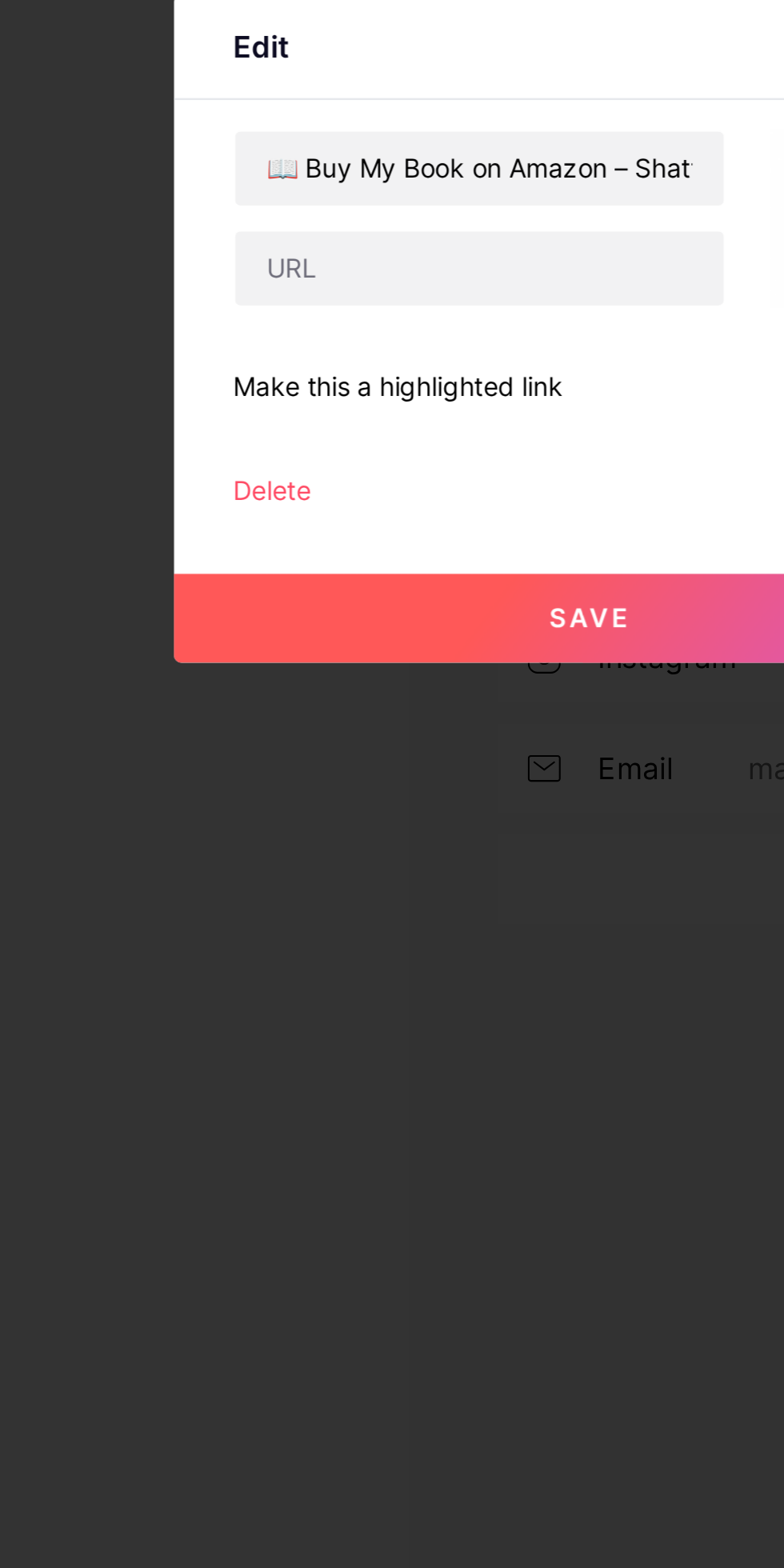
click at [149, 911] on div at bounding box center [392, 784] width 784 height 1568
